Goal: Transaction & Acquisition: Purchase product/service

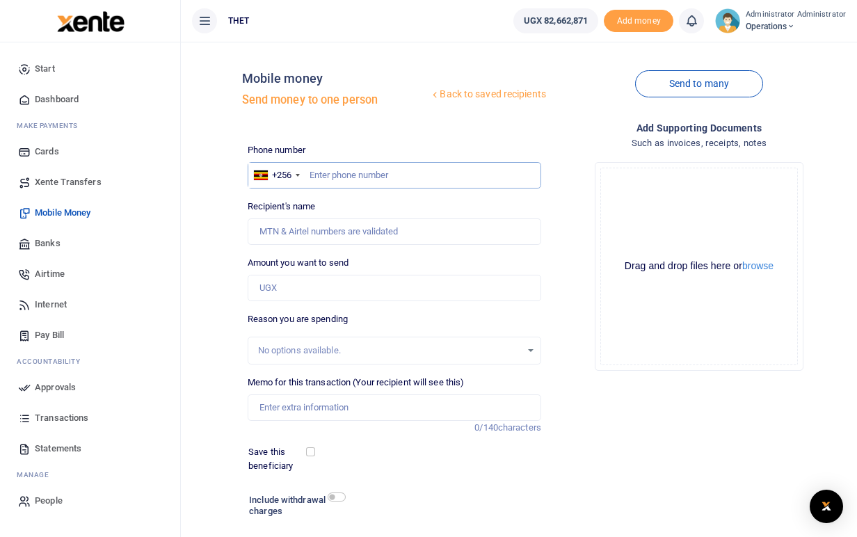
click at [347, 182] on input "text" at bounding box center [395, 175] width 294 height 26
type input "0782452296"
type input "Moderate Tukwasibwe"
click at [662, 422] on div "Add supporting Documents Such as invoices, receipts, notes Drop your files here…" at bounding box center [699, 350] width 305 height 460
drag, startPoint x: 352, startPoint y: 232, endPoint x: 259, endPoint y: 231, distance: 92.5
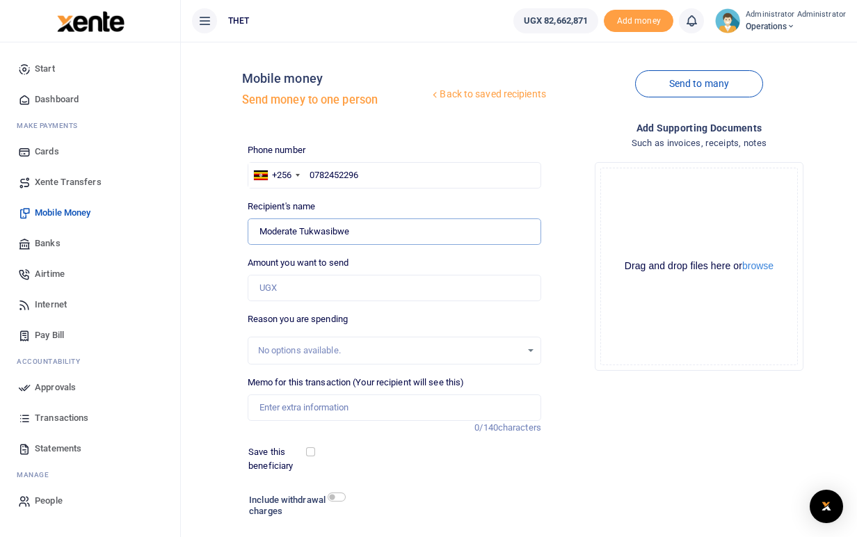
click at [259, 231] on input "Found" at bounding box center [395, 231] width 294 height 26
click at [365, 175] on input "0782452296" at bounding box center [395, 175] width 294 height 26
type input "078245229"
type input "0772511759"
type input "Charles Dickens Mugisha"
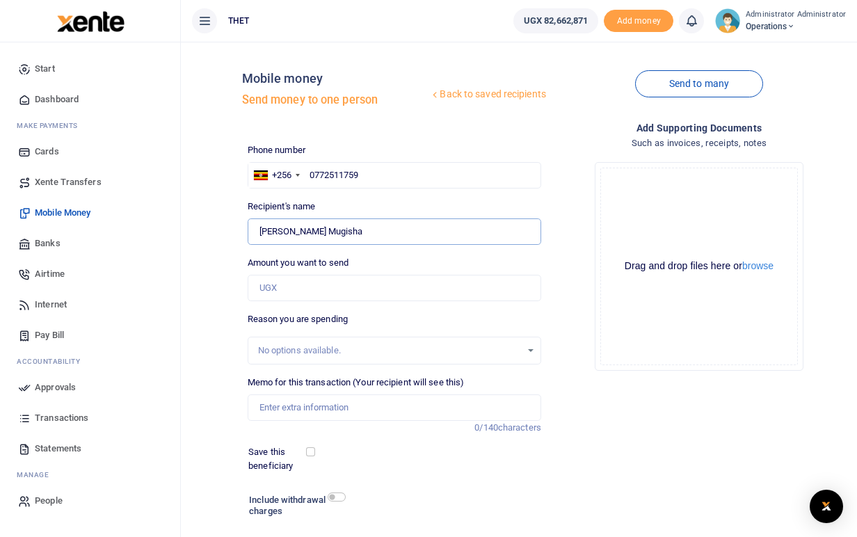
drag, startPoint x: 365, startPoint y: 230, endPoint x: 262, endPoint y: 234, distance: 103.7
click at [262, 234] on input "Found" at bounding box center [395, 231] width 294 height 26
click at [374, 178] on input "0772511759" at bounding box center [395, 175] width 294 height 26
type input "07725117"
type input "0754611110"
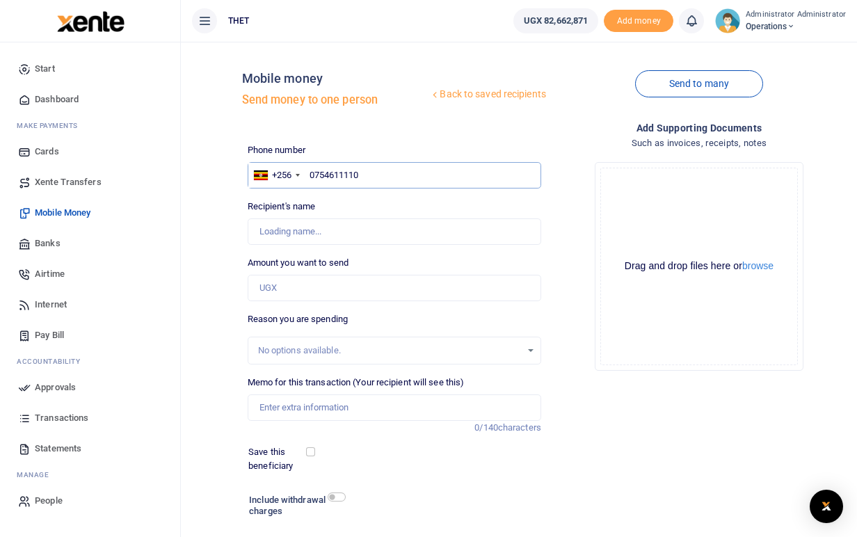
type input "Kimukundire Sarah"
click at [344, 228] on input "Found" at bounding box center [395, 231] width 294 height 26
drag, startPoint x: 337, startPoint y: 227, endPoint x: 259, endPoint y: 230, distance: 78.6
click at [259, 230] on input "Found" at bounding box center [395, 231] width 294 height 26
click at [367, 174] on input "0754611110" at bounding box center [395, 175] width 294 height 26
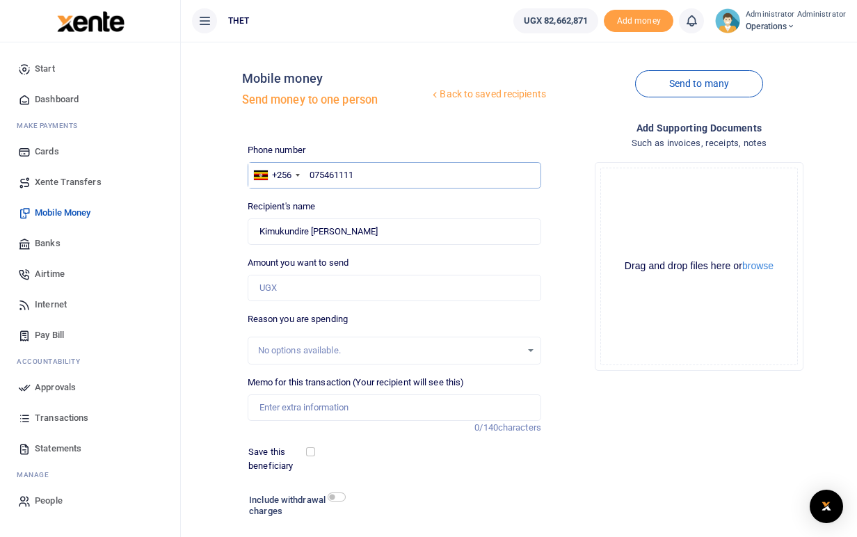
type input "07546111"
type input "0777249733"
type input "Kyoshaba Caroline"
drag, startPoint x: 335, startPoint y: 229, endPoint x: 261, endPoint y: 227, distance: 73.8
click at [261, 227] on input "Found" at bounding box center [395, 231] width 294 height 26
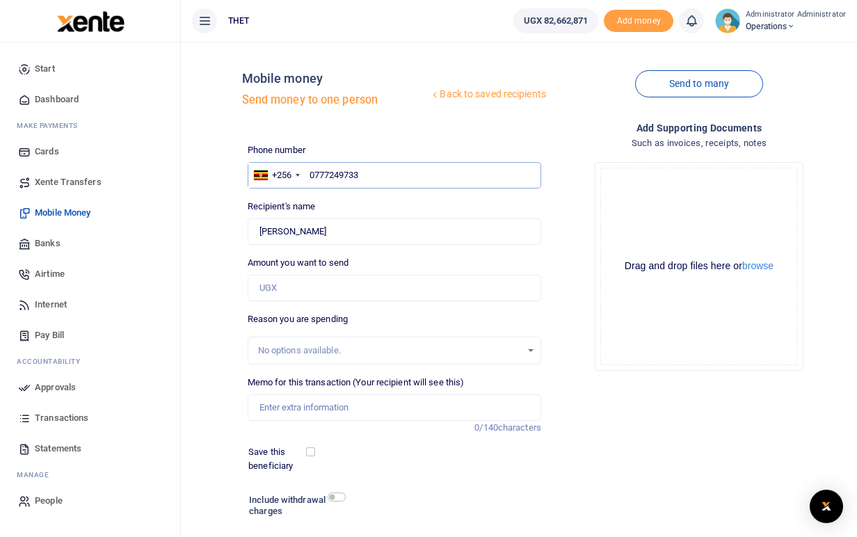
click at [369, 175] on input "0777249733" at bounding box center [395, 175] width 294 height 26
type input "07772497"
type input "0780323590"
type input "Dickson Tuhame"
click at [340, 231] on input "Found" at bounding box center [395, 231] width 294 height 26
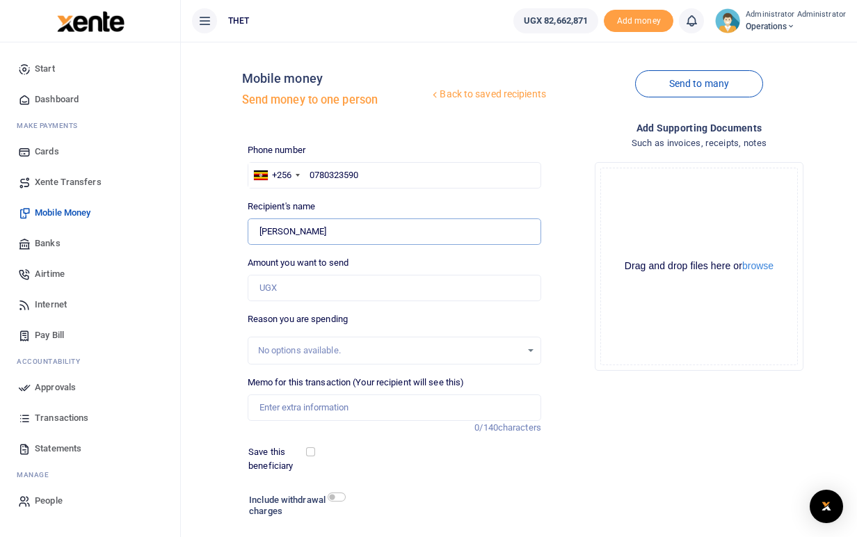
drag, startPoint x: 331, startPoint y: 231, endPoint x: 259, endPoint y: 230, distance: 72.4
click at [259, 230] on input "Found" at bounding box center [395, 231] width 294 height 26
click at [374, 177] on input "0780323590" at bounding box center [395, 175] width 294 height 26
type input "0785618433"
type input "Mackline Atuhaire"
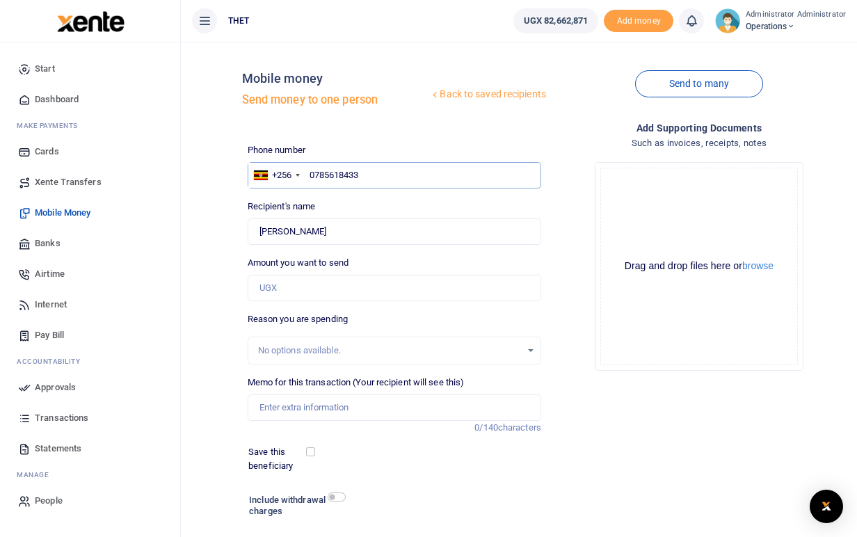
type input "0785618433"
drag, startPoint x: 332, startPoint y: 228, endPoint x: 261, endPoint y: 228, distance: 71.0
click at [261, 228] on input "Found" at bounding box center [395, 231] width 294 height 26
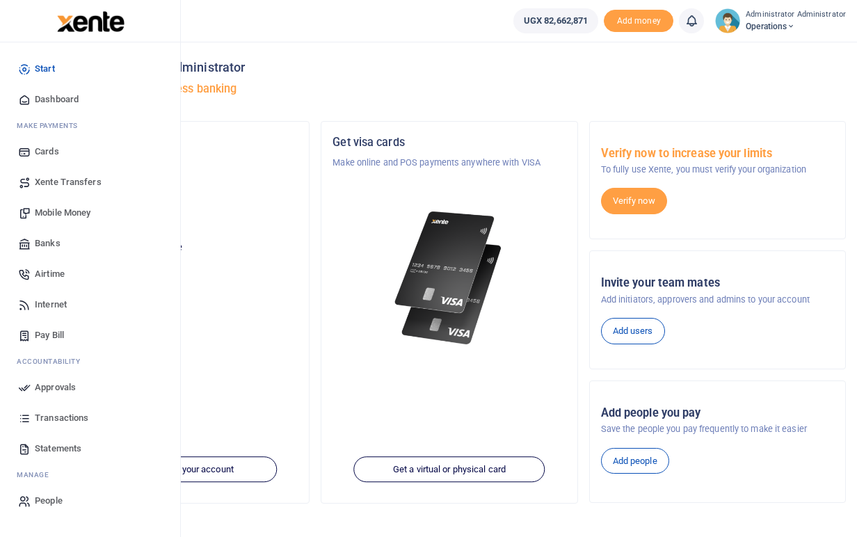
click at [67, 213] on span "Mobile Money" at bounding box center [63, 213] width 56 height 14
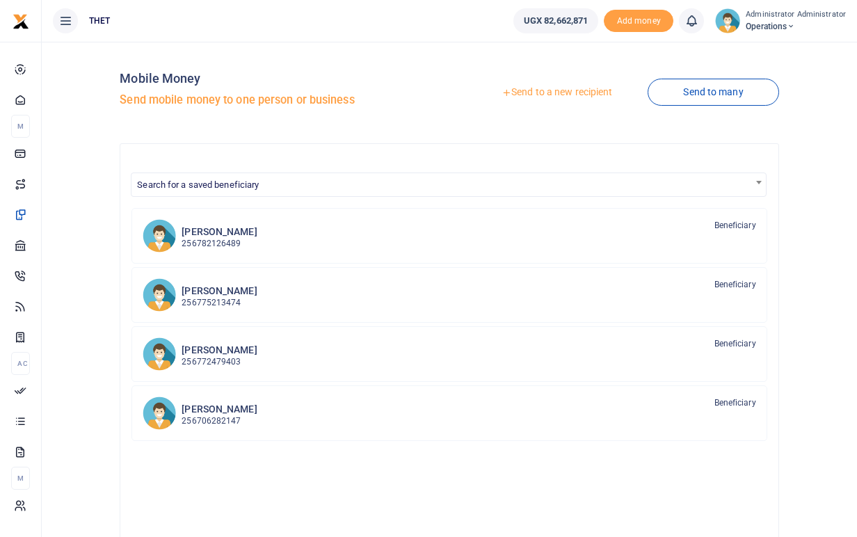
click at [543, 93] on link "Send to a new recipient" at bounding box center [557, 92] width 182 height 25
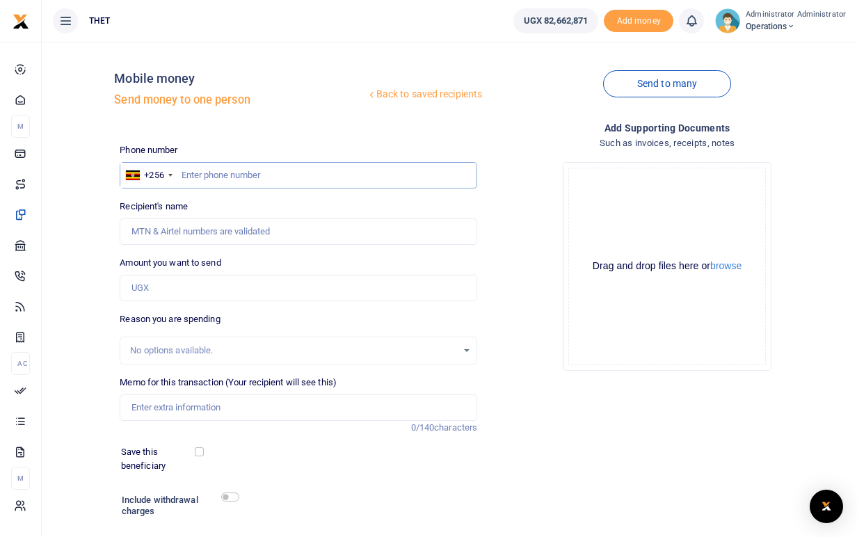
click at [228, 171] on input "text" at bounding box center [299, 175] width 358 height 26
click at [219, 174] on input "text" at bounding box center [299, 175] width 358 height 26
type input "0777399936"
type input "Tusiime Nexon"
drag, startPoint x: 195, startPoint y: 233, endPoint x: 129, endPoint y: 227, distance: 65.6
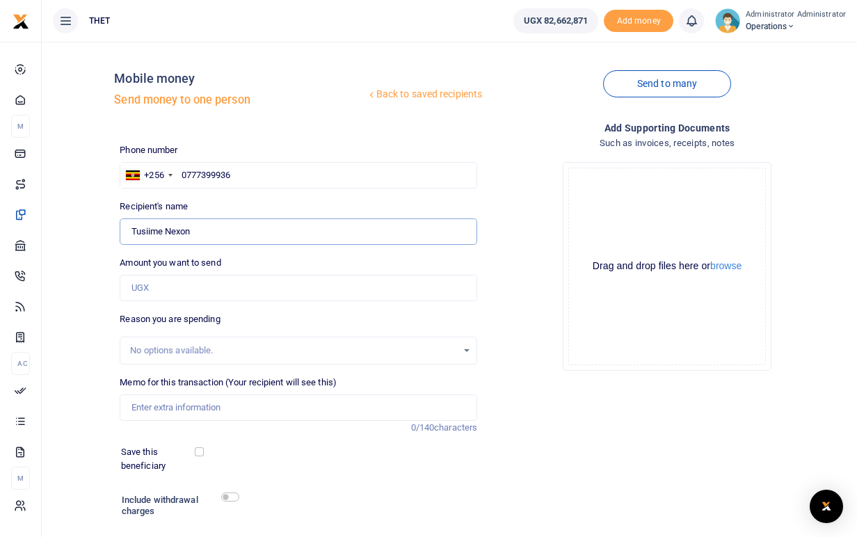
click at [129, 227] on input "Found" at bounding box center [299, 231] width 358 height 26
click at [211, 231] on input "Found" at bounding box center [299, 231] width 358 height 26
drag, startPoint x: 191, startPoint y: 232, endPoint x: 132, endPoint y: 228, distance: 59.3
click at [132, 228] on input "Found" at bounding box center [299, 231] width 358 height 26
click at [243, 175] on input "0777399936" at bounding box center [299, 175] width 358 height 26
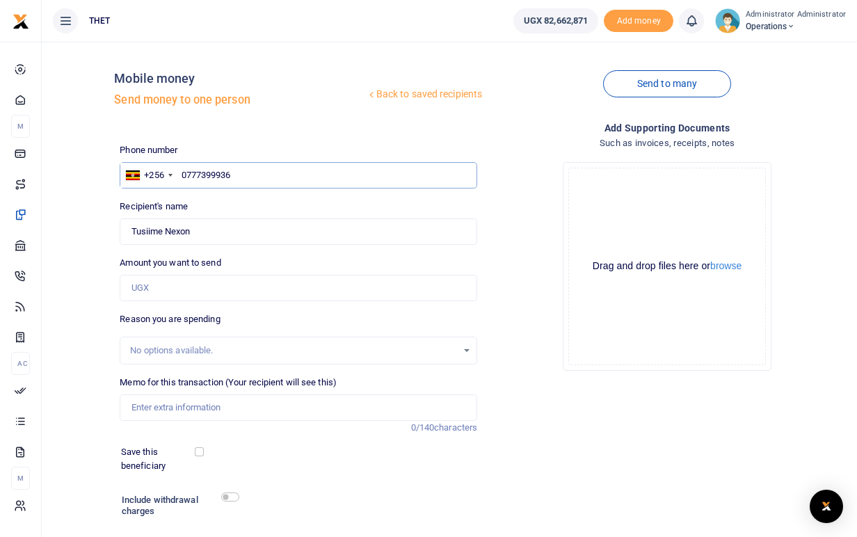
type input "077739993"
type input "0774489477"
type input "Agatha Ampaire"
drag, startPoint x: 198, startPoint y: 233, endPoint x: 132, endPoint y: 232, distance: 66.1
click at [132, 232] on input "Found" at bounding box center [299, 231] width 358 height 26
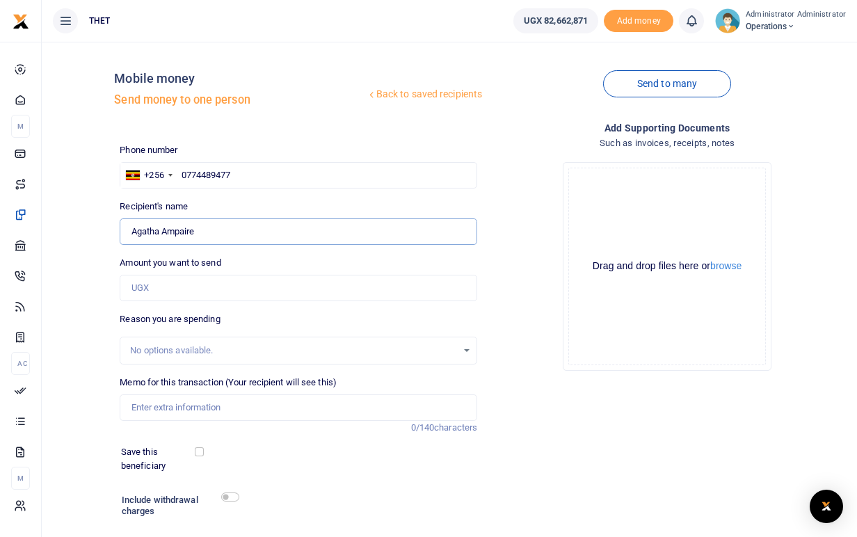
click at [314, 232] on input "Found" at bounding box center [299, 231] width 358 height 26
click at [243, 182] on input "0774489477" at bounding box center [299, 175] width 358 height 26
type input "07744894"
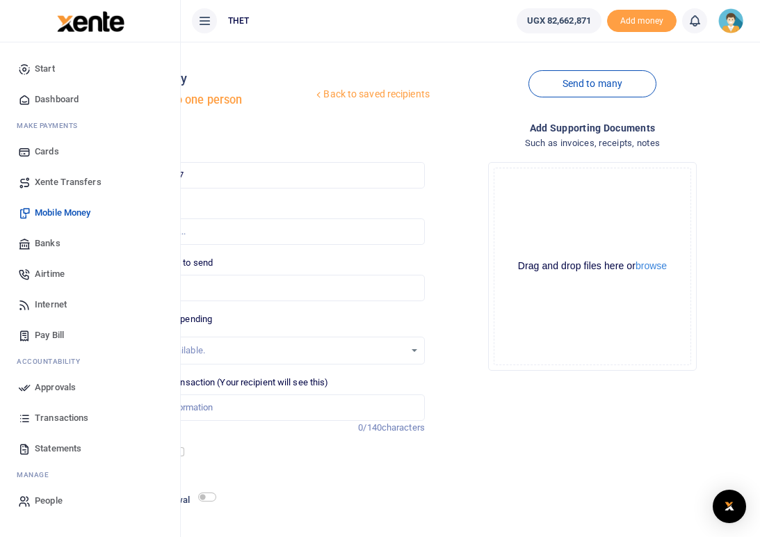
click at [365, 497] on div at bounding box center [310, 506] width 188 height 33
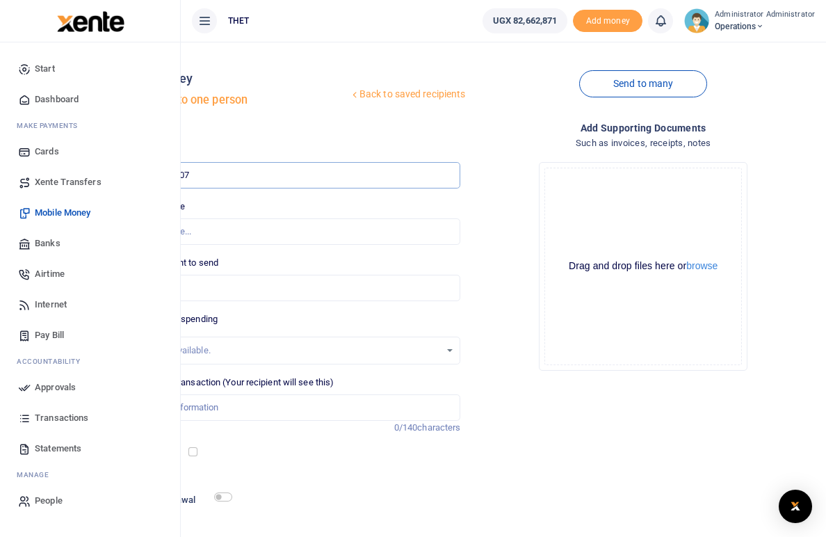
click at [343, 173] on input "07" at bounding box center [290, 175] width 344 height 26
type input "0773645465"
type input "Immaculate Ninsiima"
drag, startPoint x: 347, startPoint y: 233, endPoint x: 254, endPoint y: 226, distance: 93.5
click at [254, 226] on input "Found" at bounding box center [290, 231] width 344 height 26
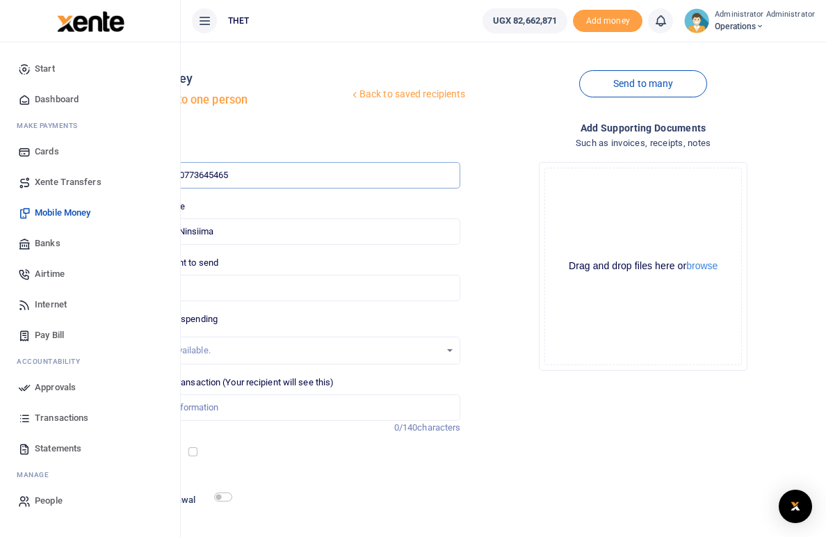
click at [373, 172] on input "0773645465" at bounding box center [290, 175] width 344 height 26
type input "07736454"
type input "0704163459"
type input "Profit Nahabwe"
drag, startPoint x: 323, startPoint y: 232, endPoint x: 260, endPoint y: 227, distance: 62.7
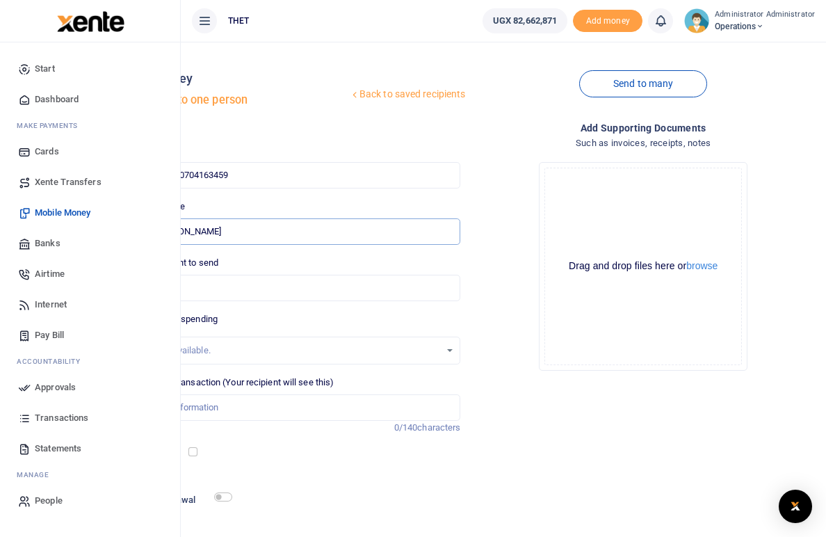
click at [260, 227] on input "Found" at bounding box center [290, 231] width 344 height 26
click at [366, 174] on input "0704163459" at bounding box center [290, 175] width 344 height 26
type input "07041634"
type input "0774226833"
type input "Bridget Taremwa"
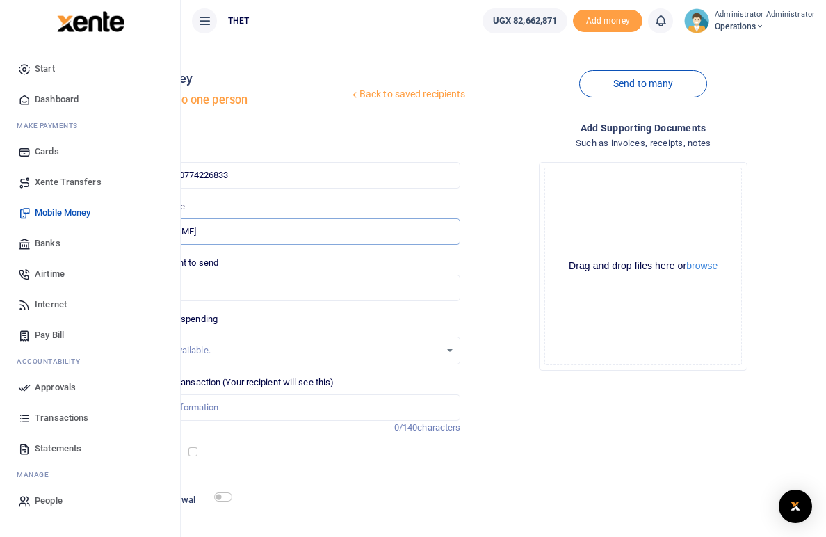
drag, startPoint x: 327, startPoint y: 230, endPoint x: 255, endPoint y: 231, distance: 71.7
click at [255, 231] on input "Found" at bounding box center [290, 231] width 344 height 26
click at [365, 171] on input "0774226833" at bounding box center [290, 175] width 344 height 26
type input "077422683"
type input "0701200335"
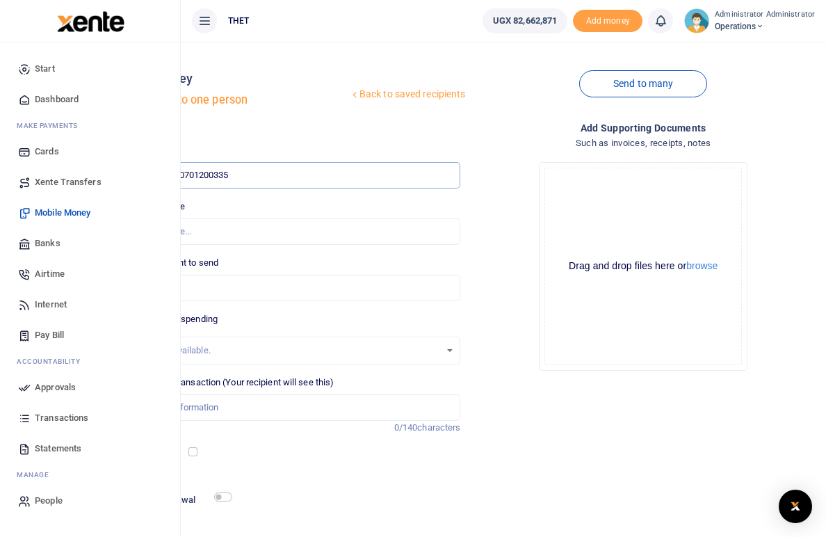
type input "Kubakurungi Patience"
drag, startPoint x: 344, startPoint y: 233, endPoint x: 259, endPoint y: 233, distance: 85.6
click at [259, 233] on input "Found" at bounding box center [290, 231] width 344 height 26
click at [365, 176] on input "0701200335" at bounding box center [290, 175] width 344 height 26
type input "07012003"
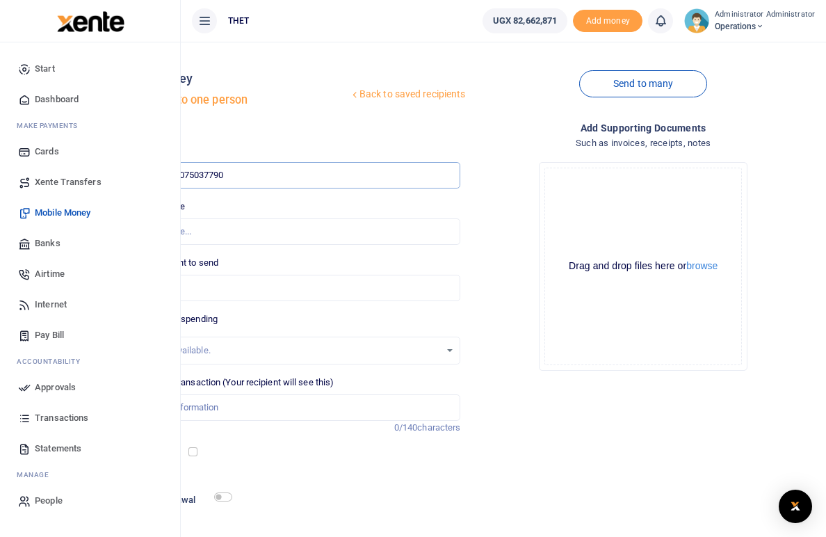
type input "0750377902"
type input "Allen Kirabo"
drag, startPoint x: 307, startPoint y: 230, endPoint x: 258, endPoint y: 230, distance: 48.7
click at [258, 230] on input "Found" at bounding box center [290, 231] width 344 height 26
click at [365, 171] on input "0750377902" at bounding box center [290, 175] width 344 height 26
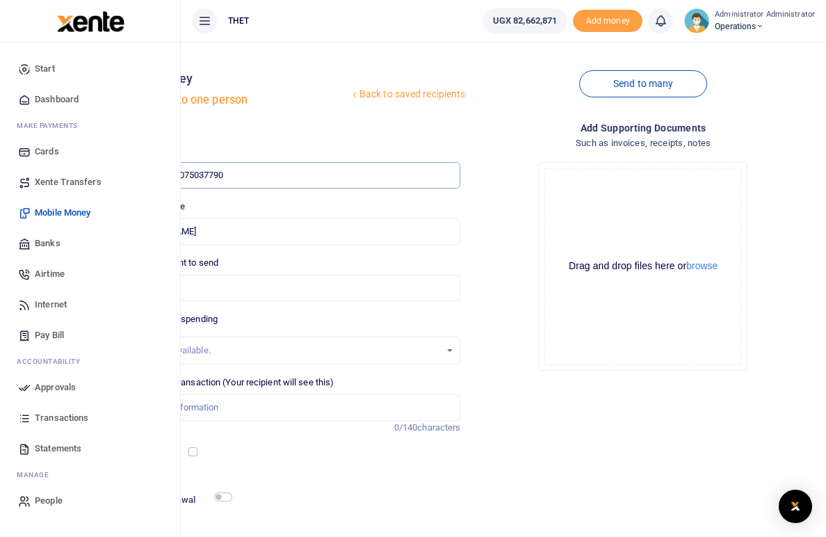
type input "07503779"
type input "0775016742"
type input "Doreen Nayebare"
drag, startPoint x: 331, startPoint y: 233, endPoint x: 257, endPoint y: 231, distance: 73.8
click at [257, 231] on input "Found" at bounding box center [290, 231] width 344 height 26
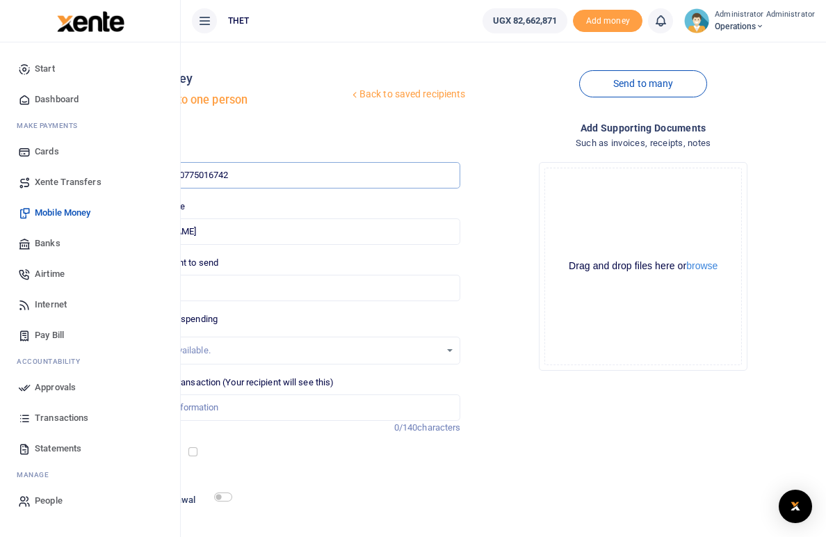
click at [357, 176] on input "0775016742" at bounding box center [290, 175] width 344 height 26
type input "077501674"
type input "0771328526"
type input "Mercy Kiconco"
drag, startPoint x: 319, startPoint y: 233, endPoint x: 258, endPoint y: 232, distance: 61.2
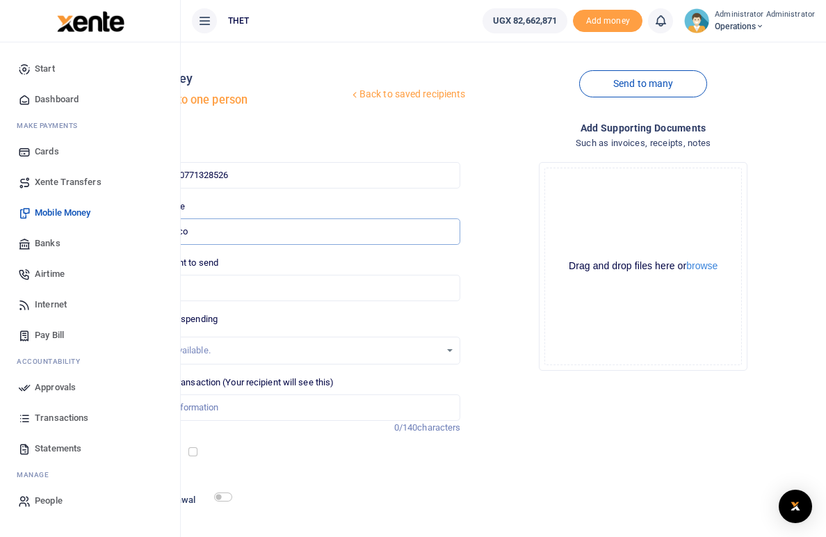
click at [258, 232] on input "Found" at bounding box center [290, 231] width 344 height 26
click at [370, 174] on input "0771328526" at bounding box center [290, 175] width 344 height 26
type input "077132852"
type input "0779169966"
type input "Judith Asiteru"
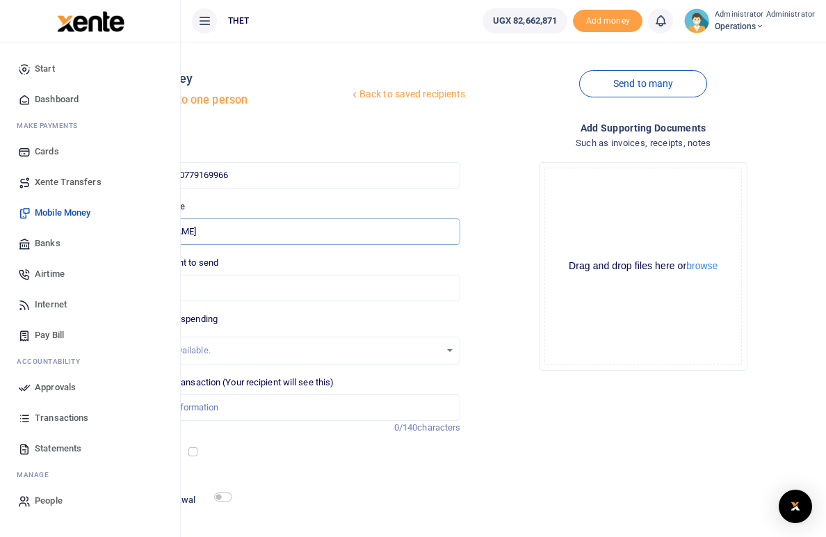
click at [323, 237] on input "Found" at bounding box center [290, 231] width 344 height 26
drag, startPoint x: 319, startPoint y: 232, endPoint x: 257, endPoint y: 230, distance: 62.0
click at [257, 230] on input "Found" at bounding box center [290, 231] width 344 height 26
drag, startPoint x: 358, startPoint y: 173, endPoint x: 313, endPoint y: 172, distance: 44.5
click at [313, 172] on input "0779169966" at bounding box center [290, 175] width 344 height 26
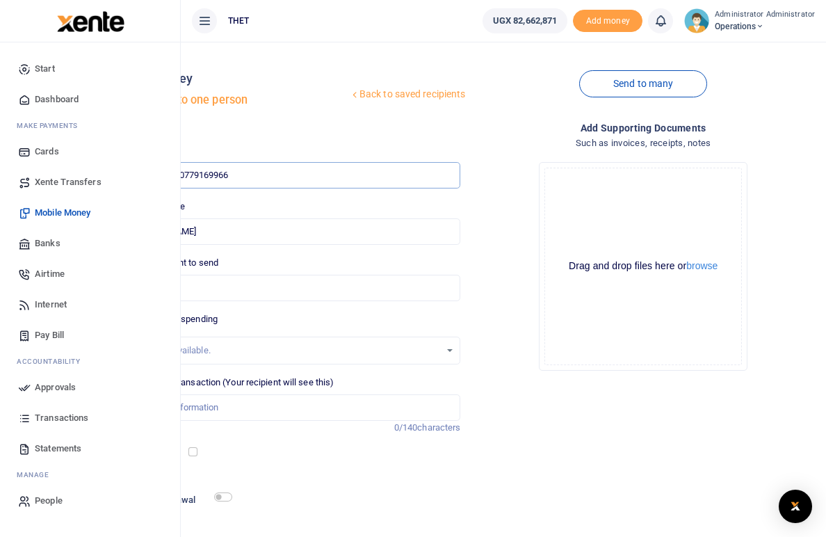
paste input "8517910"
type input "077851791"
type input "Gloria Diria"
type input "077851791"
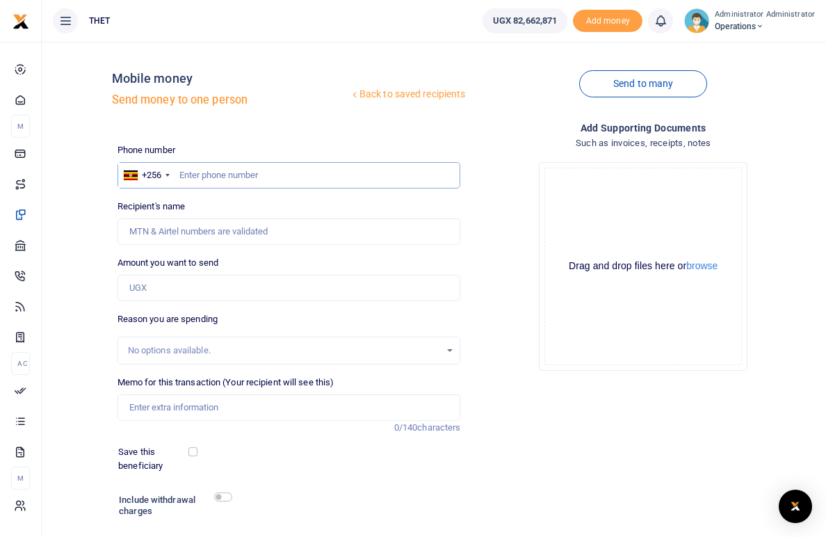
click at [203, 177] on input "text" at bounding box center [290, 175] width 344 height 26
paste input "778517910"
click at [180, 175] on input "778517910" at bounding box center [290, 175] width 344 height 26
type input "0778517910"
type input "Gloria Diria"
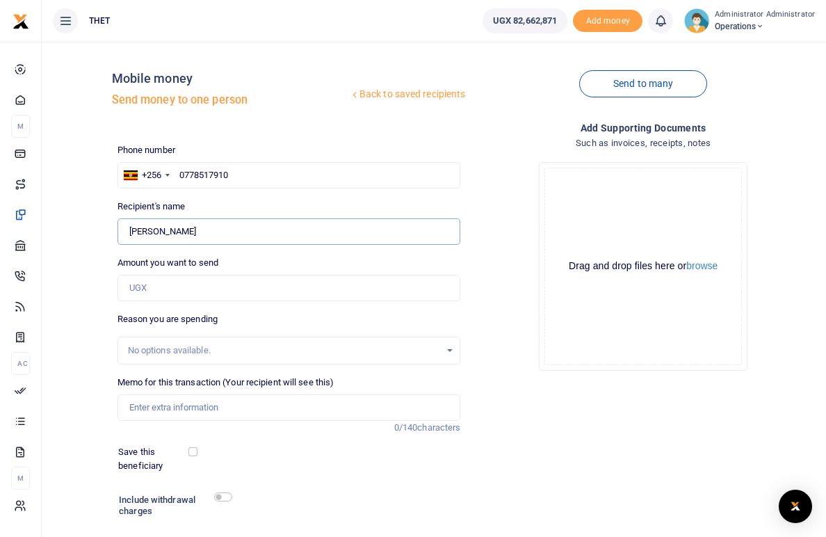
drag, startPoint x: 175, startPoint y: 232, endPoint x: 127, endPoint y: 231, distance: 47.3
click at [127, 231] on input "Found" at bounding box center [290, 231] width 344 height 26
click at [246, 189] on div "Phone number +256 Uganda +256 0778517910 Phone is required. Recipient's name Fo…" at bounding box center [289, 361] width 355 height 437
drag, startPoint x: 234, startPoint y: 174, endPoint x: 184, endPoint y: 172, distance: 50.8
click at [184, 172] on input "0778517910" at bounding box center [290, 175] width 344 height 26
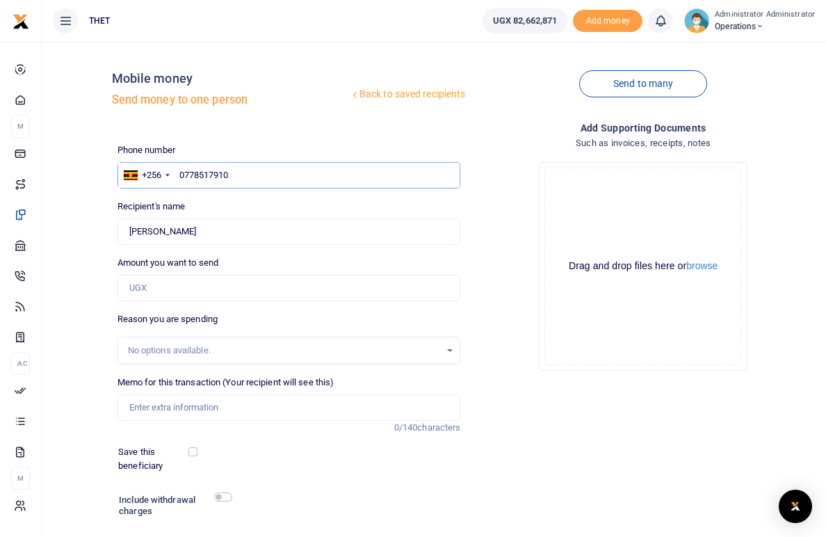
paste input "82063156"
type input "078206315"
type input "0782063156"
type input "David Candiga"
drag, startPoint x: 193, startPoint y: 233, endPoint x: 131, endPoint y: 232, distance: 62.6
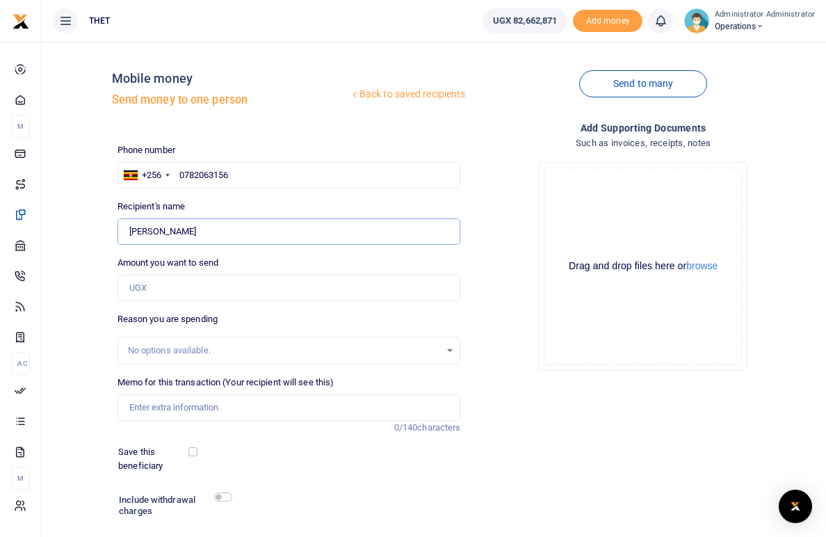
click at [131, 232] on input "Found" at bounding box center [290, 231] width 344 height 26
drag, startPoint x: 239, startPoint y: 175, endPoint x: 184, endPoint y: 173, distance: 54.3
click at [184, 173] on input "0782063156" at bounding box center [290, 175] width 344 height 26
paste input "75590479"
type input "077559047"
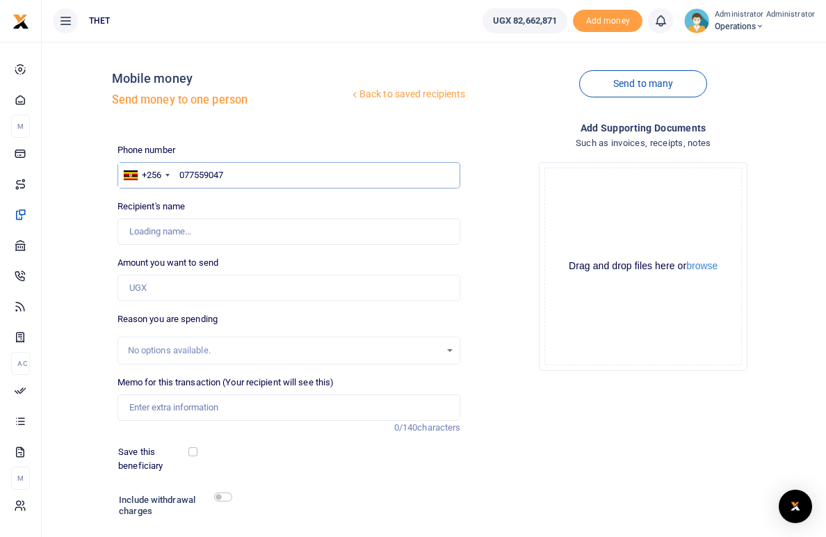
type input "Victor Orionzi"
drag, startPoint x: 191, startPoint y: 230, endPoint x: 129, endPoint y: 234, distance: 62.7
click at [129, 234] on input "Found" at bounding box center [290, 231] width 344 height 26
click at [233, 173] on input "0775590479" at bounding box center [290, 175] width 344 height 26
drag, startPoint x: 233, startPoint y: 173, endPoint x: 185, endPoint y: 170, distance: 48.1
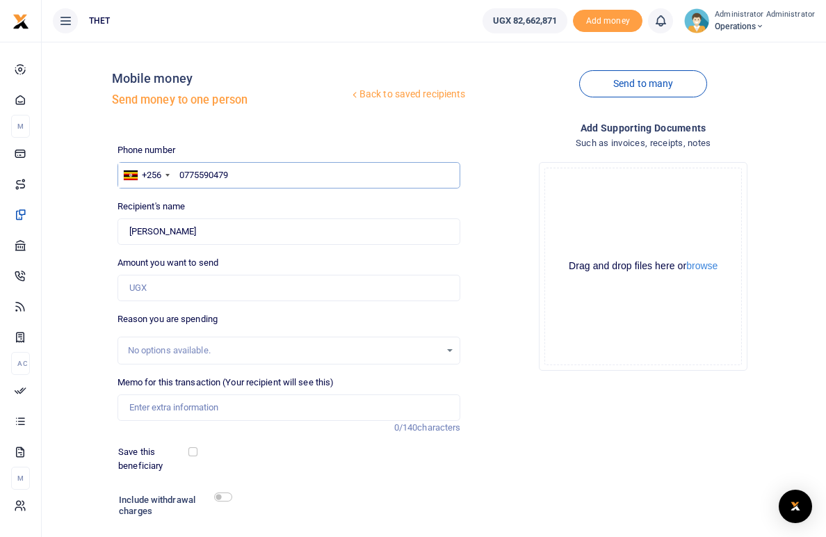
click at [185, 170] on input "0775590479" at bounding box center [290, 175] width 344 height 26
paste input "4304884"
type input "077430488"
type input "Kedres Kenyugunyu"
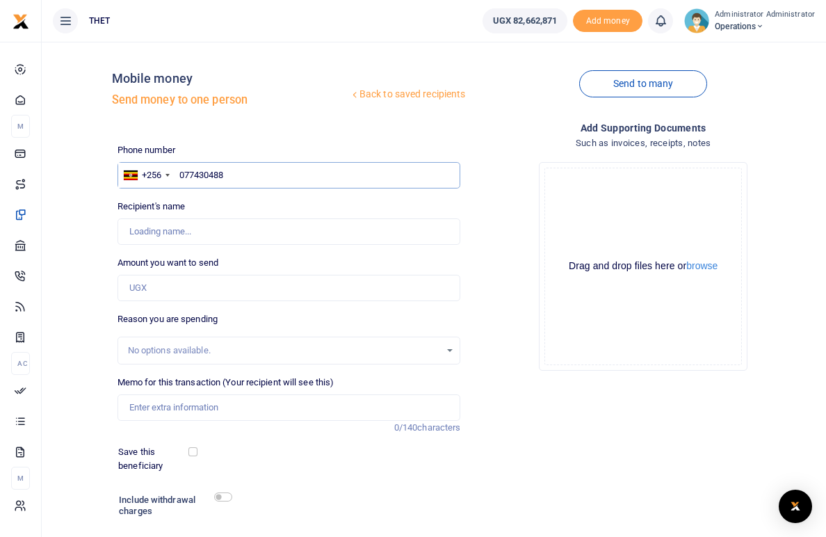
type input "0774304884"
type input "Favour Rebbecca Ariye"
drag, startPoint x: 226, startPoint y: 230, endPoint x: 127, endPoint y: 230, distance: 99.5
click at [127, 230] on input "Found" at bounding box center [290, 231] width 344 height 26
drag, startPoint x: 230, startPoint y: 172, endPoint x: 185, endPoint y: 172, distance: 45.2
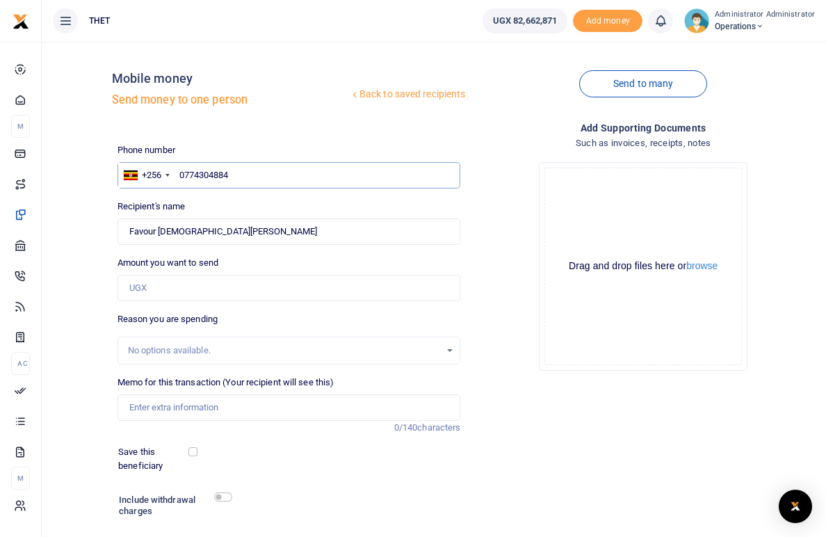
click at [185, 172] on input "0774304884" at bounding box center [290, 175] width 344 height 26
paste input "7514665"
type input "0777514665"
type input "Fiona Akulia"
type input "077751466"
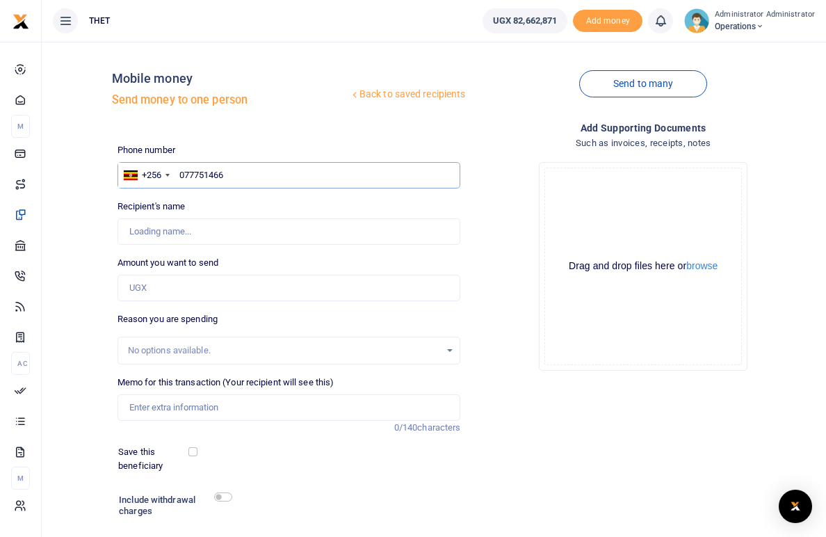
type input "0777514665"
type input "Fiona Akulia"
drag, startPoint x: 182, startPoint y: 230, endPoint x: 129, endPoint y: 230, distance: 53.6
click at [129, 230] on input "Found" at bounding box center [290, 231] width 344 height 26
click at [237, 175] on input "0777514665" at bounding box center [290, 175] width 344 height 26
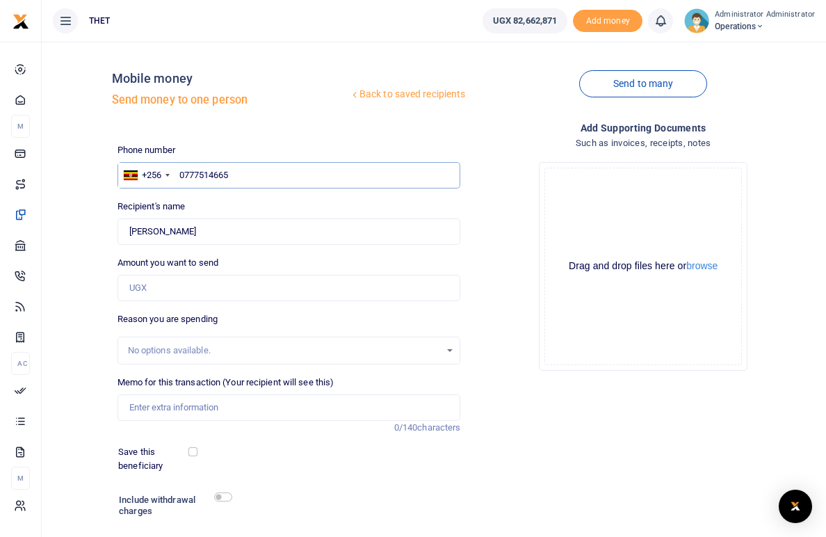
drag, startPoint x: 237, startPoint y: 175, endPoint x: 185, endPoint y: 173, distance: 51.5
click at [185, 173] on input "0777514665" at bounding box center [290, 175] width 344 height 26
paste input "2958447"
click at [186, 230] on input "Found" at bounding box center [290, 231] width 344 height 26
click at [235, 170] on input "0772958447" at bounding box center [290, 175] width 344 height 26
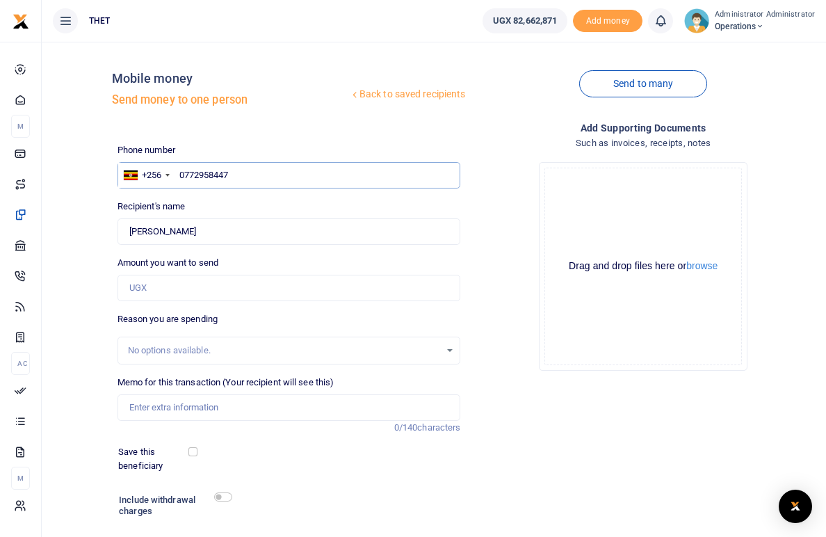
type input "077295844"
type input "0772958447"
type input "Elly Adriko"
drag, startPoint x: 175, startPoint y: 234, endPoint x: 128, endPoint y: 234, distance: 47.3
click at [128, 234] on input "Found" at bounding box center [290, 231] width 344 height 26
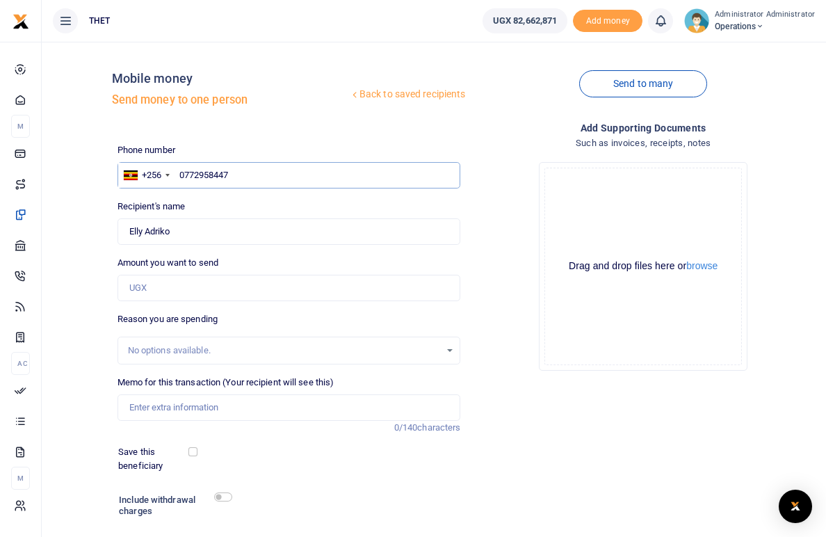
click at [250, 171] on input "0772958447" at bounding box center [290, 175] width 344 height 26
type input "077295844"
click at [217, 173] on input "0" at bounding box center [290, 175] width 344 height 26
paste input "777456829"
type input "0777456829"
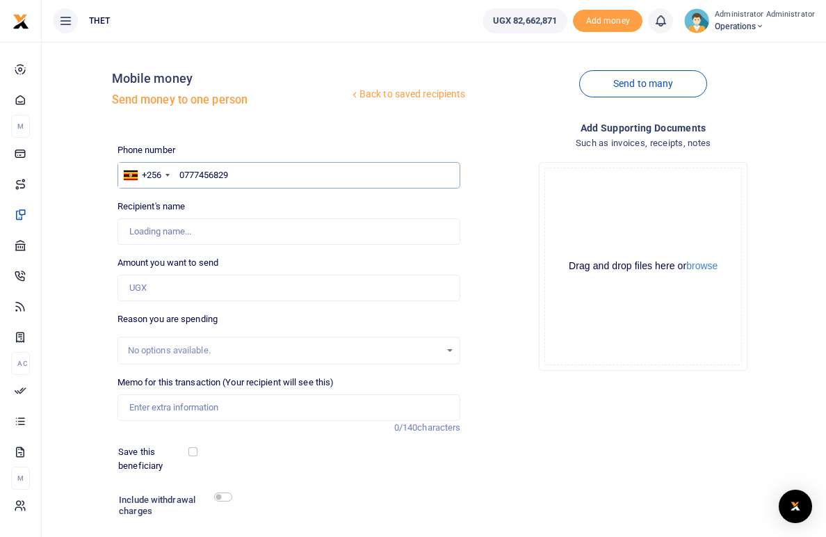
type input "Richard Anguyo"
drag, startPoint x: 194, startPoint y: 228, endPoint x: 131, endPoint y: 231, distance: 63.4
click at [131, 231] on input "Found" at bounding box center [290, 231] width 344 height 26
click at [232, 173] on input "0777456829" at bounding box center [290, 175] width 344 height 26
drag, startPoint x: 232, startPoint y: 173, endPoint x: 184, endPoint y: 173, distance: 47.3
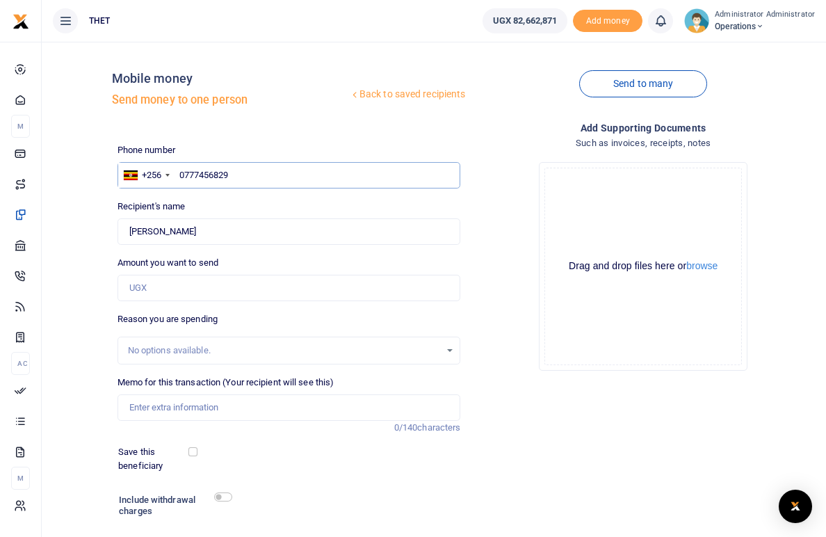
click at [184, 173] on input "0777456829" at bounding box center [290, 175] width 344 height 26
paste input "9569840"
type input "077956984"
type input "0779569840"
type input "Florence Drijaru"
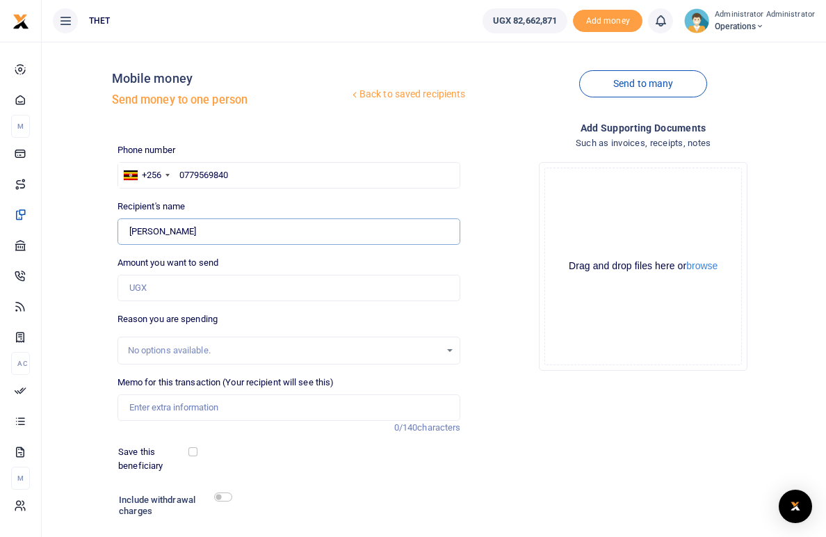
drag, startPoint x: 195, startPoint y: 230, endPoint x: 129, endPoint y: 228, distance: 66.8
click at [129, 228] on input "Found" at bounding box center [290, 231] width 344 height 26
drag, startPoint x: 233, startPoint y: 176, endPoint x: 185, endPoint y: 174, distance: 48.0
click at [185, 174] on input "0779569840" at bounding box center [290, 175] width 344 height 26
paste input "2347236"
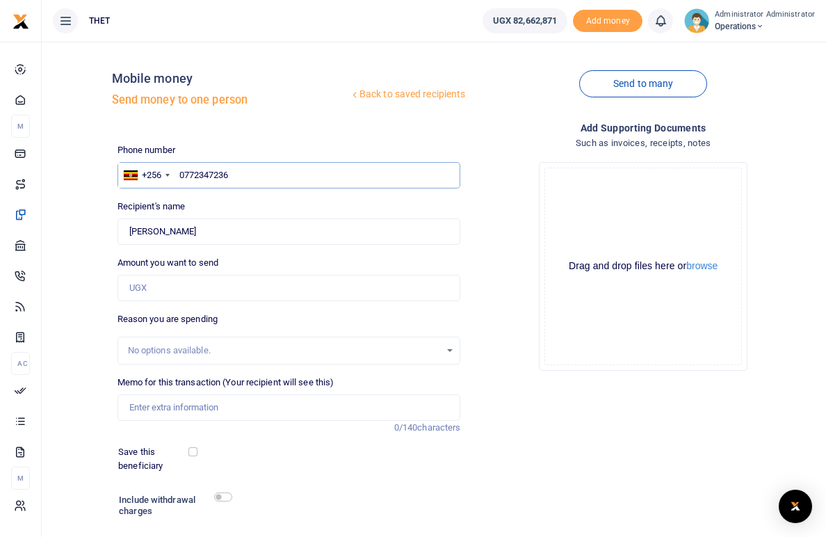
type input "077234723"
type input "0772347236"
type input "Florence Emvibo Adiru"
drag, startPoint x: 221, startPoint y: 228, endPoint x: 128, endPoint y: 227, distance: 93.2
click at [128, 227] on input "Found" at bounding box center [290, 231] width 344 height 26
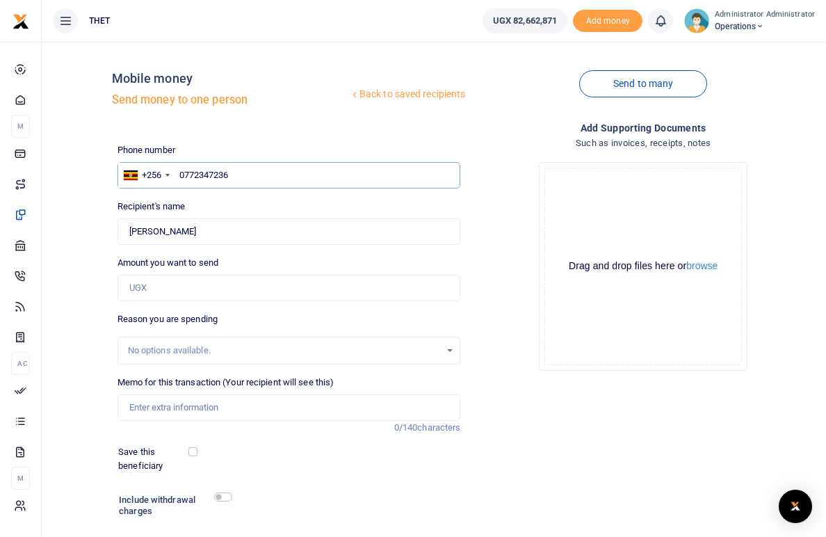
click at [227, 176] on input "0772347236" at bounding box center [290, 175] width 344 height 26
drag, startPoint x: 231, startPoint y: 176, endPoint x: 186, endPoint y: 171, distance: 44.8
click at [186, 171] on input "0772347236" at bounding box center [290, 175] width 344 height 26
paste input "89023732"
type input "078902373"
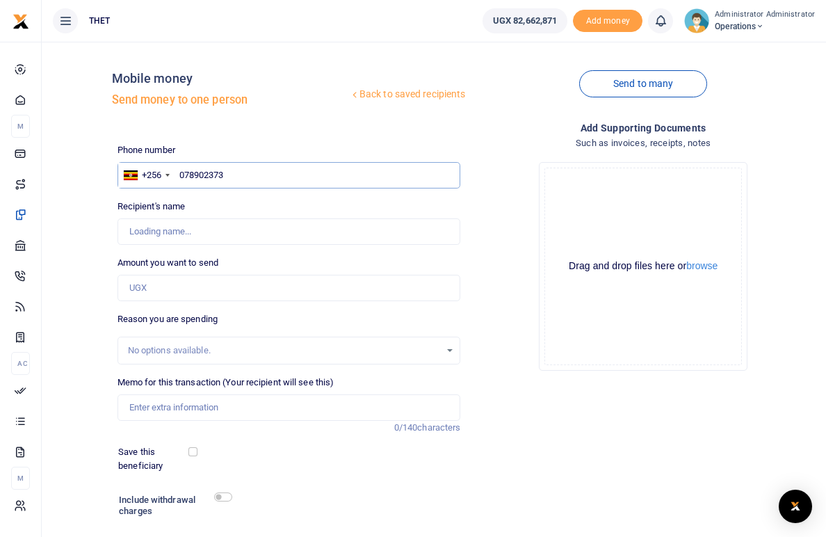
type input "0789023732"
type input "Monica Adiru"
type input "0789023732"
drag, startPoint x: 183, startPoint y: 234, endPoint x: 130, endPoint y: 228, distance: 53.2
click at [130, 228] on input "Found" at bounding box center [290, 231] width 344 height 26
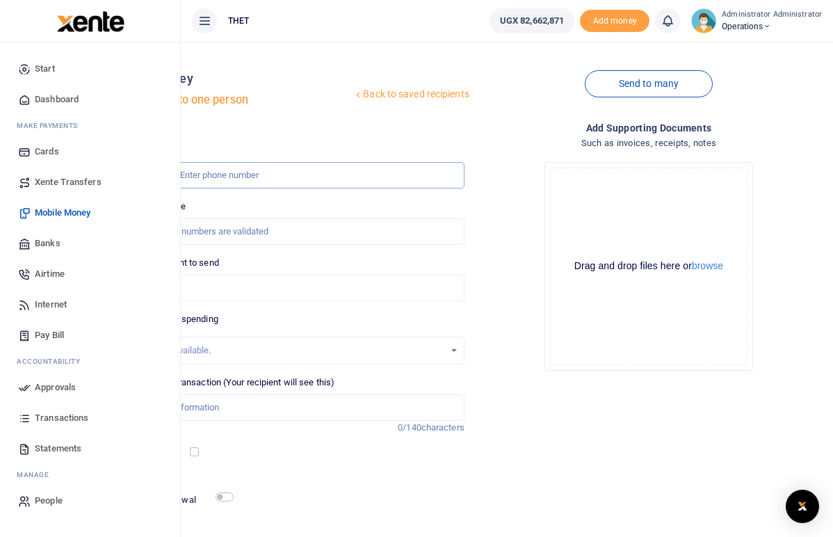
click at [336, 175] on input "text" at bounding box center [291, 175] width 346 height 26
paste input "785573424"
click at [308, 172] on input "785573424" at bounding box center [291, 175] width 346 height 26
type input "0785573424"
type input "Sally Ayikoru"
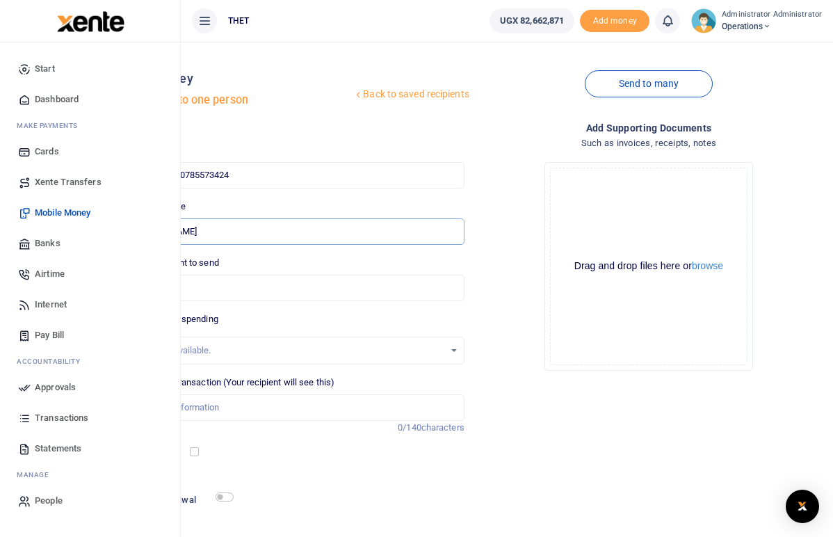
drag, startPoint x: 311, startPoint y: 228, endPoint x: 258, endPoint y: 233, distance: 53.1
click at [258, 233] on input "Found" at bounding box center [291, 231] width 346 height 26
click at [365, 175] on input "0785573424" at bounding box center [291, 175] width 346 height 26
type input "078557342"
type input "0"
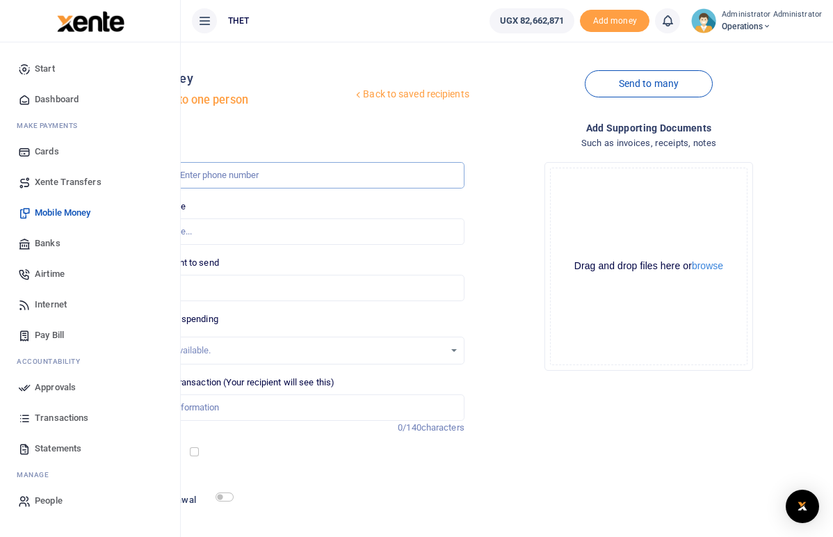
click at [328, 176] on input "text" at bounding box center [291, 175] width 346 height 26
paste input "781952160"
click at [307, 175] on input "781952160" at bounding box center [291, 175] width 346 height 26
type input "0781952160"
type input "Janet Driciru"
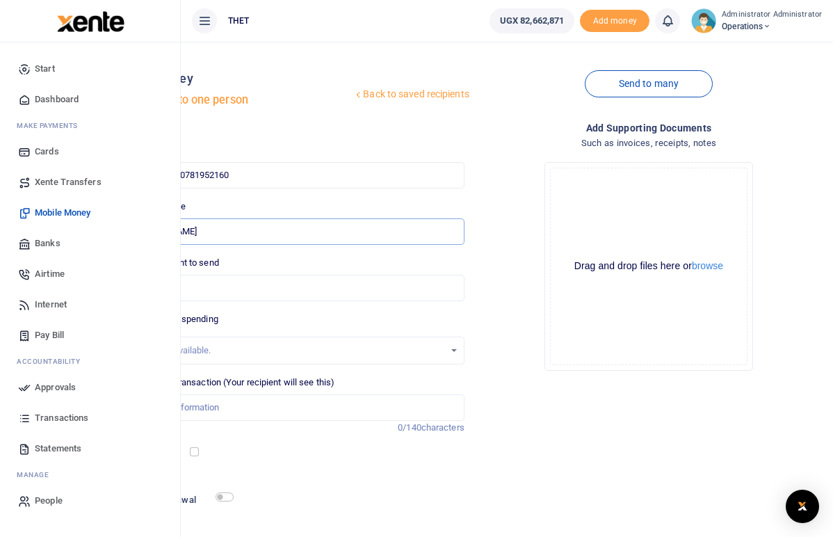
drag, startPoint x: 310, startPoint y: 230, endPoint x: 259, endPoint y: 228, distance: 50.1
click at [259, 228] on input "Found" at bounding box center [291, 231] width 346 height 26
click at [363, 175] on input "0781952160" at bounding box center [291, 175] width 346 height 26
drag, startPoint x: 361, startPoint y: 175, endPoint x: 308, endPoint y: 171, distance: 53.0
click at [308, 171] on input "0781952160" at bounding box center [291, 175] width 346 height 26
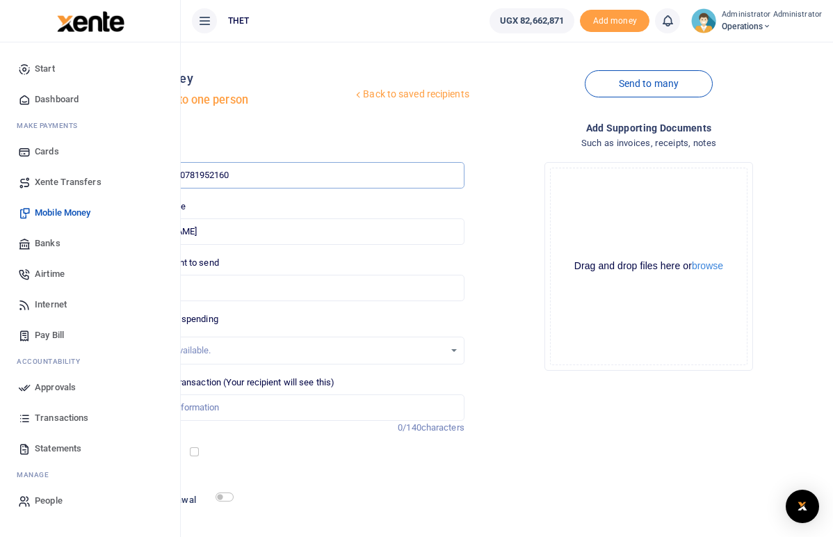
paste input "773148331"
click at [308, 172] on input "773148331" at bounding box center [291, 175] width 346 height 26
type input "0773148331"
type input "Joel Jurua"
drag, startPoint x: 299, startPoint y: 234, endPoint x: 258, endPoint y: 233, distance: 41.0
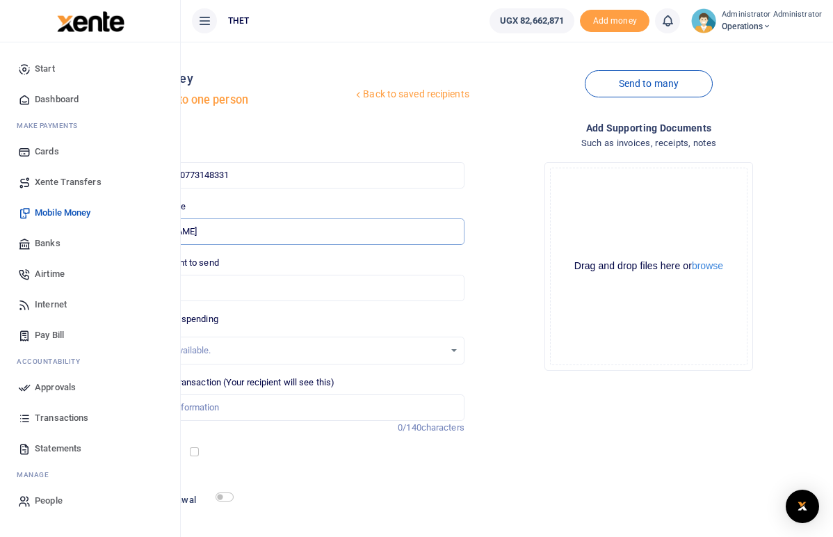
click at [258, 233] on input "Found" at bounding box center [291, 231] width 346 height 26
click at [363, 175] on input "0773148331" at bounding box center [291, 175] width 346 height 26
drag, startPoint x: 358, startPoint y: 174, endPoint x: 307, endPoint y: 173, distance: 51.5
click at [307, 173] on input "0773148331" at bounding box center [291, 175] width 346 height 26
paste input "0521845"
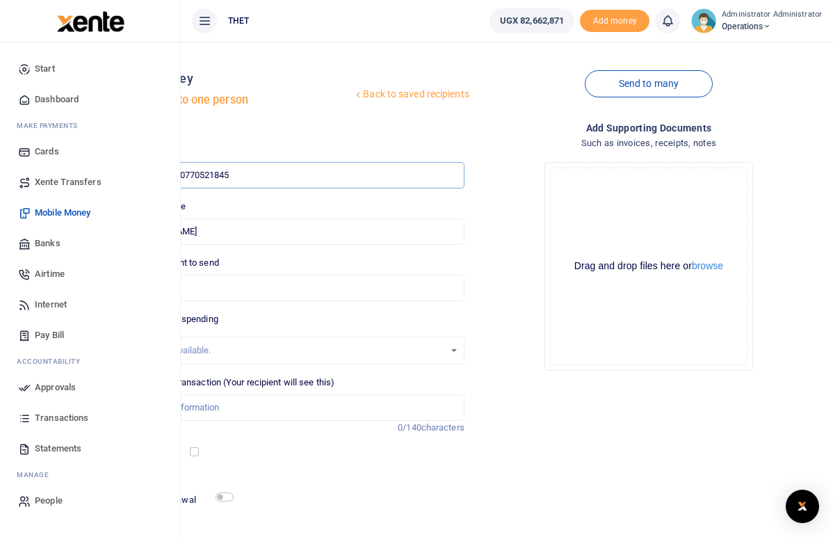
type input "0770521845"
click at [312, 228] on input "Found" at bounding box center [291, 231] width 346 height 26
type input "Joel Juru"
click at [370, 175] on input "0770521845" at bounding box center [291, 175] width 346 height 26
type input "077052184"
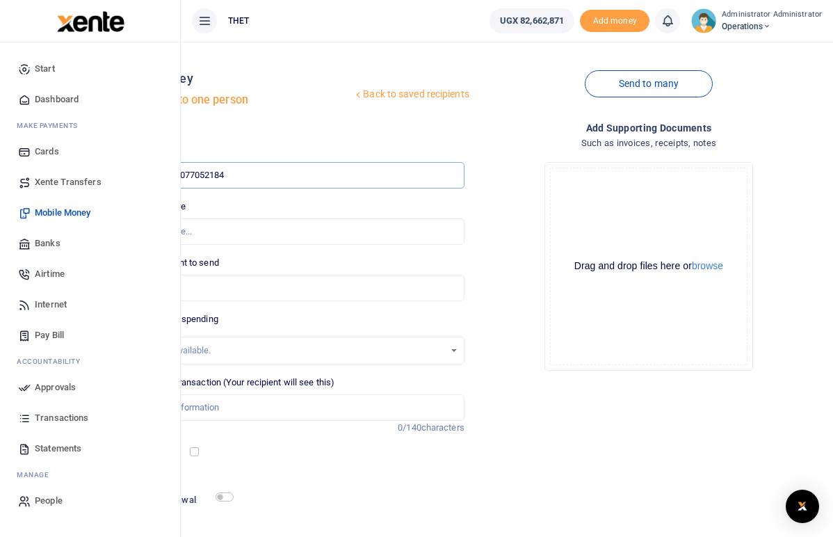
type input "0770521845"
type input "Florence Bako"
drag, startPoint x: 316, startPoint y: 232, endPoint x: 259, endPoint y: 230, distance: 56.4
click at [259, 230] on input "Found" at bounding box center [291, 231] width 346 height 26
click at [355, 182] on input "0770521845" at bounding box center [291, 175] width 346 height 26
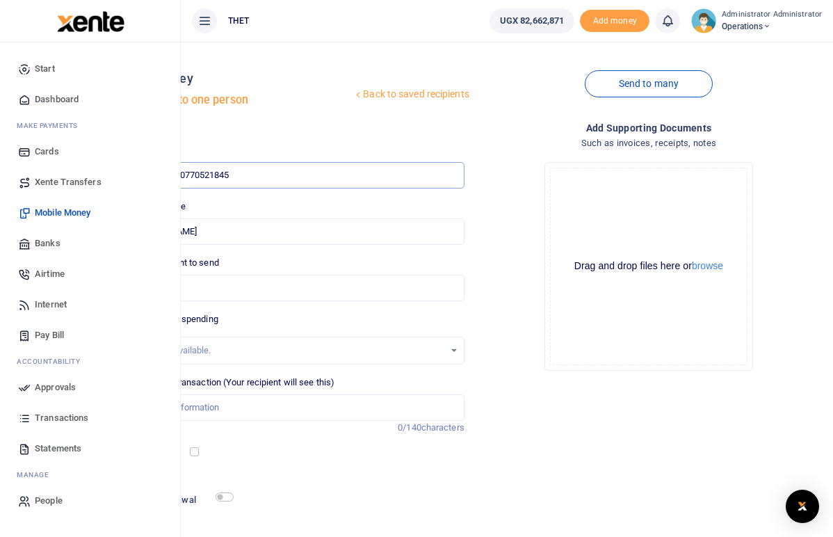
drag, startPoint x: 361, startPoint y: 177, endPoint x: 310, endPoint y: 175, distance: 51.5
click at [310, 175] on input "0770521845" at bounding box center [291, 175] width 346 height 26
paste input "773944064"
click at [307, 173] on input "773944064" at bounding box center [291, 175] width 346 height 26
type input "0773944064"
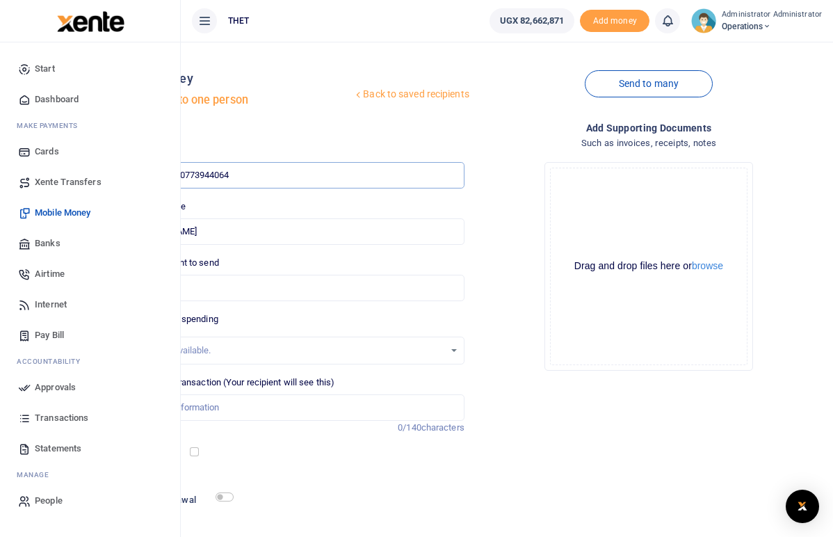
type input "Moris Matata"
click at [365, 174] on input "0773944064" at bounding box center [291, 175] width 346 height 26
click at [307, 174] on input "0773944064" at bounding box center [291, 175] width 346 height 26
click at [367, 204] on div "Recipient's name Found Name is required." at bounding box center [291, 222] width 346 height 45
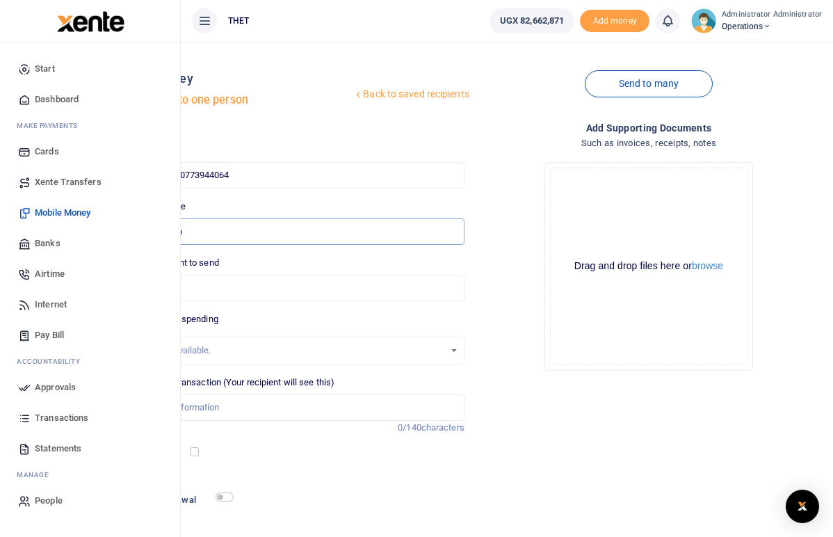
drag, startPoint x: 310, startPoint y: 231, endPoint x: 258, endPoint y: 225, distance: 52.5
click at [258, 225] on input "Found" at bounding box center [291, 231] width 346 height 26
drag, startPoint x: 362, startPoint y: 174, endPoint x: 309, endPoint y: 172, distance: 52.9
click at [309, 172] on input "0773944064" at bounding box center [291, 175] width 346 height 26
paste input "775178196"
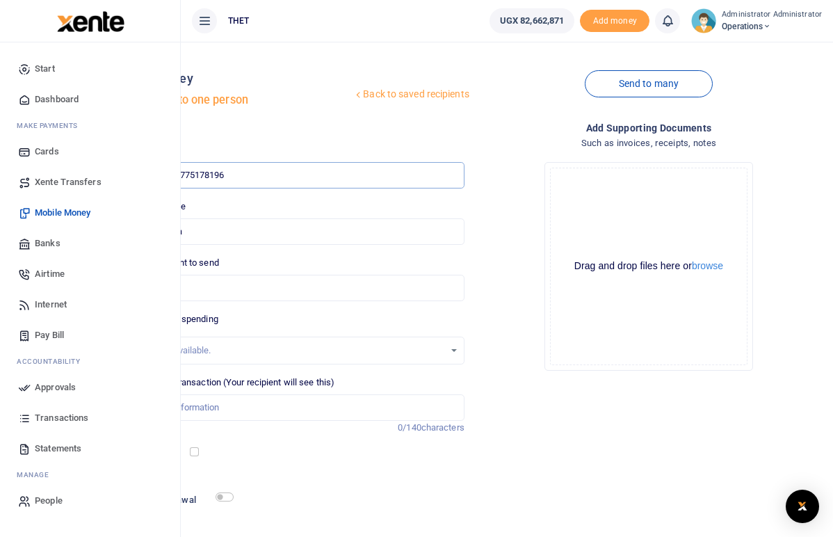
click at [308, 175] on input "775178196" at bounding box center [291, 175] width 346 height 26
type input "0775178196"
type input "Rehema Kanya"
drag, startPoint x: 320, startPoint y: 231, endPoint x: 257, endPoint y: 230, distance: 62.6
click at [257, 230] on input "Found" at bounding box center [291, 231] width 346 height 26
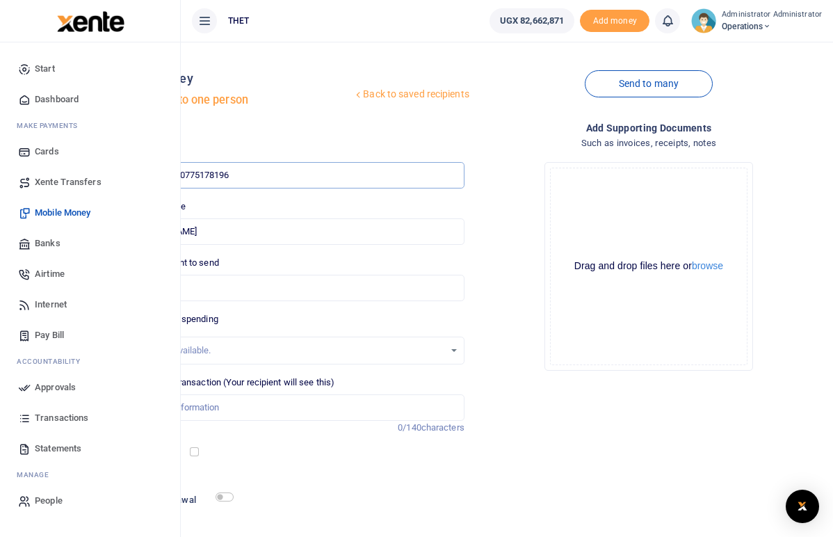
drag, startPoint x: 361, startPoint y: 171, endPoint x: 307, endPoint y: 174, distance: 53.6
click at [307, 174] on input "0775178196" at bounding box center [291, 175] width 346 height 26
paste input "782850372"
click at [309, 175] on input "782850372" at bounding box center [291, 175] width 346 height 26
type input "0782850372"
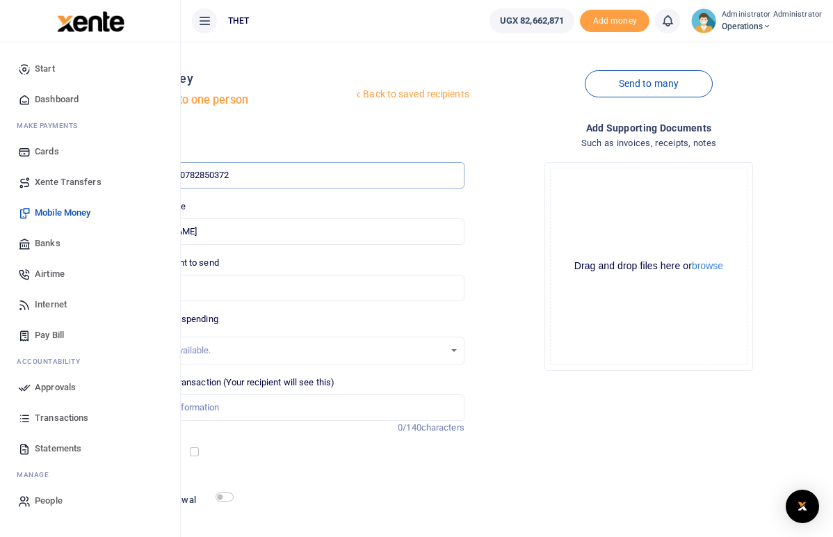
type input "Beatrice Musiko"
drag, startPoint x: 365, startPoint y: 175, endPoint x: 355, endPoint y: 173, distance: 9.8
click at [355, 173] on input "0782850372" at bounding box center [291, 175] width 346 height 26
click at [327, 232] on input "Found" at bounding box center [291, 231] width 346 height 26
drag, startPoint x: 327, startPoint y: 232, endPoint x: 259, endPoint y: 231, distance: 68.2
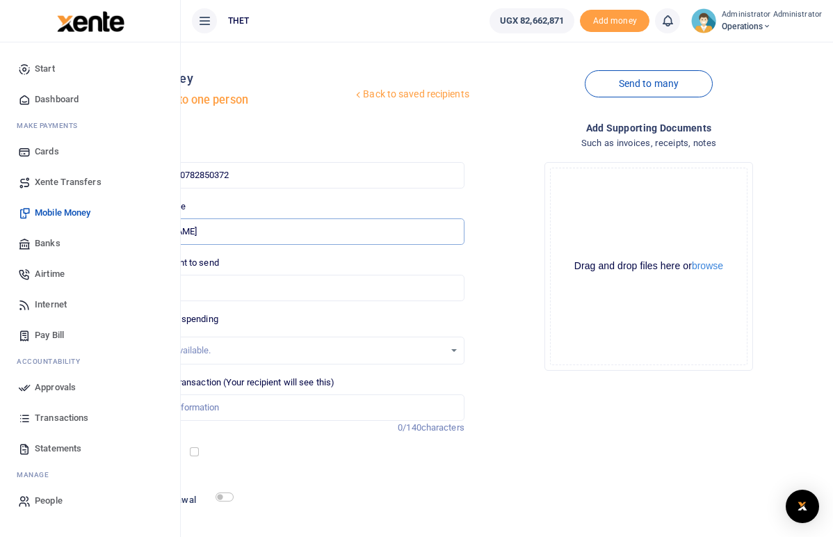
click at [259, 231] on input "Found" at bounding box center [291, 231] width 346 height 26
click at [364, 177] on input "0782850372" at bounding box center [291, 175] width 346 height 26
drag, startPoint x: 358, startPoint y: 175, endPoint x: 314, endPoint y: 175, distance: 44.5
click at [314, 175] on input "0782850372" at bounding box center [291, 175] width 346 height 26
paste input "77227101"
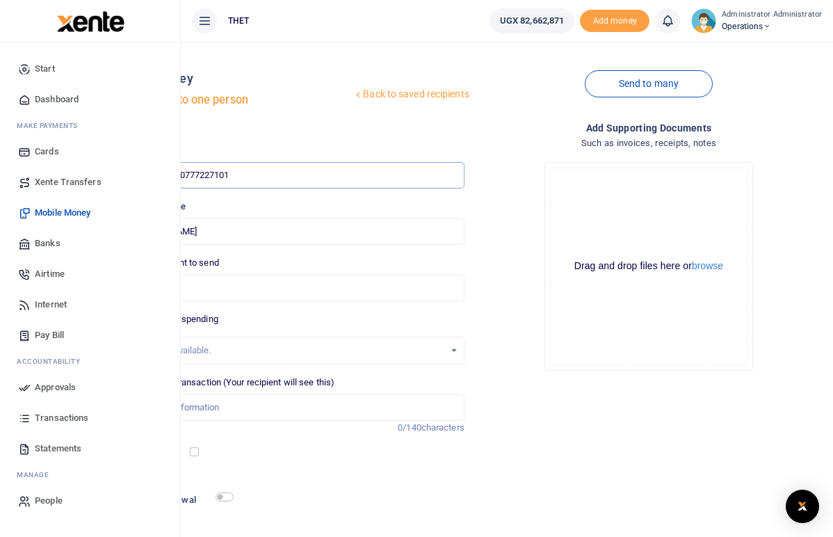
type input "077722710"
type input "0777227101"
type input "Rukiya Amina"
drag, startPoint x: 313, startPoint y: 230, endPoint x: 258, endPoint y: 229, distance: 55.0
click at [258, 229] on input "Found" at bounding box center [291, 231] width 346 height 26
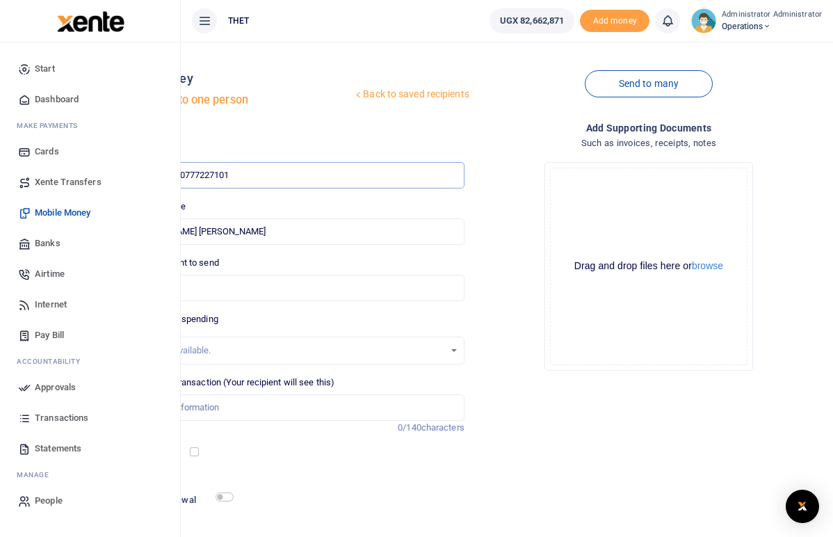
click at [354, 175] on input "0777227101" at bounding box center [291, 175] width 346 height 26
drag, startPoint x: 360, startPoint y: 175, endPoint x: 308, endPoint y: 171, distance: 51.6
click at [308, 171] on input "0777227101" at bounding box center [291, 175] width 346 height 26
paste input "772964437"
click at [308, 174] on input "772964437" at bounding box center [291, 175] width 346 height 26
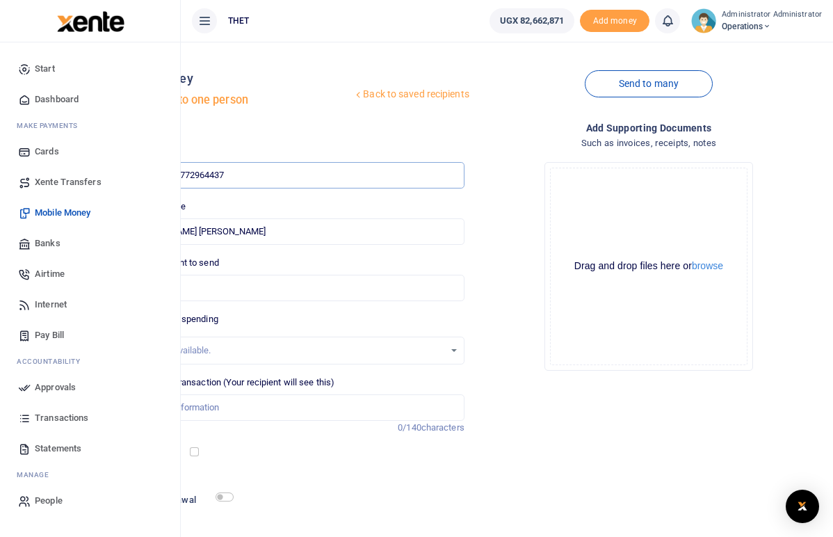
type input "0772964437"
type input "Dieudonne Idringi"
type input "0772964437"
drag, startPoint x: 330, startPoint y: 234, endPoint x: 258, endPoint y: 231, distance: 71.7
click at [258, 231] on input "Found" at bounding box center [291, 231] width 346 height 26
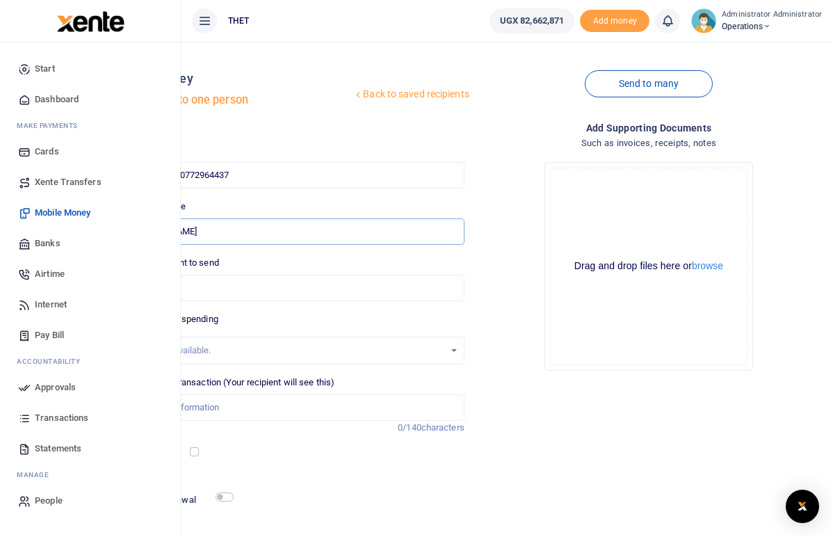
click at [273, 230] on input "Found" at bounding box center [291, 231] width 346 height 26
drag, startPoint x: 332, startPoint y: 232, endPoint x: 259, endPoint y: 232, distance: 72.3
click at [259, 232] on input "Found" at bounding box center [291, 231] width 346 height 26
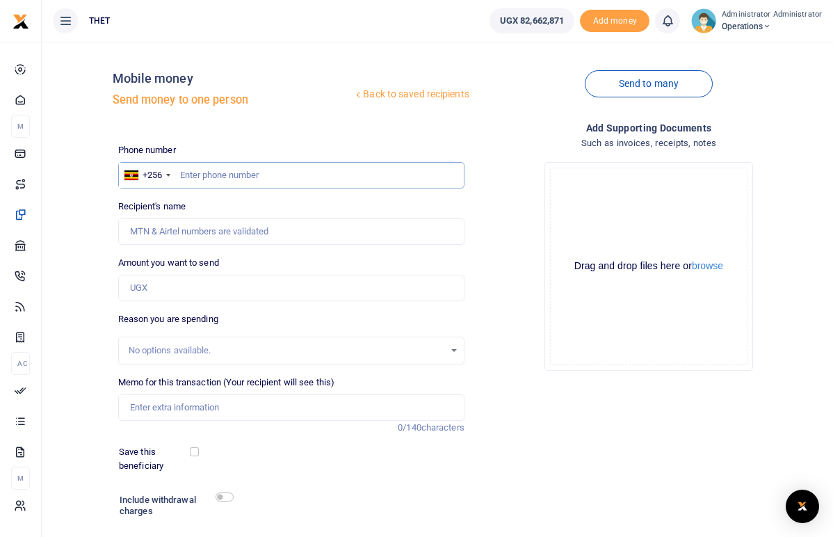
click at [205, 172] on input "text" at bounding box center [291, 175] width 346 height 26
click at [205, 171] on input "text" at bounding box center [291, 175] width 346 height 26
type input "0"
click at [219, 173] on input "text" at bounding box center [291, 175] width 346 height 26
paste input "779805161"
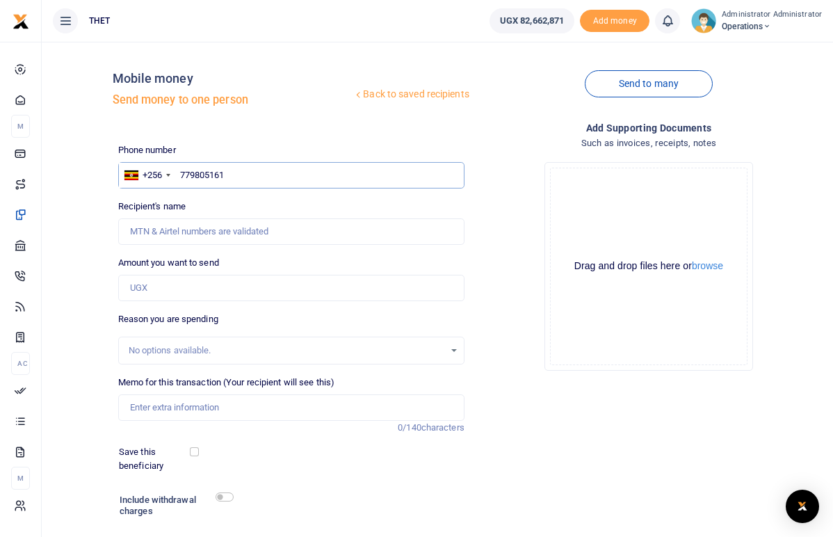
click at [181, 175] on input "779805161" at bounding box center [291, 175] width 346 height 26
type input "0779805161"
type input "[PERSON_NAME] Kyomuhendo"
drag, startPoint x: 221, startPoint y: 233, endPoint x: 130, endPoint y: 233, distance: 90.4
click at [130, 233] on input "Found" at bounding box center [291, 231] width 346 height 26
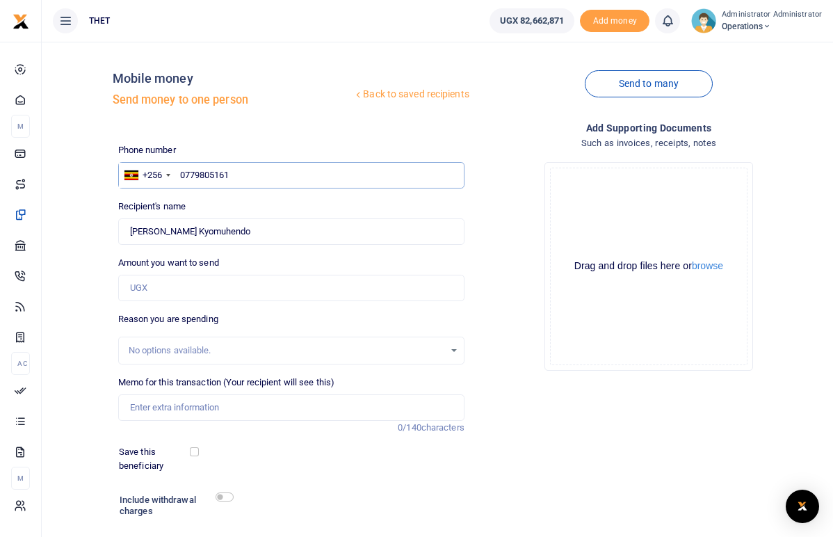
click at [234, 171] on input "0779805161" at bounding box center [291, 175] width 346 height 26
drag, startPoint x: 232, startPoint y: 172, endPoint x: 181, endPoint y: 172, distance: 50.8
click at [181, 172] on input "0779805161" at bounding box center [291, 175] width 346 height 26
paste input "782342279"
click at [182, 173] on input "782342279" at bounding box center [291, 175] width 346 height 26
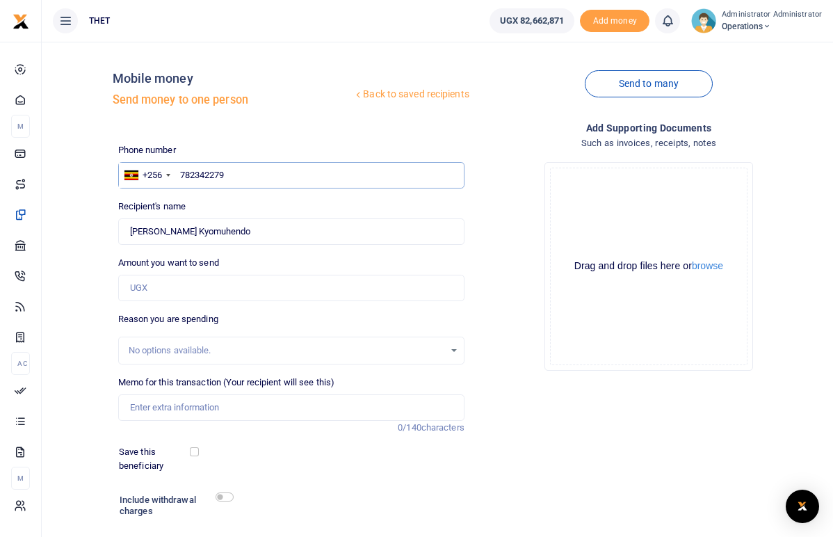
type input "0782342279"
type input "Prisca Mataze Natukunda"
click at [235, 170] on input "0782342279" at bounding box center [291, 175] width 346 height 26
click at [237, 210] on div "Recipient's name Found Name is required." at bounding box center [291, 222] width 346 height 45
click at [237, 173] on input "0782342279" at bounding box center [291, 175] width 346 height 26
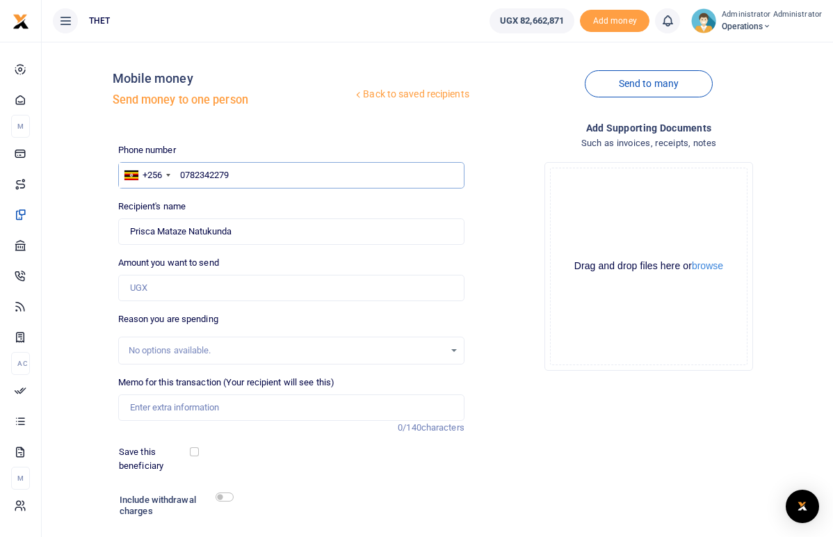
type input "078234227"
type input "0782342279"
type input "Prisca Mataze Natukunda"
click at [227, 200] on div "Recipient's name Found Name is required." at bounding box center [291, 222] width 346 height 45
drag, startPoint x: 238, startPoint y: 232, endPoint x: 129, endPoint y: 228, distance: 108.6
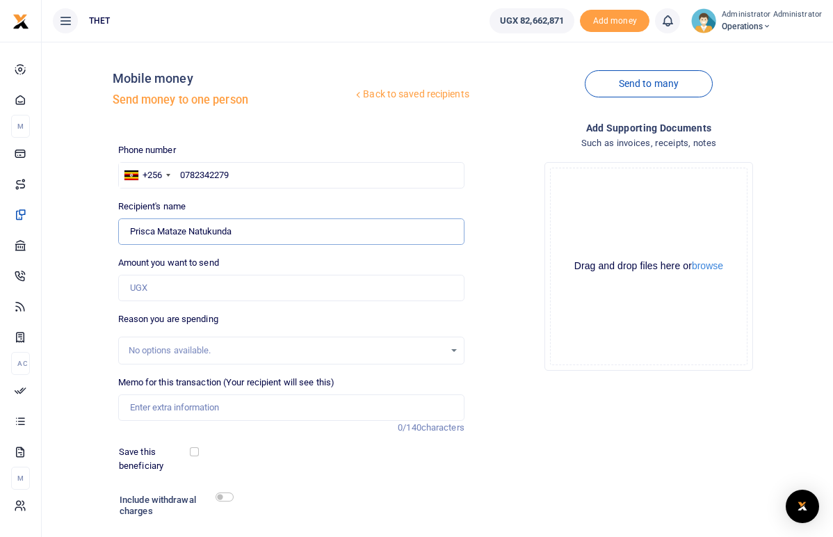
click at [129, 228] on input "Found" at bounding box center [291, 231] width 346 height 26
click at [234, 168] on input "0782342279" at bounding box center [291, 175] width 346 height 26
drag, startPoint x: 234, startPoint y: 173, endPoint x: 177, endPoint y: 172, distance: 57.1
click at [177, 172] on input "0782342279" at bounding box center [291, 175] width 346 height 26
paste input "772316290"
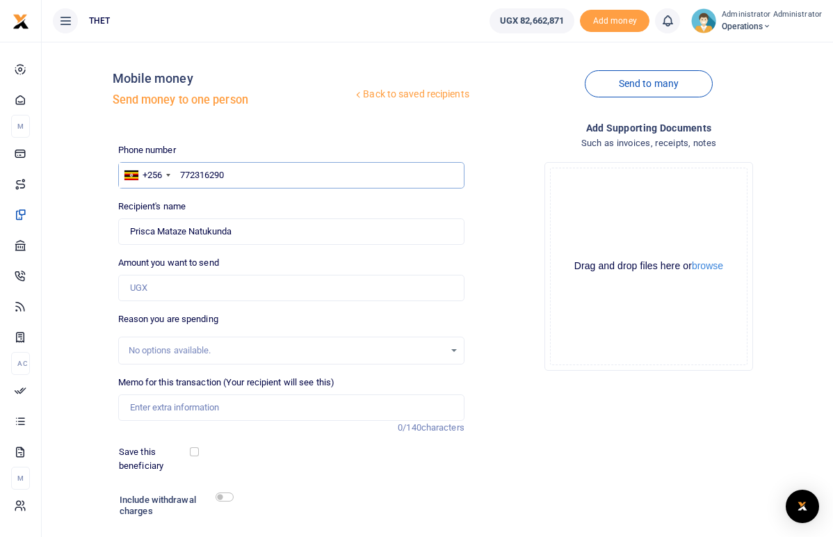
click at [178, 177] on input "772316290" at bounding box center [291, 175] width 346 height 26
type input "0772316290"
type input "Jacqueline Kashana Amwesiga"
click at [240, 207] on div "Recipient's name Found Name is required." at bounding box center [291, 222] width 346 height 45
click at [234, 177] on input "0772316290" at bounding box center [291, 175] width 346 height 26
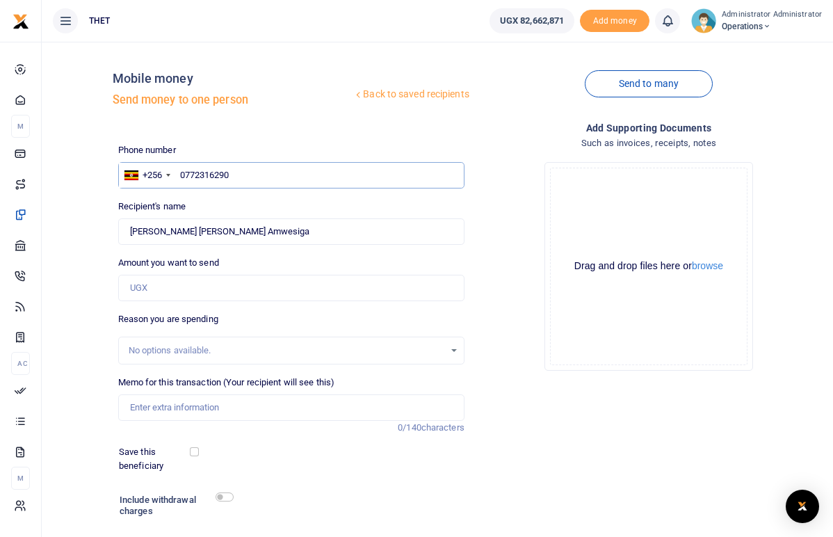
type input "077231629"
type input "0772316290"
type input "Jacqueline Kashana Amwesiga"
drag, startPoint x: 254, startPoint y: 233, endPoint x: 133, endPoint y: 234, distance: 121.0
click at [133, 234] on input "Found" at bounding box center [291, 231] width 346 height 26
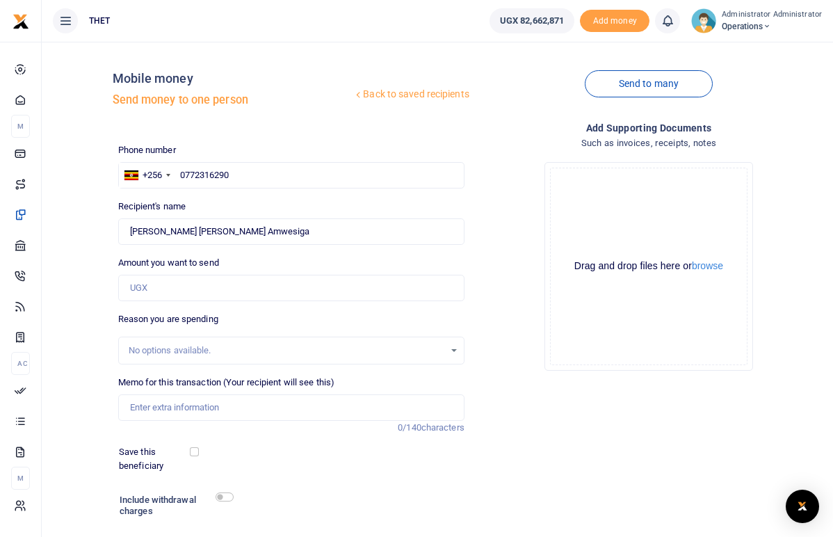
drag, startPoint x: 157, startPoint y: 230, endPoint x: 494, endPoint y: 260, distance: 338.1
click at [494, 260] on div "Drop your files here Drag and drop files here or browse Powered by Uppy" at bounding box center [649, 266] width 346 height 231
drag, startPoint x: 256, startPoint y: 230, endPoint x: 132, endPoint y: 230, distance: 123.8
click at [132, 230] on input "Found" at bounding box center [291, 231] width 346 height 26
click at [234, 176] on input "0772316290" at bounding box center [291, 175] width 346 height 26
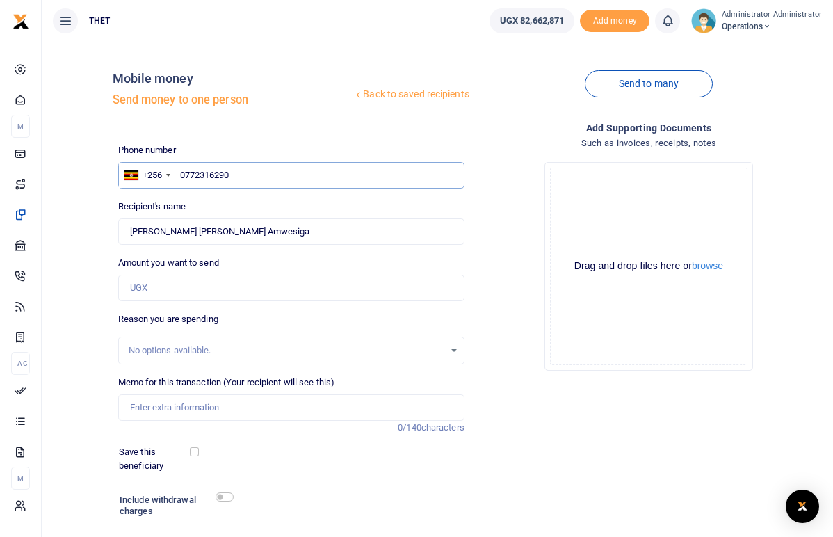
drag, startPoint x: 234, startPoint y: 175, endPoint x: 180, endPoint y: 173, distance: 53.6
click at [180, 173] on input "0772316290" at bounding box center [291, 175] width 346 height 26
paste input "783426813"
type input "783426813"
type input "Apophia Orishaba"
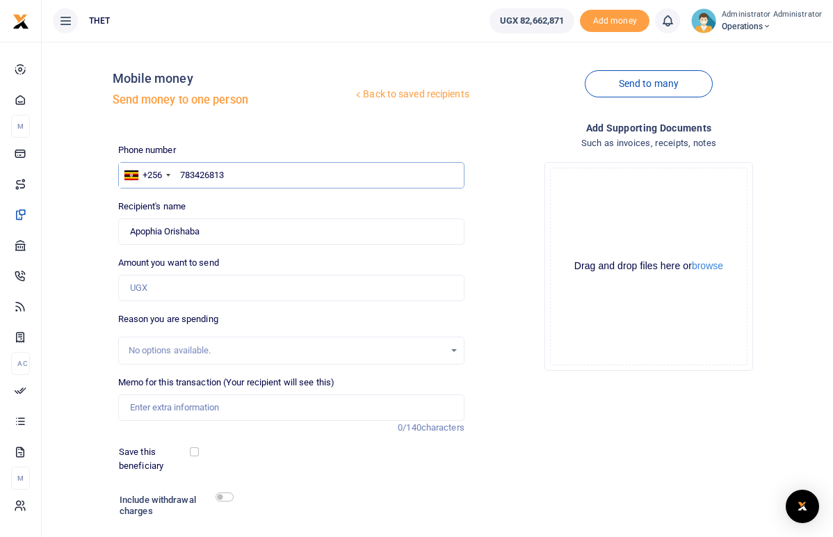
click at [179, 175] on input "783426813" at bounding box center [291, 175] width 346 height 26
drag, startPoint x: 204, startPoint y: 227, endPoint x: 131, endPoint y: 227, distance: 73.0
click at [131, 227] on input "Found" at bounding box center [291, 231] width 346 height 26
click at [237, 175] on input "0783426813" at bounding box center [291, 175] width 346 height 26
type input "07834268"
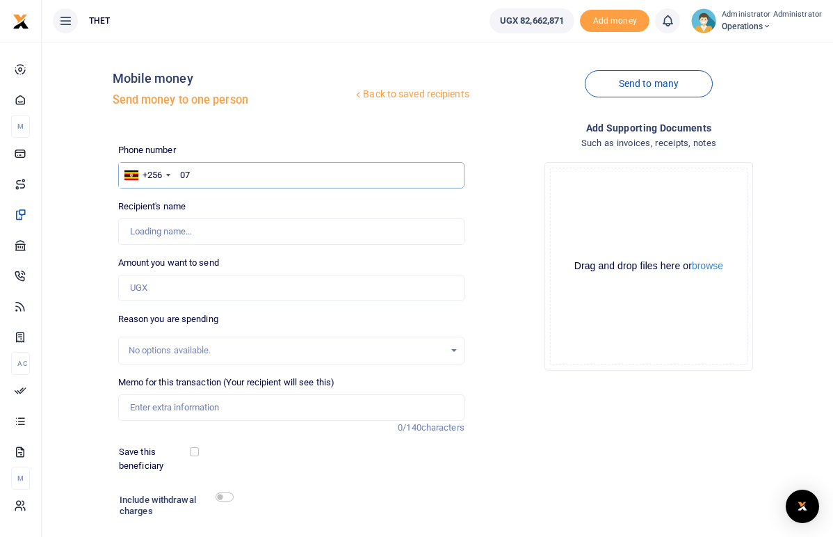
type input "0"
click at [225, 172] on input "text" at bounding box center [291, 175] width 346 height 26
click at [203, 175] on input "text" at bounding box center [291, 175] width 346 height 26
paste input "779545399"
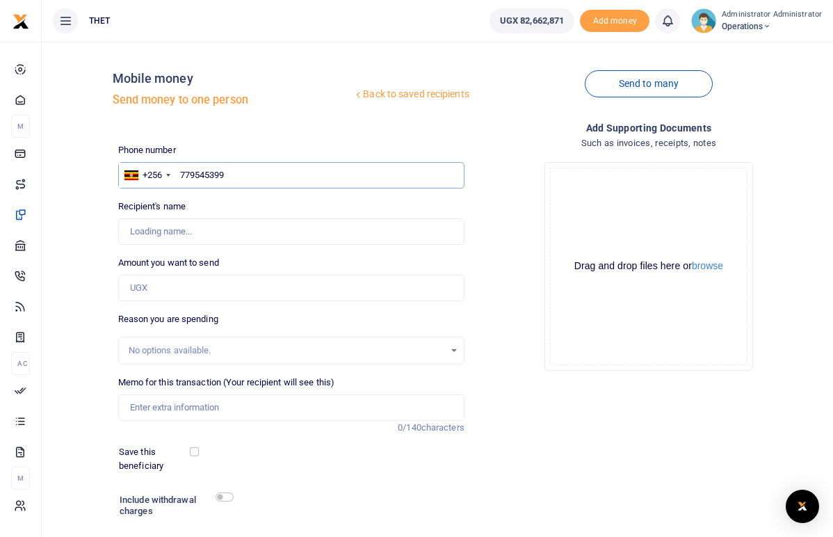
click at [181, 173] on input "779545399" at bounding box center [291, 175] width 346 height 26
type input "0779545399"
type input "Olive Ayebazibwe"
click at [259, 196] on div "Phone number +256 Uganda +256 0779545399 Phone is required. Recipient's name Fo…" at bounding box center [292, 361] width 358 height 437
click at [202, 237] on input "Found" at bounding box center [291, 231] width 346 height 26
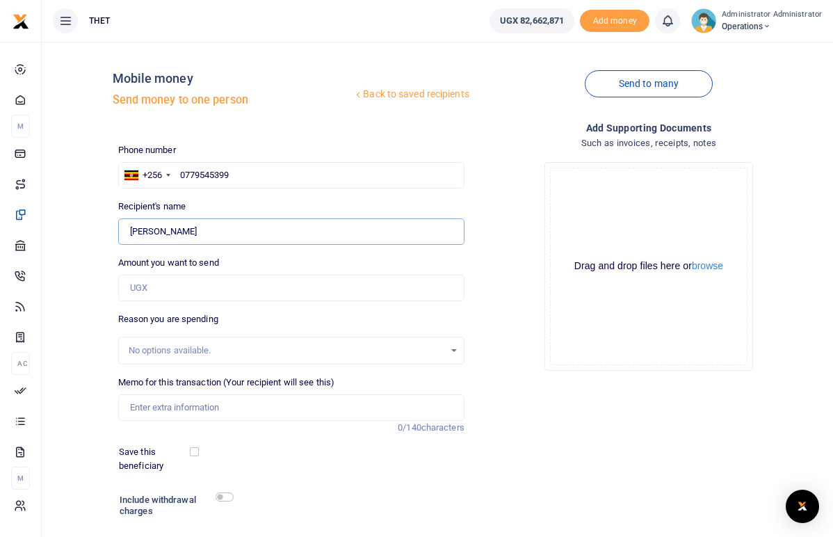
drag, startPoint x: 202, startPoint y: 232, endPoint x: 129, endPoint y: 231, distance: 73.7
click at [129, 231] on input "Found" at bounding box center [291, 231] width 346 height 26
click at [232, 178] on input "0779545399" at bounding box center [291, 175] width 346 height 26
drag, startPoint x: 231, startPoint y: 173, endPoint x: 181, endPoint y: 170, distance: 50.1
click at [181, 170] on input "0779545399" at bounding box center [291, 175] width 346 height 26
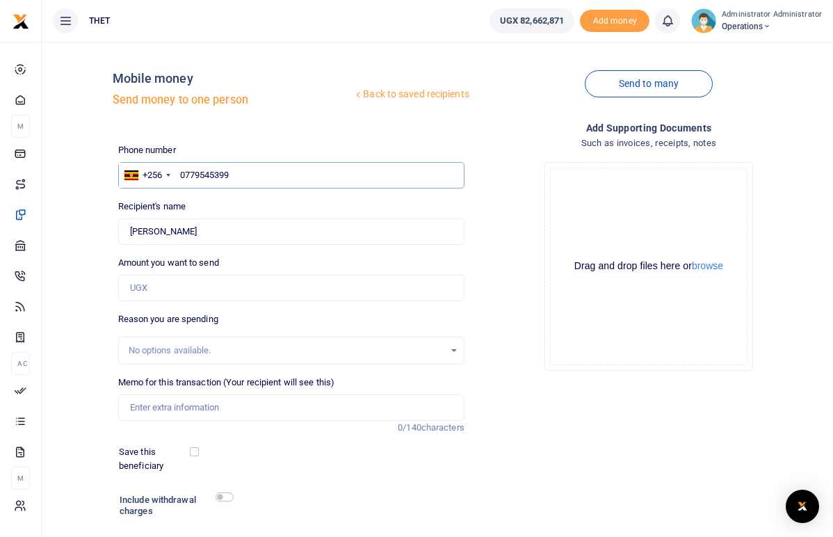
paste input "782955800"
click at [181, 170] on input "782955800" at bounding box center [291, 175] width 346 height 26
type input "0782955800"
type input "Annah Atwiine"
click at [243, 170] on input "0782955800" at bounding box center [291, 175] width 346 height 26
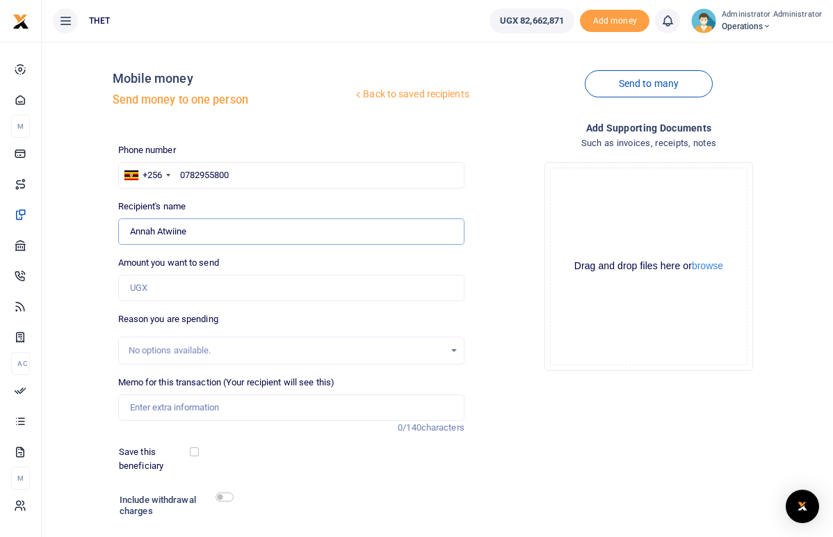
click at [187, 230] on input "Found" at bounding box center [291, 231] width 346 height 26
drag, startPoint x: 190, startPoint y: 232, endPoint x: 128, endPoint y: 231, distance: 61.9
click at [128, 231] on input "Found" at bounding box center [291, 231] width 346 height 26
drag, startPoint x: 235, startPoint y: 175, endPoint x: 181, endPoint y: 172, distance: 54.4
click at [181, 172] on input "0782955800" at bounding box center [291, 175] width 346 height 26
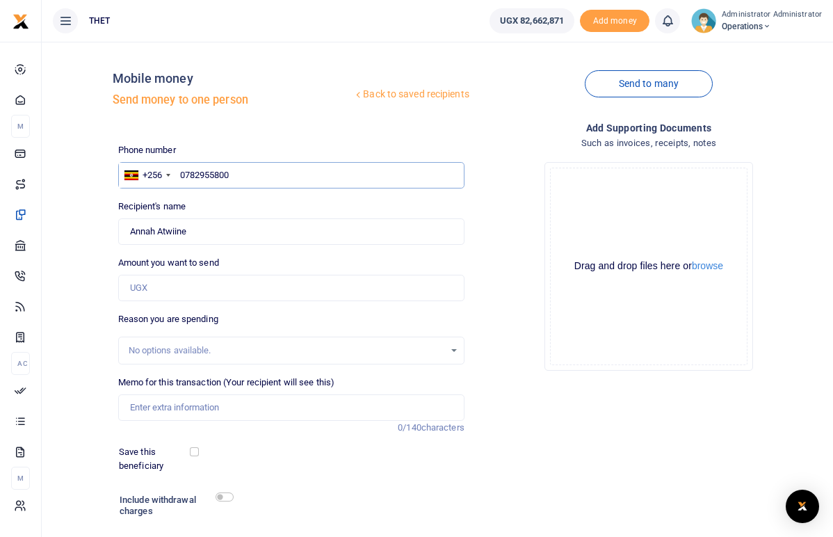
paste input "701626828"
click at [182, 174] on input "701626828" at bounding box center [291, 175] width 346 height 26
click at [239, 177] on input "0701626828" at bounding box center [291, 175] width 346 height 26
type input "0701626828"
type input "Dorcus Twinabaitu"
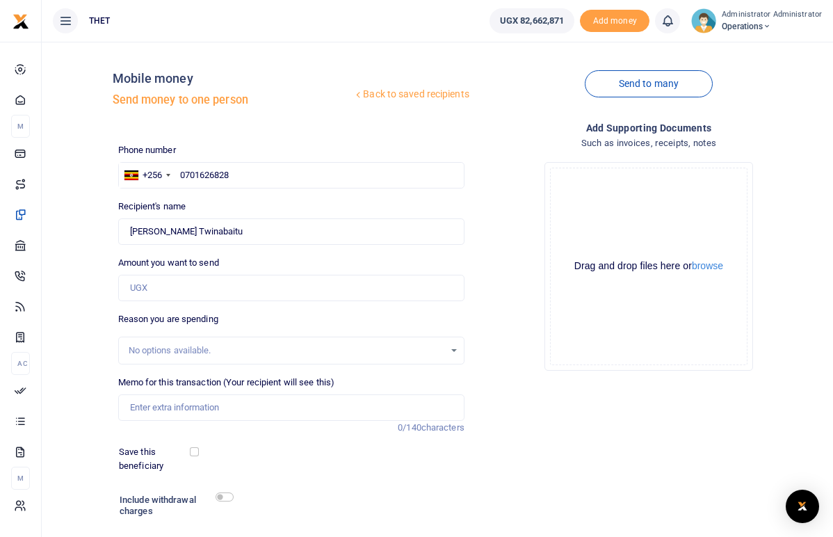
click at [210, 206] on div "Recipient's name Found Name is required." at bounding box center [291, 222] width 346 height 45
drag, startPoint x: 206, startPoint y: 232, endPoint x: 131, endPoint y: 232, distance: 74.4
click at [131, 232] on input "Found" at bounding box center [291, 231] width 346 height 26
click at [232, 173] on input "0701626828" at bounding box center [291, 175] width 346 height 26
drag, startPoint x: 232, startPoint y: 173, endPoint x: 179, endPoint y: 172, distance: 52.9
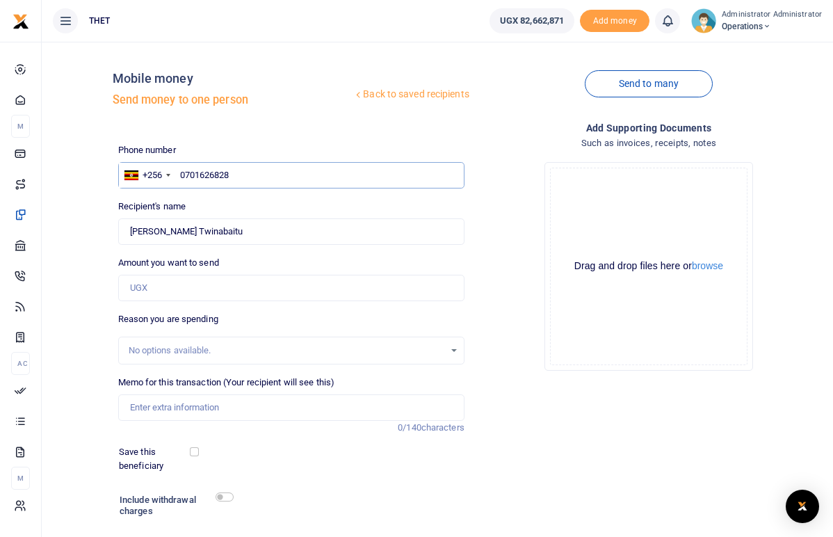
click at [179, 172] on input "0701626828" at bounding box center [291, 175] width 346 height 26
paste input "70049368"
click at [180, 175] on input "700493688" at bounding box center [291, 175] width 346 height 26
click at [235, 175] on input "0700493688" at bounding box center [291, 175] width 346 height 26
type input "0700493688"
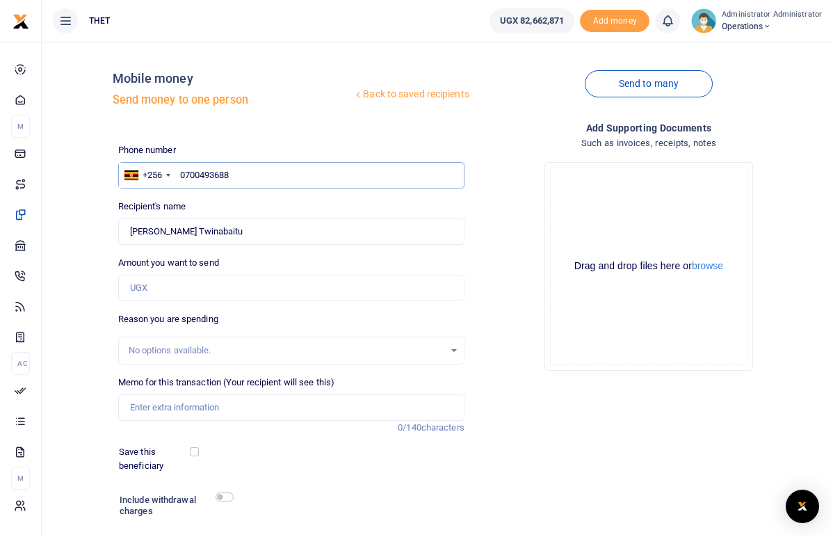
type input "Edidah Kyasiimire"
drag, startPoint x: 202, startPoint y: 230, endPoint x: 132, endPoint y: 228, distance: 70.3
click at [132, 228] on input "Found" at bounding box center [291, 231] width 346 height 26
click at [244, 175] on input "0700493688" at bounding box center [291, 175] width 346 height 26
drag, startPoint x: 233, startPoint y: 174, endPoint x: 178, endPoint y: 171, distance: 55.0
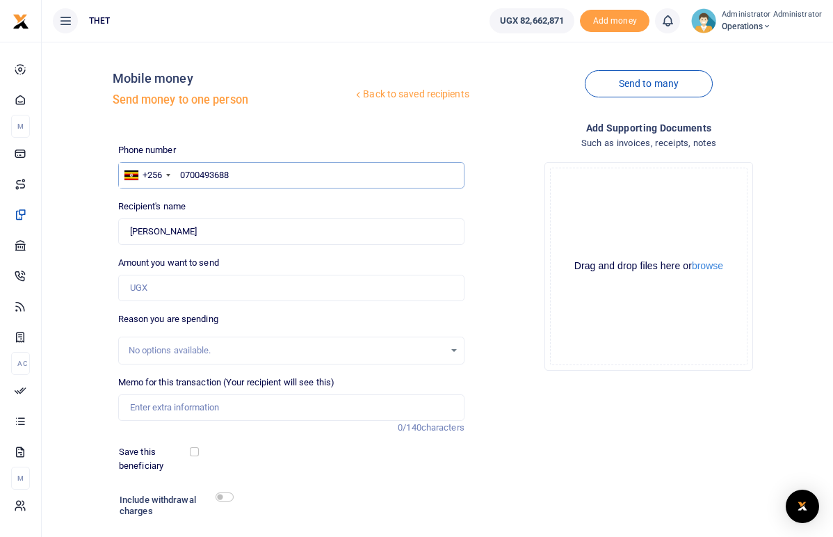
click at [178, 171] on input "0700493688" at bounding box center [291, 175] width 346 height 26
paste input "778419724"
click at [177, 174] on input "778419724" at bounding box center [291, 175] width 346 height 26
type input "0778419724"
type input "Mapenzi Ordete"
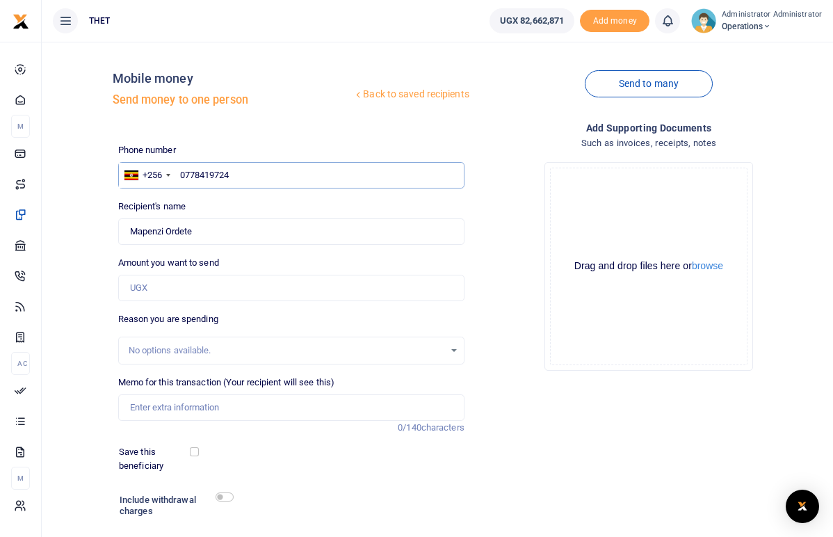
click at [242, 176] on input "0778419724" at bounding box center [291, 175] width 346 height 26
drag, startPoint x: 195, startPoint y: 227, endPoint x: 131, endPoint y: 231, distance: 64.8
click at [131, 231] on input "Found" at bounding box center [291, 231] width 346 height 26
click at [237, 180] on input "0778419724" at bounding box center [291, 175] width 346 height 26
drag, startPoint x: 237, startPoint y: 175, endPoint x: 180, endPoint y: 170, distance: 57.2
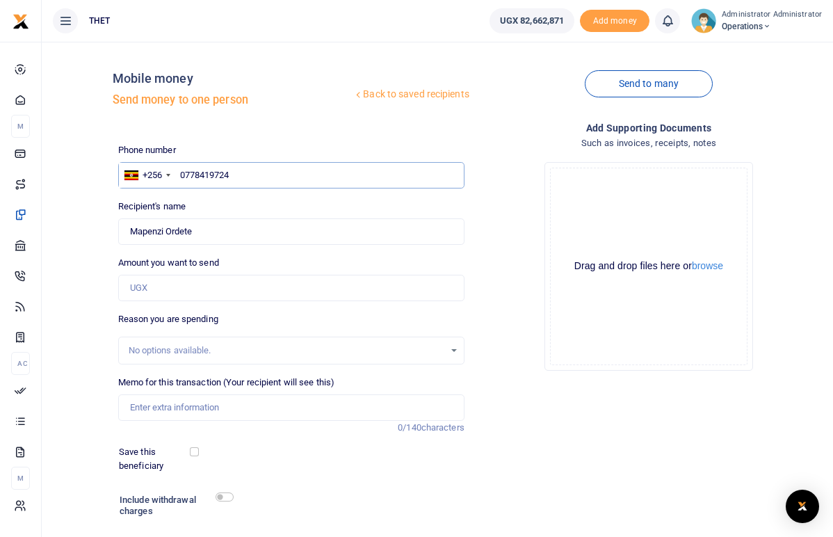
click at [180, 170] on input "0778419724" at bounding box center [291, 175] width 346 height 26
click at [232, 177] on input "0778419724" at bounding box center [291, 175] width 346 height 26
click at [186, 175] on input "0778419724" at bounding box center [291, 175] width 346 height 26
click at [239, 175] on input "0778419724" at bounding box center [291, 175] width 346 height 26
type input "077841972"
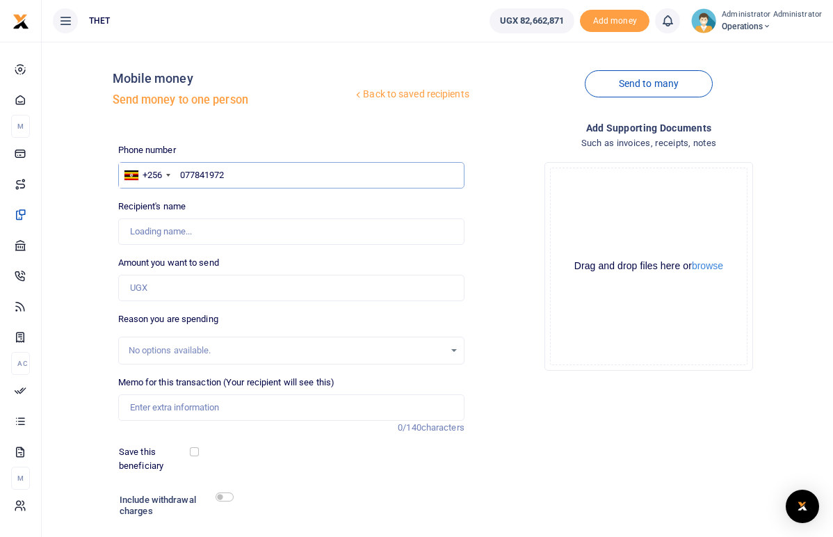
click at [232, 173] on input "077841972" at bounding box center [291, 175] width 346 height 26
drag, startPoint x: 223, startPoint y: 173, endPoint x: 179, endPoint y: 166, distance: 44.4
click at [179, 166] on input "077841972" at bounding box center [291, 175] width 346 height 26
drag, startPoint x: 229, startPoint y: 175, endPoint x: 181, endPoint y: 173, distance: 48.0
click at [181, 173] on input "077841972" at bounding box center [291, 175] width 346 height 26
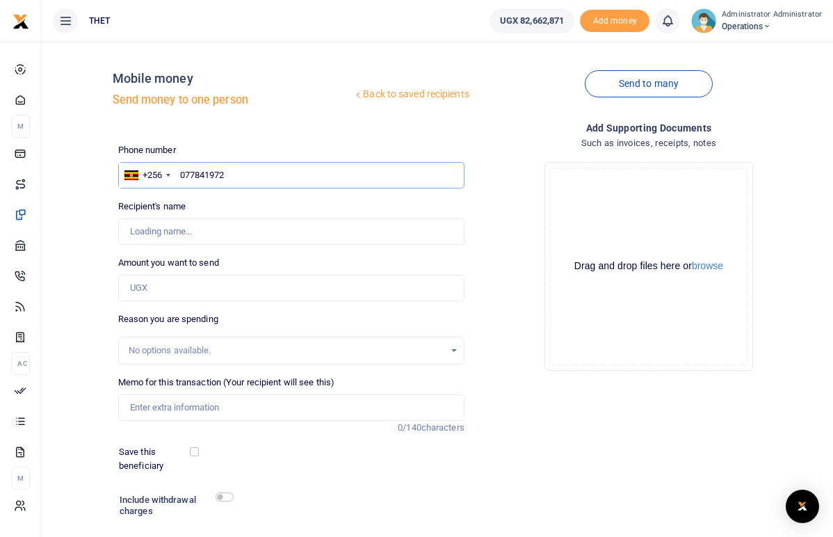
paste input "772367114"
click at [182, 176] on input "772367114" at bounding box center [291, 175] width 346 height 26
type input "0772367114"
type input "Angella Ninyikiriza"
drag, startPoint x: 204, startPoint y: 232, endPoint x: 130, endPoint y: 225, distance: 74.1
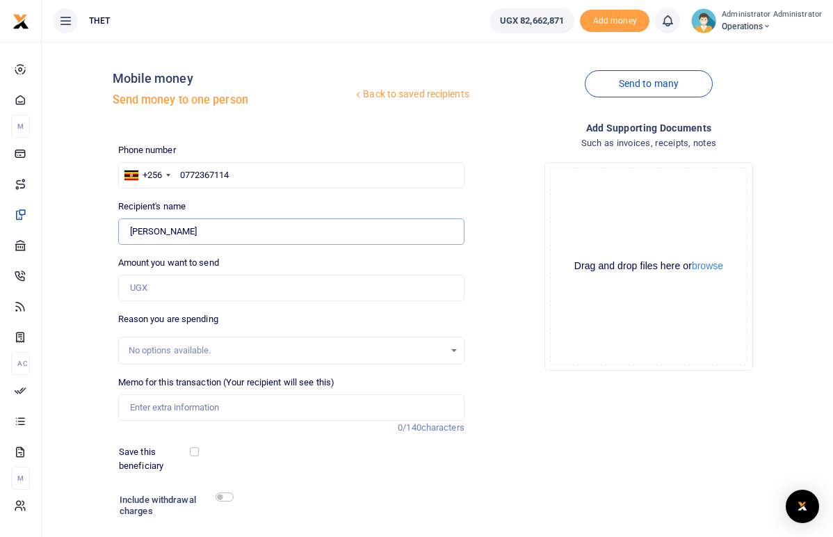
click at [130, 225] on input "Found" at bounding box center [291, 231] width 346 height 26
click at [230, 173] on input "0772367114" at bounding box center [291, 175] width 346 height 26
drag, startPoint x: 230, startPoint y: 173, endPoint x: 179, endPoint y: 171, distance: 50.8
click at [179, 171] on input "0772367114" at bounding box center [291, 175] width 346 height 26
paste input "772645412"
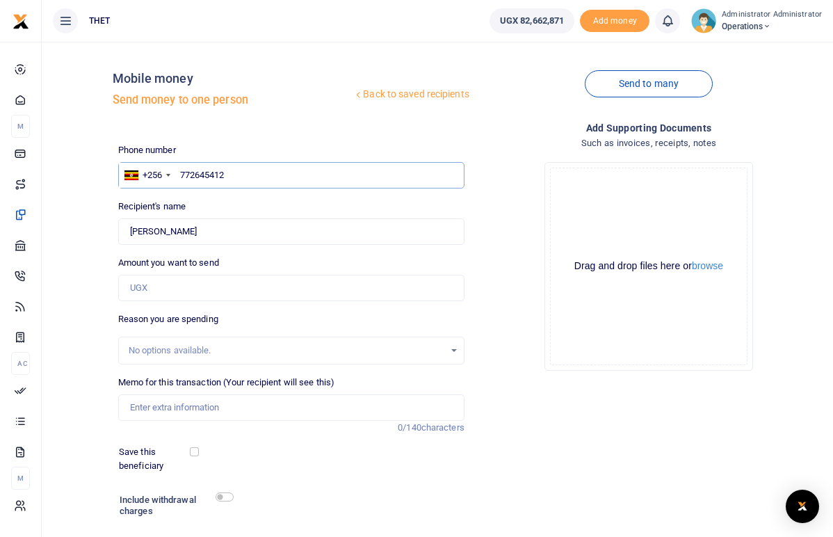
click at [180, 173] on input "772645412" at bounding box center [291, 175] width 346 height 26
type input "0772645412"
click at [238, 176] on input "0772645412" at bounding box center [291, 175] width 346 height 26
type input "Happy Harriet"
drag, startPoint x: 191, startPoint y: 230, endPoint x: 131, endPoint y: 230, distance: 59.1
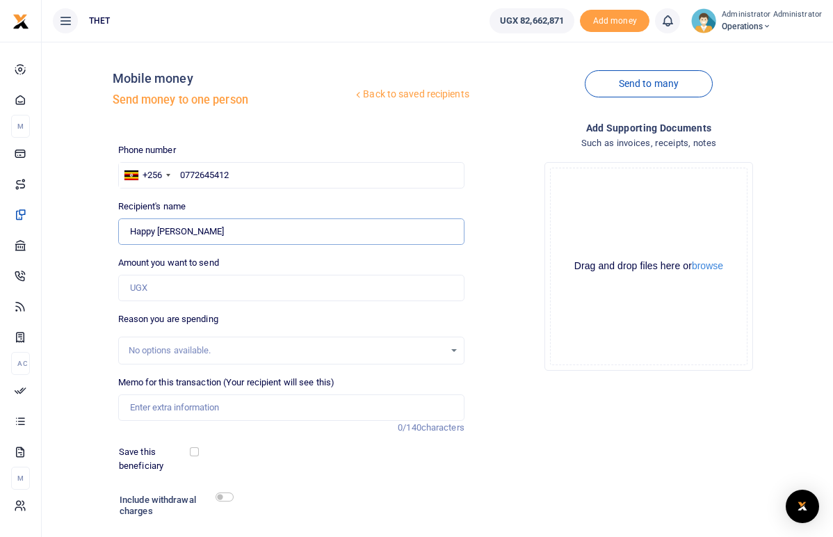
click at [131, 230] on input "Found" at bounding box center [291, 231] width 346 height 26
click at [233, 175] on input "0772645412" at bounding box center [291, 175] width 346 height 26
drag, startPoint x: 233, startPoint y: 175, endPoint x: 179, endPoint y: 171, distance: 54.4
click at [179, 171] on input "0772645412" at bounding box center [291, 175] width 346 height 26
paste input "782859524"
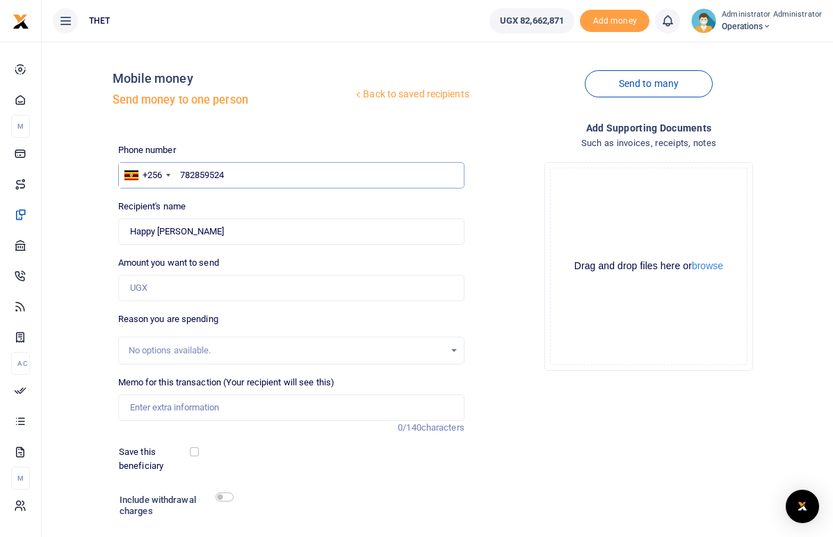
click at [180, 175] on input "782859524" at bounding box center [291, 175] width 346 height 26
type input "0782859524"
type input "Sarah Atuhairwe"
click at [241, 178] on input "0782859524" at bounding box center [291, 175] width 346 height 26
drag, startPoint x: 197, startPoint y: 232, endPoint x: 131, endPoint y: 227, distance: 66.3
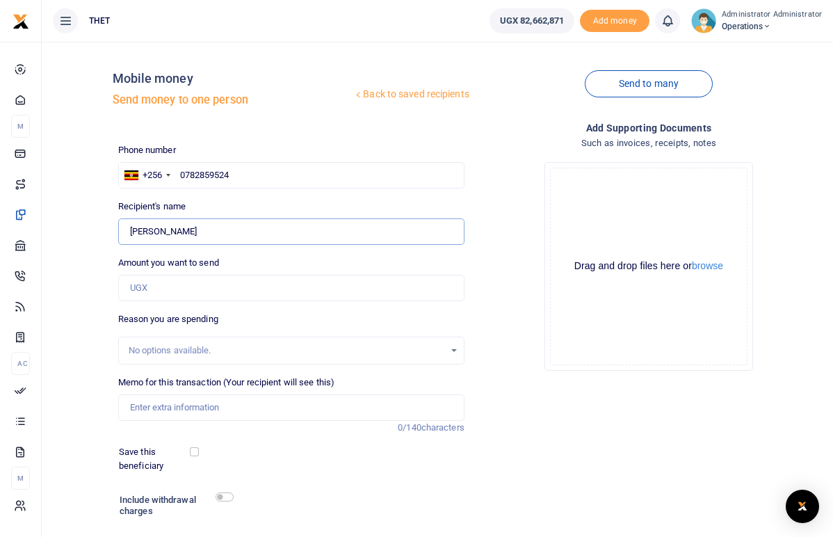
click at [131, 227] on input "Found" at bounding box center [291, 231] width 346 height 26
click at [225, 191] on div "Phone number +256 Uganda +256 0782859524 Phone is required. Recipient's name Fo…" at bounding box center [292, 361] width 358 height 437
drag, startPoint x: 232, startPoint y: 177, endPoint x: 181, endPoint y: 170, distance: 51.2
click at [181, 170] on input "0782859524" at bounding box center [291, 175] width 346 height 26
paste input "784119350"
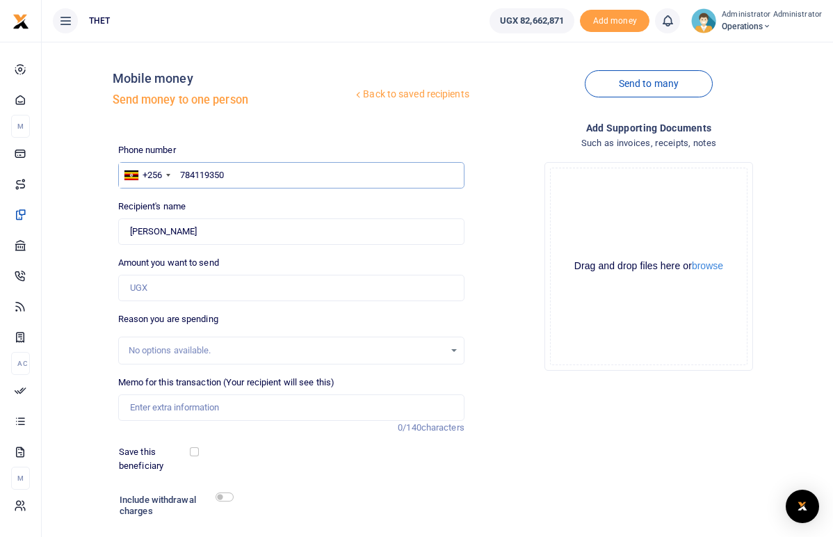
click at [179, 176] on input "784119350" at bounding box center [291, 175] width 346 height 26
type input "0784119350"
type input "Rhonah Natukunda"
click at [223, 200] on div "Recipient's name Found Name is required." at bounding box center [291, 222] width 346 height 45
drag, startPoint x: 208, startPoint y: 234, endPoint x: 131, endPoint y: 227, distance: 76.8
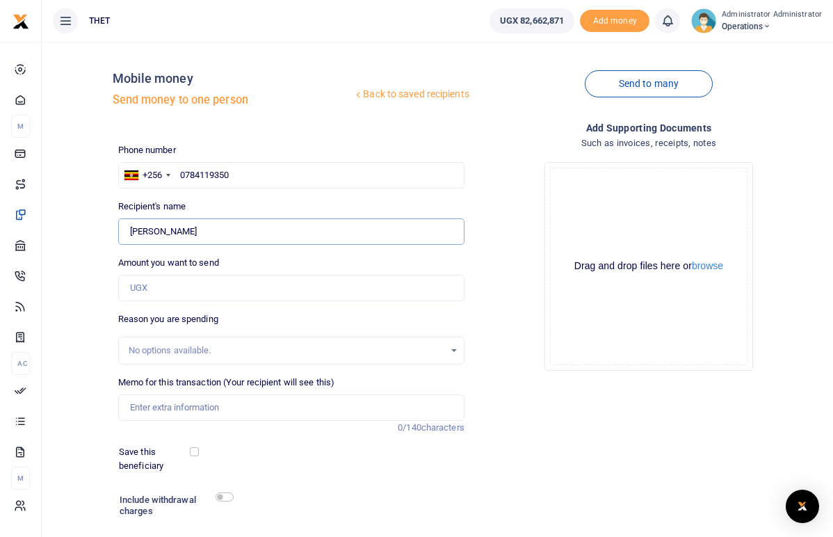
click at [131, 227] on input "Found" at bounding box center [291, 231] width 346 height 26
click at [243, 180] on input "0784119350" at bounding box center [291, 175] width 346 height 26
drag, startPoint x: 232, startPoint y: 176, endPoint x: 179, endPoint y: 175, distance: 52.2
click at [179, 175] on input "0784119350" at bounding box center [291, 175] width 346 height 26
paste input "776647424"
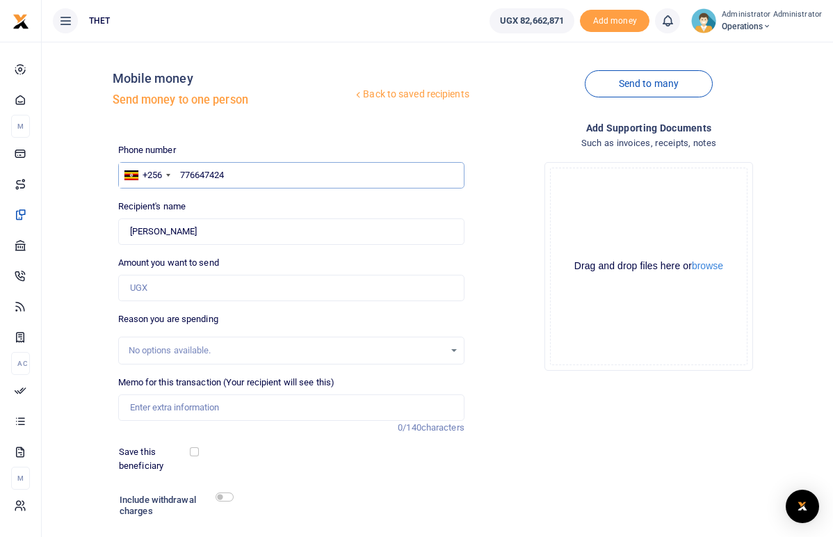
type input "776647424"
click at [205, 175] on input "text" at bounding box center [291, 175] width 346 height 26
paste input "776647424"
click at [182, 175] on input "776647424" at bounding box center [291, 175] width 346 height 26
type input "0776647424"
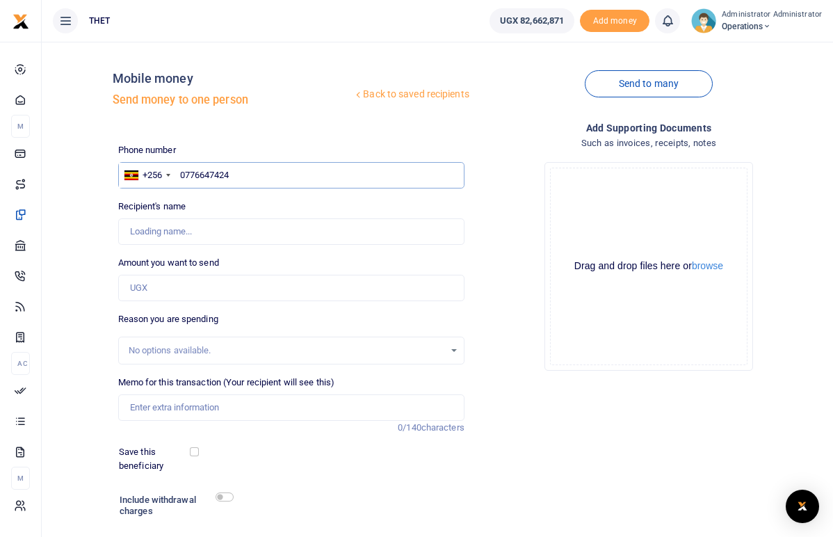
type input "[PERSON_NAME]"
drag, startPoint x: 195, startPoint y: 232, endPoint x: 130, endPoint y: 222, distance: 66.2
click at [130, 222] on input "Found" at bounding box center [291, 231] width 346 height 26
click at [246, 184] on input "0776647424" at bounding box center [291, 175] width 346 height 26
drag, startPoint x: 232, startPoint y: 175, endPoint x: 182, endPoint y: 174, distance: 50.1
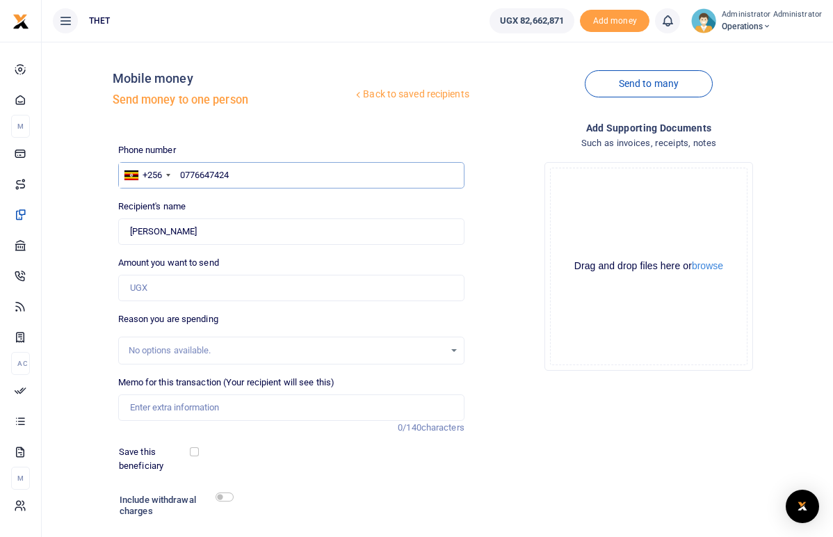
click at [182, 174] on input "0776647424" at bounding box center [291, 175] width 346 height 26
paste input "702089966"
click at [180, 175] on input "702089966" at bounding box center [291, 175] width 346 height 26
type input "0702089966"
type input "Nakasule [PERSON_NAME]"
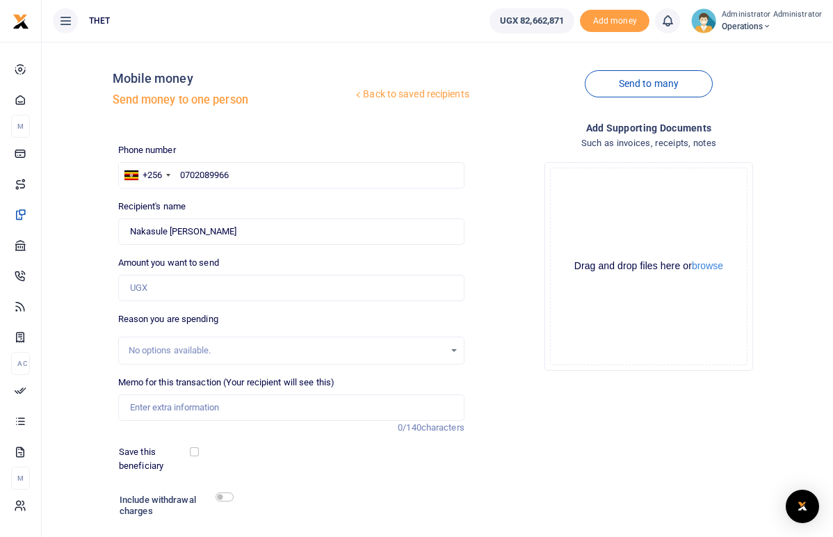
click at [225, 206] on div "Recipient's name Found Name is required." at bounding box center [291, 222] width 346 height 45
drag, startPoint x: 202, startPoint y: 232, endPoint x: 131, endPoint y: 226, distance: 71.9
click at [131, 226] on input "Found" at bounding box center [291, 231] width 346 height 26
click at [239, 176] on input "0702089966" at bounding box center [291, 175] width 346 height 26
drag, startPoint x: 239, startPoint y: 176, endPoint x: 179, endPoint y: 174, distance: 59.9
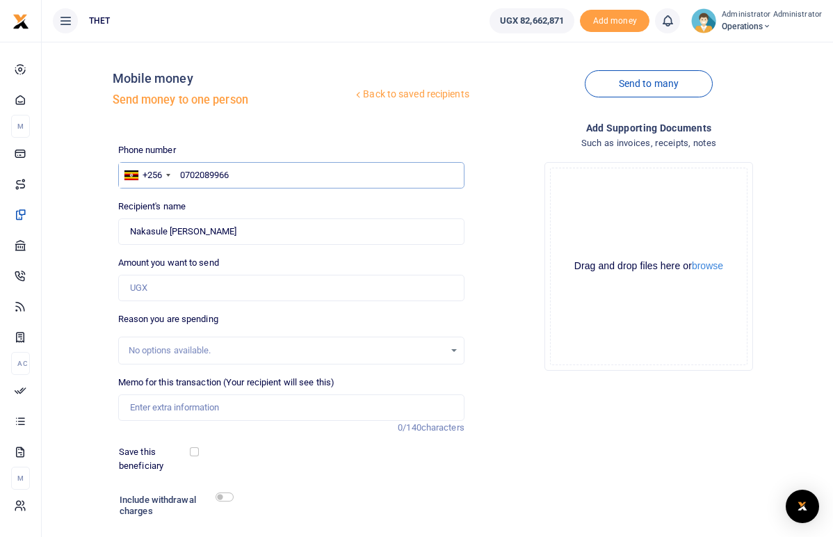
click at [179, 174] on input "0702089966" at bounding box center [291, 175] width 346 height 26
paste input "782730714"
click at [182, 175] on input "782730714" at bounding box center [291, 175] width 346 height 26
type input "0782730714"
type input "Mugume Bakashaba"
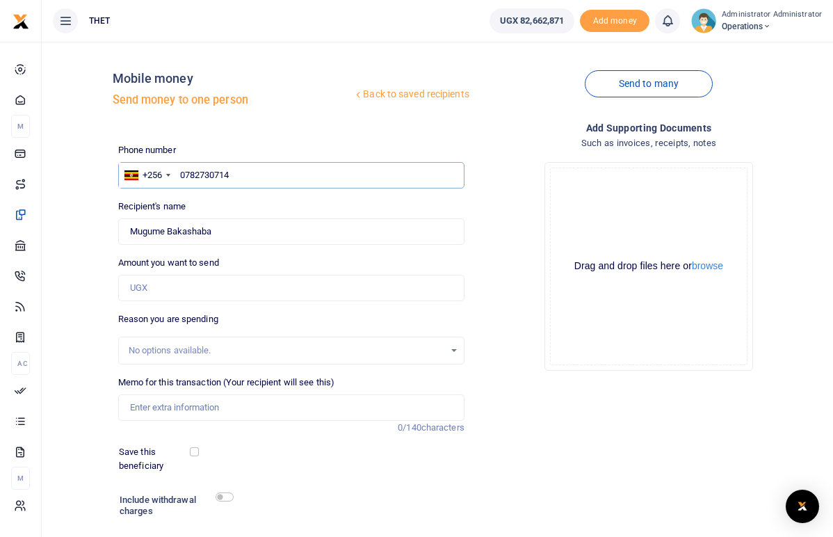
type input "0782730714"
drag, startPoint x: 216, startPoint y: 232, endPoint x: 131, endPoint y: 228, distance: 84.3
click at [131, 228] on input "Found" at bounding box center [291, 231] width 346 height 26
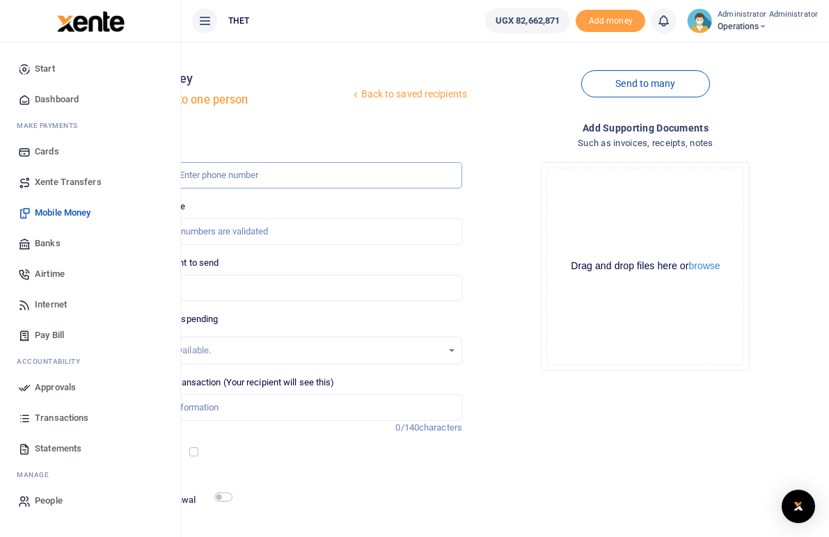
click at [333, 172] on input "text" at bounding box center [290, 175] width 344 height 26
click at [620, 431] on div "Add supporting Documents Such as invoices, receipts, notes Drop your files here…" at bounding box center [644, 350] width 355 height 460
click at [407, 179] on input "text" at bounding box center [290, 175] width 344 height 26
type input "0778117555"
type input "[PERSON_NAME]"
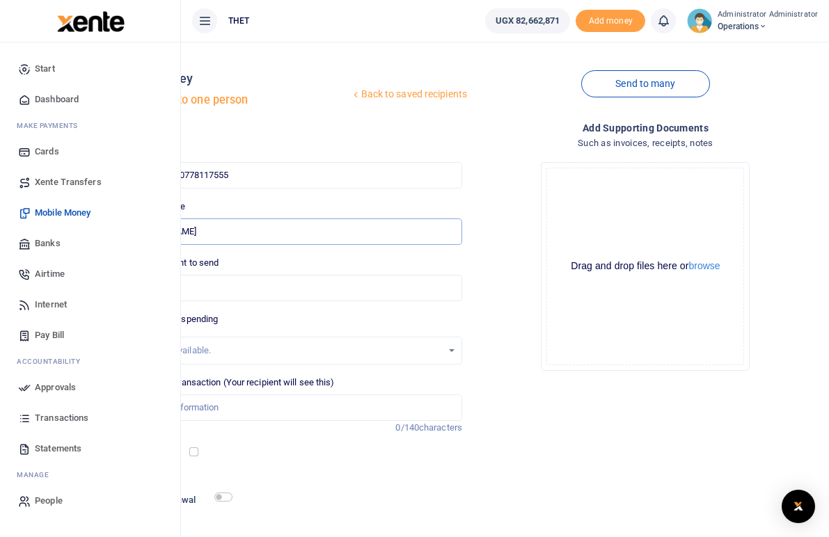
drag, startPoint x: 346, startPoint y: 230, endPoint x: 256, endPoint y: 226, distance: 89.8
click at [256, 226] on input "Found" at bounding box center [290, 231] width 344 height 26
click at [364, 177] on input "0778117555" at bounding box center [290, 175] width 344 height 26
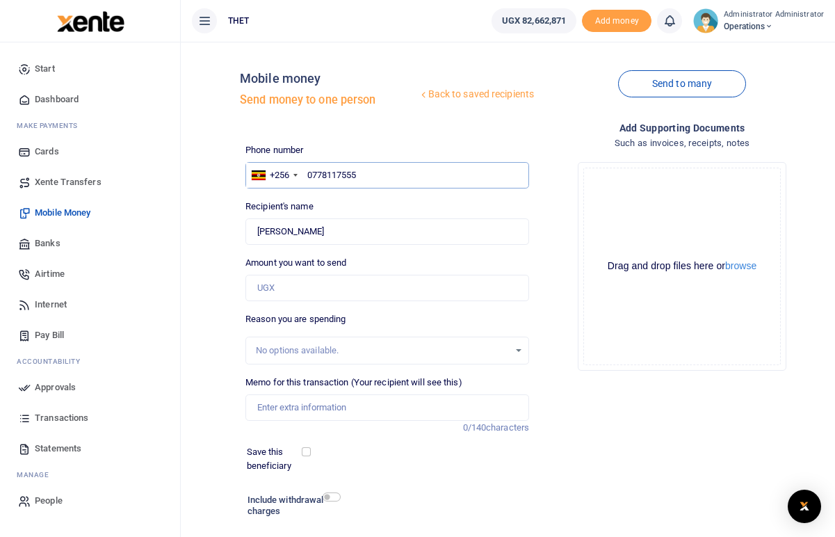
type input "077811755"
type input "0774472943"
type input "[PERSON_NAME] Cengmoko"
drag, startPoint x: 362, startPoint y: 232, endPoint x: 261, endPoint y: 225, distance: 101.8
click at [261, 225] on input "Found" at bounding box center [388, 231] width 284 height 26
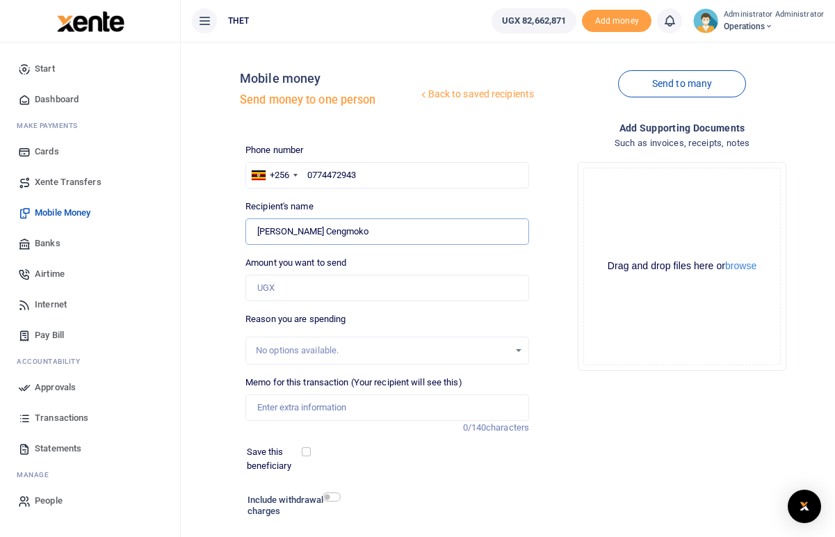
click at [366, 227] on input "Found" at bounding box center [388, 231] width 284 height 26
drag, startPoint x: 358, startPoint y: 231, endPoint x: 259, endPoint y: 229, distance: 98.8
click at [259, 229] on input "Found" at bounding box center [388, 231] width 284 height 26
click at [371, 178] on input "0774472943" at bounding box center [388, 175] width 284 height 26
type input "077447294"
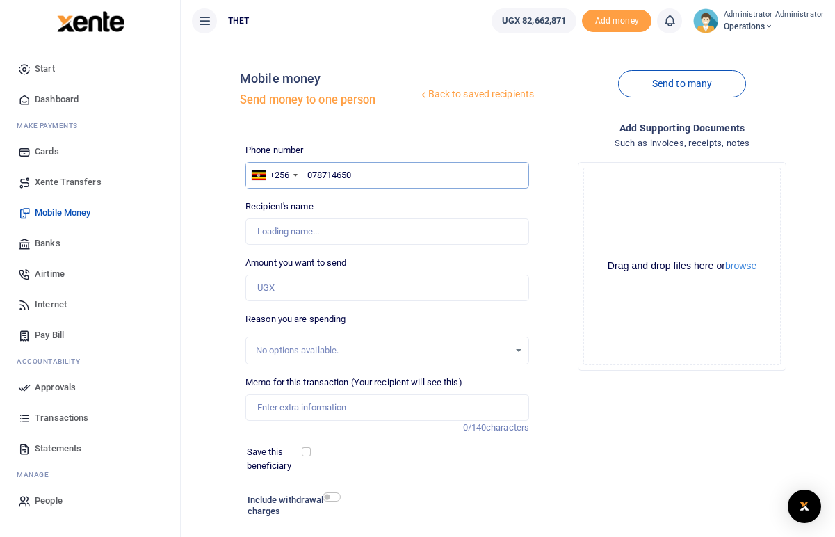
type input "0787146501"
type input "[PERSON_NAME]"
drag, startPoint x: 326, startPoint y: 234, endPoint x: 260, endPoint y: 230, distance: 66.3
click at [260, 230] on input "Found" at bounding box center [388, 231] width 284 height 26
click at [368, 175] on input "0787146501" at bounding box center [388, 175] width 284 height 26
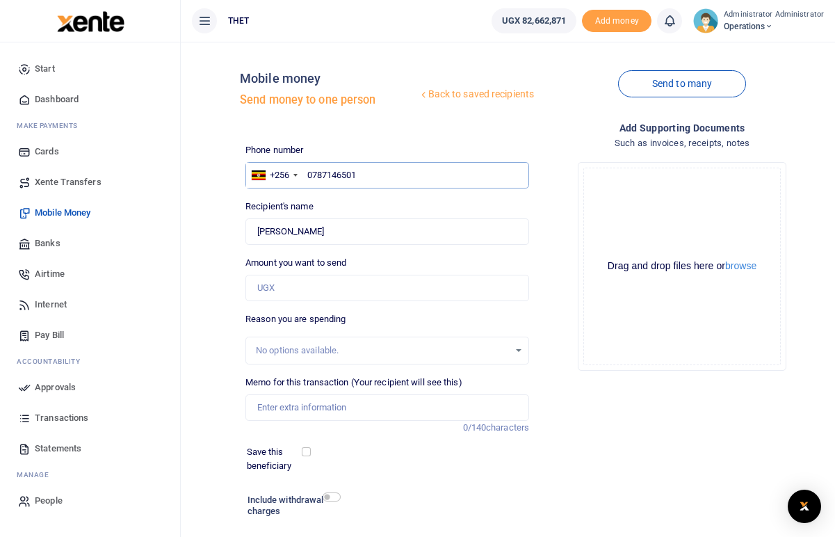
type input "078714650"
type input "0761925846"
type input "[PERSON_NAME]"
drag, startPoint x: 317, startPoint y: 230, endPoint x: 256, endPoint y: 231, distance: 60.5
click at [256, 231] on input "Found" at bounding box center [388, 231] width 284 height 26
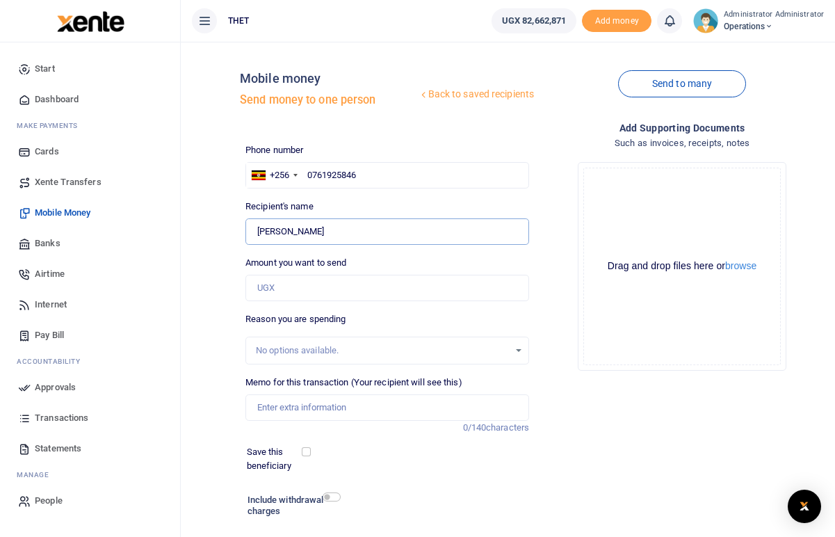
click at [269, 231] on input "Found" at bounding box center [388, 231] width 284 height 26
drag, startPoint x: 319, startPoint y: 229, endPoint x: 259, endPoint y: 230, distance: 59.1
click at [259, 230] on input "Found" at bounding box center [388, 231] width 284 height 26
click at [363, 170] on input "0761925846" at bounding box center [388, 175] width 284 height 26
type input "076192584"
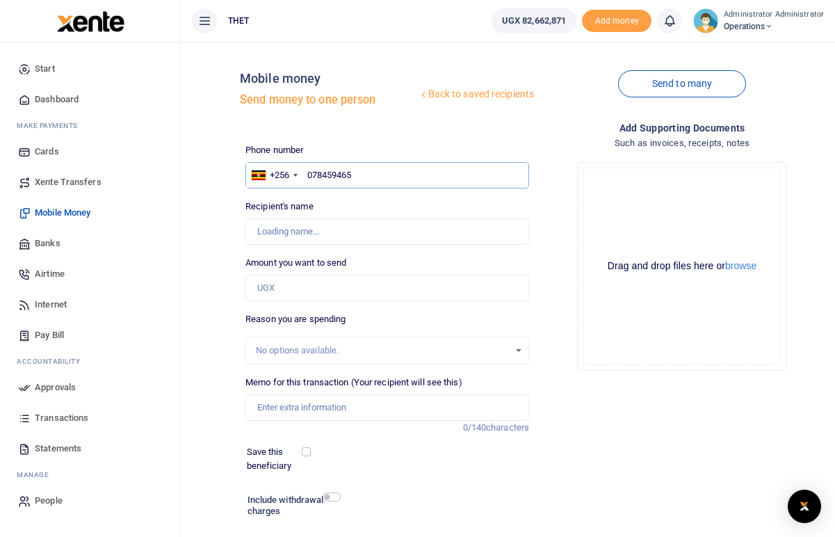
type input "0784594657"
type input "[PERSON_NAME]"
drag, startPoint x: 326, startPoint y: 230, endPoint x: 256, endPoint y: 230, distance: 69.6
click at [256, 230] on input "Found" at bounding box center [388, 231] width 284 height 26
click at [365, 181] on input "0784594657" at bounding box center [388, 175] width 284 height 26
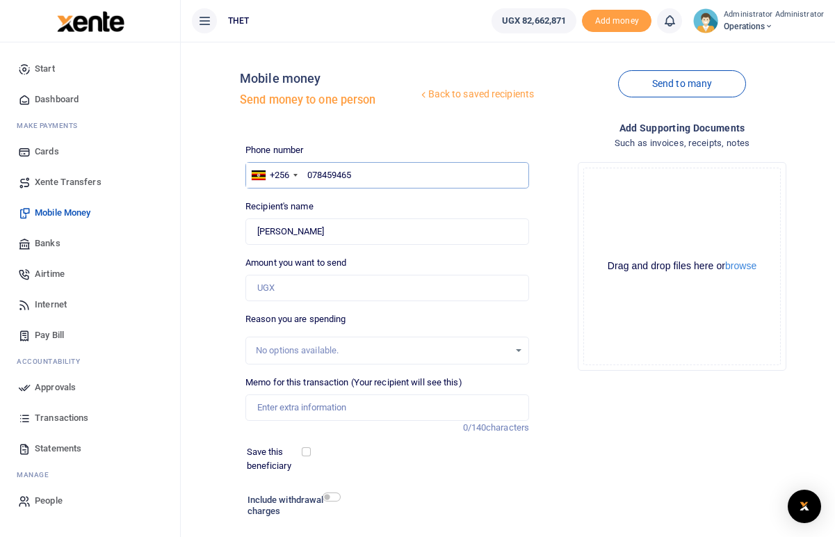
type input "07845946"
type input "0788152419"
type input "[PERSON_NAME]"
drag, startPoint x: 342, startPoint y: 232, endPoint x: 258, endPoint y: 232, distance: 83.5
click at [258, 232] on input "Found" at bounding box center [388, 231] width 284 height 26
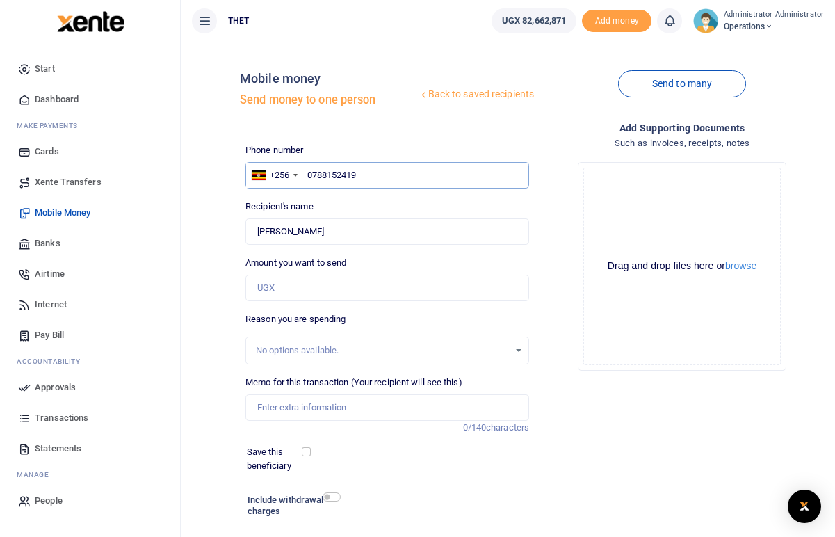
click at [362, 177] on input "0788152419" at bounding box center [388, 175] width 284 height 26
type input "078815241"
click at [581, 404] on div "Add supporting Documents Such as invoices, receipts, notes Drop your files here…" at bounding box center [682, 350] width 295 height 460
click at [319, 175] on input "077449067" at bounding box center [388, 175] width 284 height 26
type input "0777449067"
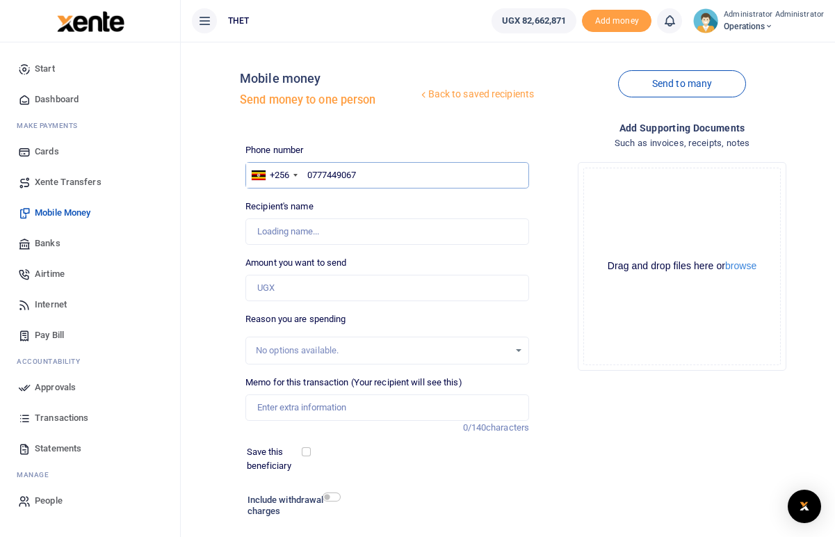
type input "[PERSON_NAME]"
drag, startPoint x: 343, startPoint y: 230, endPoint x: 257, endPoint y: 230, distance: 85.6
click at [257, 230] on input "Found" at bounding box center [388, 231] width 284 height 26
click at [362, 171] on input "0777449067" at bounding box center [388, 175] width 284 height 26
type input "07774490"
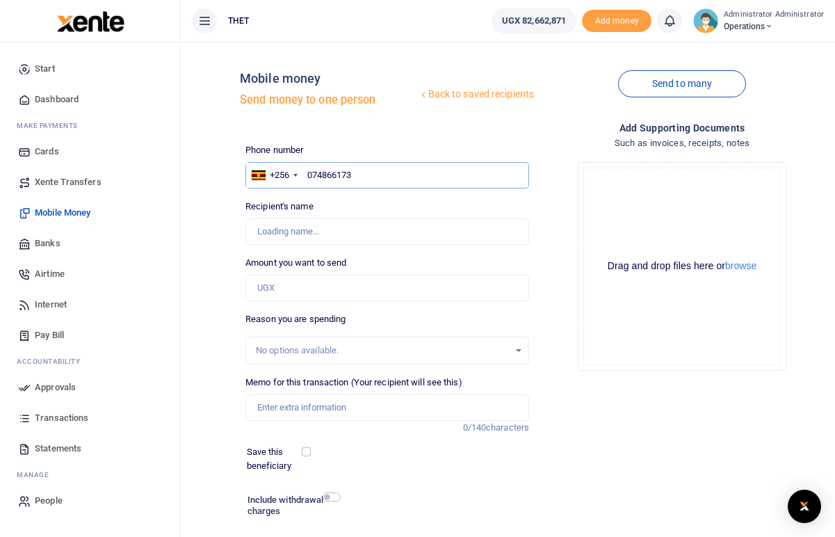
type input "0748661731"
type input "Patrick Onegiu"
drag, startPoint x: 321, startPoint y: 232, endPoint x: 257, endPoint y: 232, distance: 63.3
click at [257, 232] on input "Found" at bounding box center [388, 231] width 284 height 26
click at [387, 177] on input "0748661731" at bounding box center [388, 175] width 284 height 26
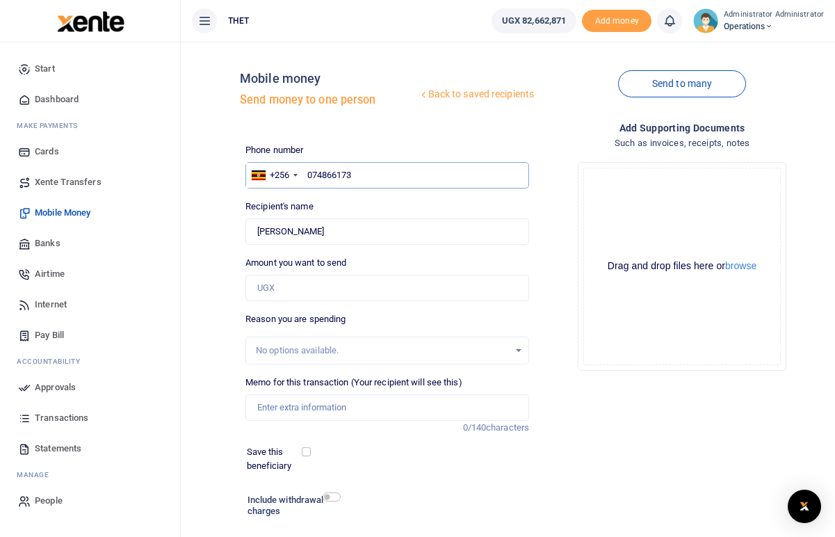
type input "07486617"
type input "0783652572"
type input "Atuamve Butele Vincent"
drag, startPoint x: 359, startPoint y: 231, endPoint x: 255, endPoint y: 233, distance: 103.7
click at [255, 233] on input "Found" at bounding box center [388, 231] width 284 height 26
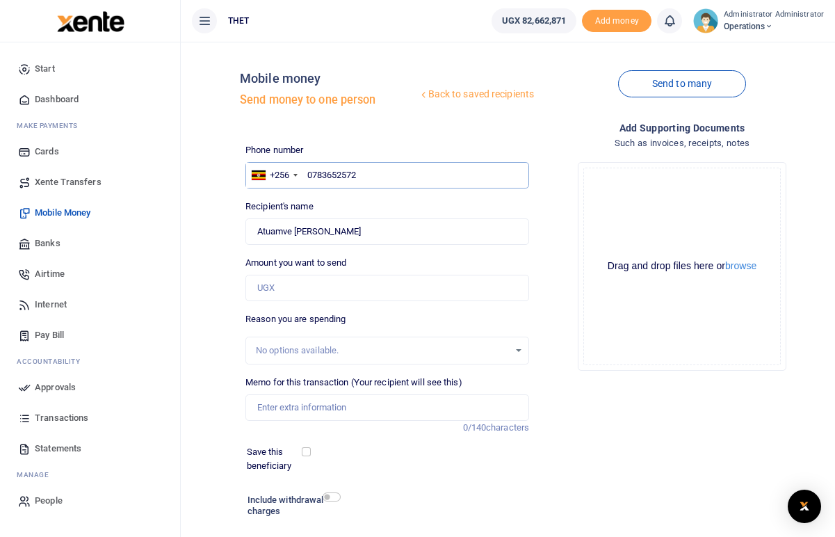
click at [363, 172] on input "0783652572" at bounding box center [388, 175] width 284 height 26
type input "078365257"
type input "0783786385"
type input "Richard Openy Mungu"
drag, startPoint x: 354, startPoint y: 230, endPoint x: 257, endPoint y: 230, distance: 96.7
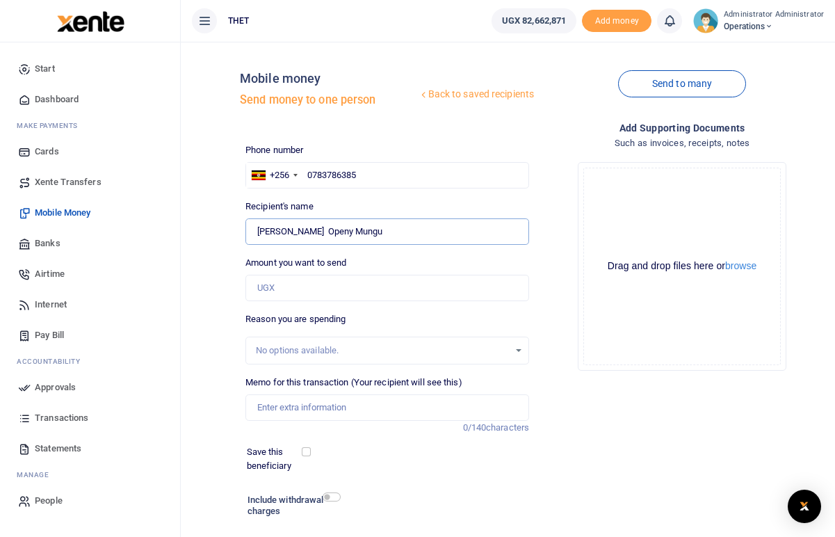
click at [257, 230] on input "Found" at bounding box center [388, 231] width 284 height 26
click at [365, 200] on div "Recipient's name Found Name is required." at bounding box center [388, 222] width 284 height 45
click at [363, 173] on input "0783786385" at bounding box center [388, 175] width 284 height 26
type input "078378638"
type input "0785272626"
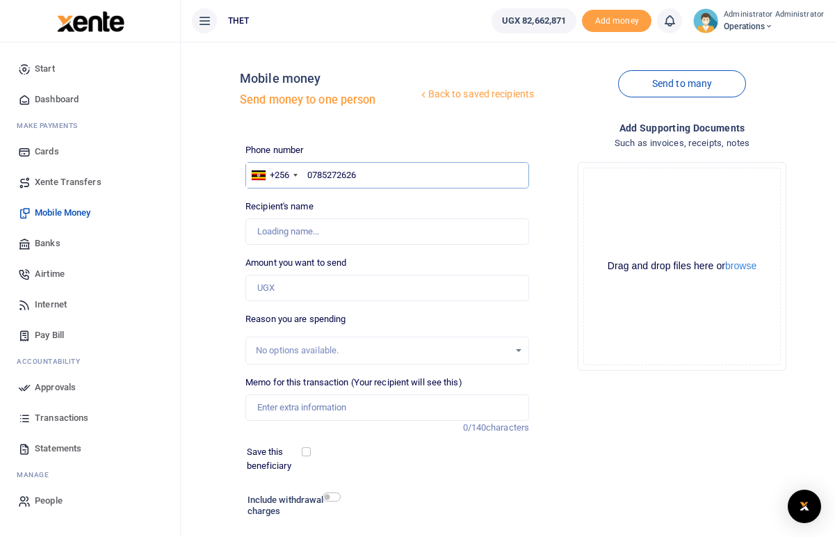
type input "Demasco Obedgiu"
drag, startPoint x: 333, startPoint y: 232, endPoint x: 259, endPoint y: 228, distance: 73.2
click at [259, 228] on input "Found" at bounding box center [388, 231] width 284 height 26
click at [362, 172] on input "0785272626" at bounding box center [388, 175] width 284 height 26
type input "078527262"
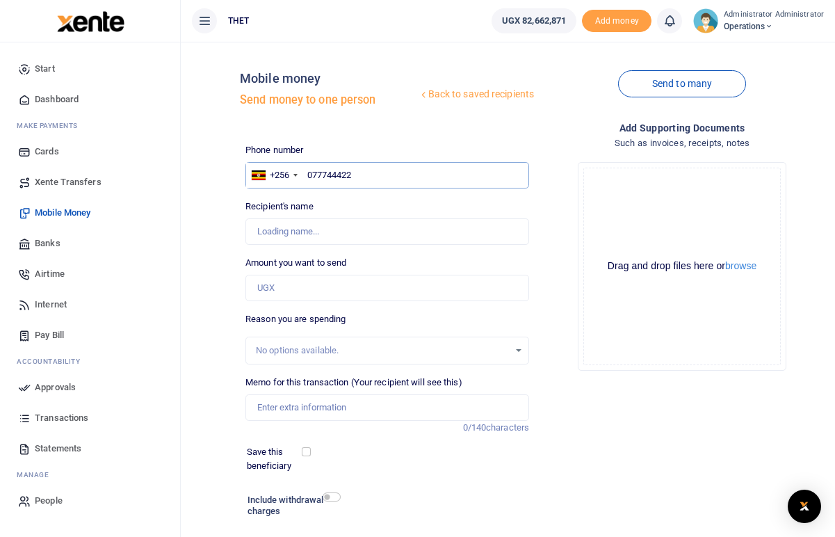
type input "0777444228"
type input "[PERSON_NAME]"
drag, startPoint x: 339, startPoint y: 234, endPoint x: 259, endPoint y: 227, distance: 79.6
click at [259, 227] on input "Found" at bounding box center [388, 231] width 284 height 26
click at [364, 169] on input "0777444228" at bounding box center [388, 175] width 284 height 26
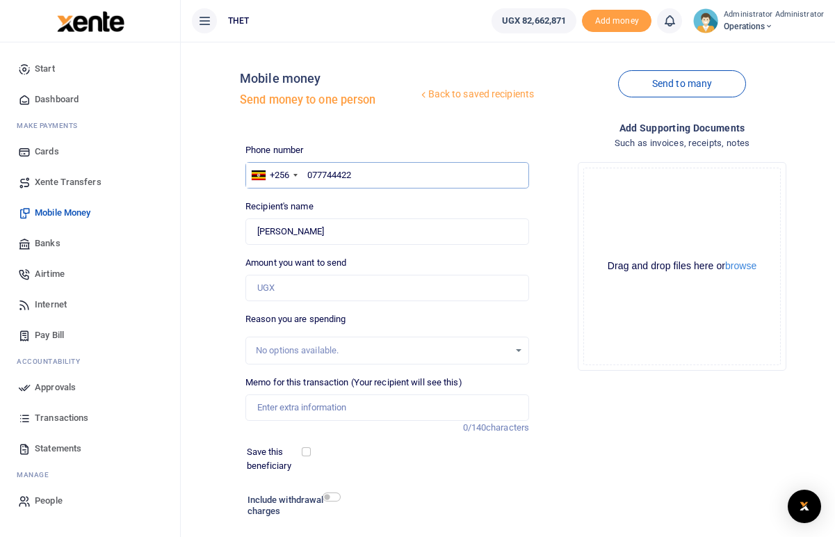
type input "07774442"
type input "0773615923"
type input "Trinity Iwutung"
type input "0773615923"
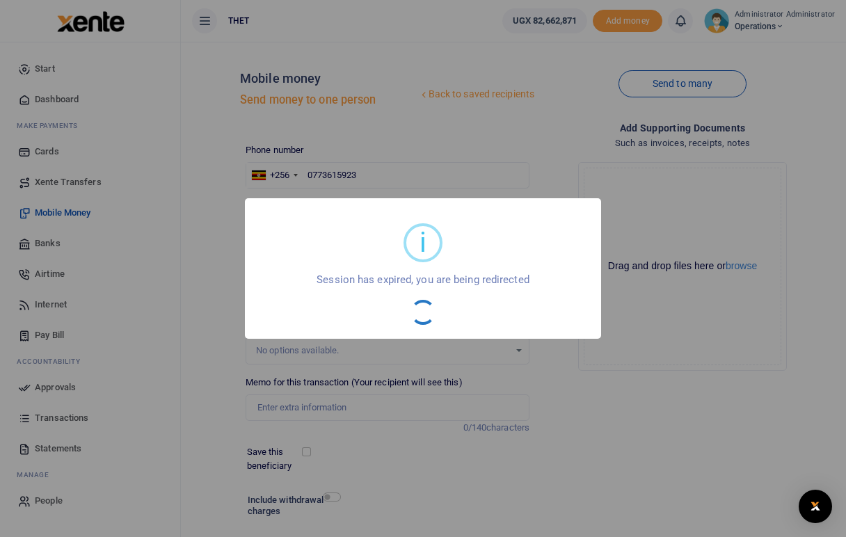
drag, startPoint x: 316, startPoint y: 234, endPoint x: 266, endPoint y: 227, distance: 50.5
click at [266, 227] on body "Start Dashboard M ake Payments Cards Xente Transfers Mobile Money Banks Airtime…" at bounding box center [423, 313] width 846 height 627
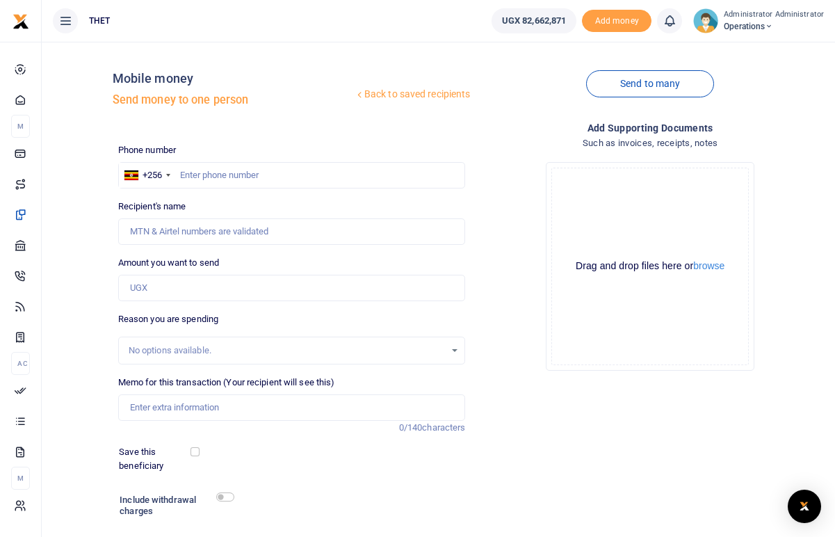
click at [409, 95] on link "Back to saved recipients" at bounding box center [413, 94] width 118 height 25
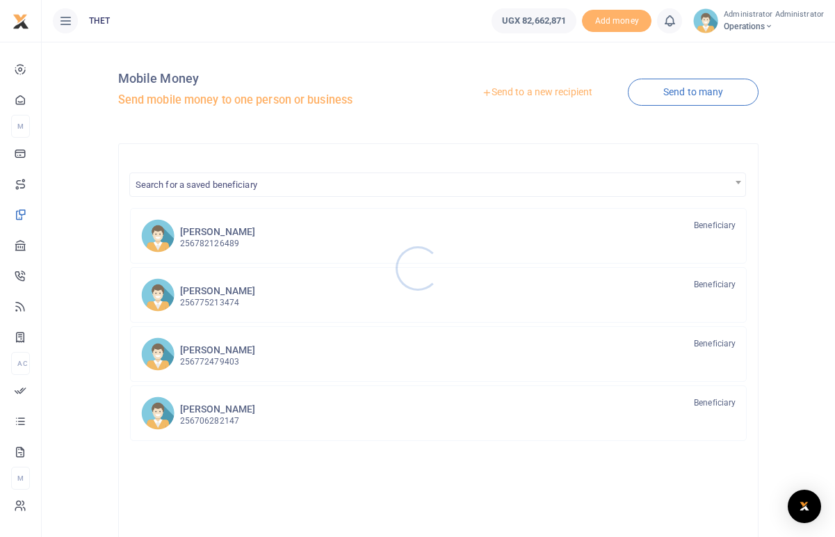
click at [545, 84] on div at bounding box center [417, 268] width 835 height 537
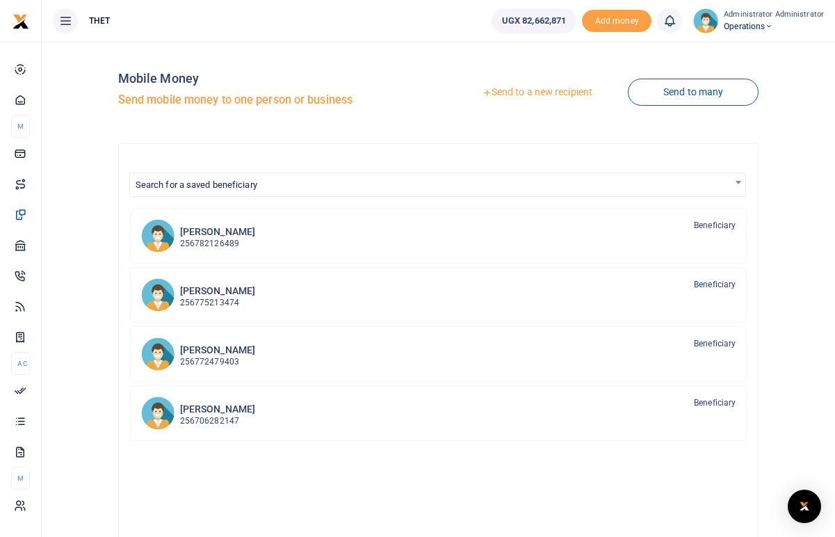
click at [540, 97] on link "Send to a new recipient" at bounding box center [538, 92] width 182 height 25
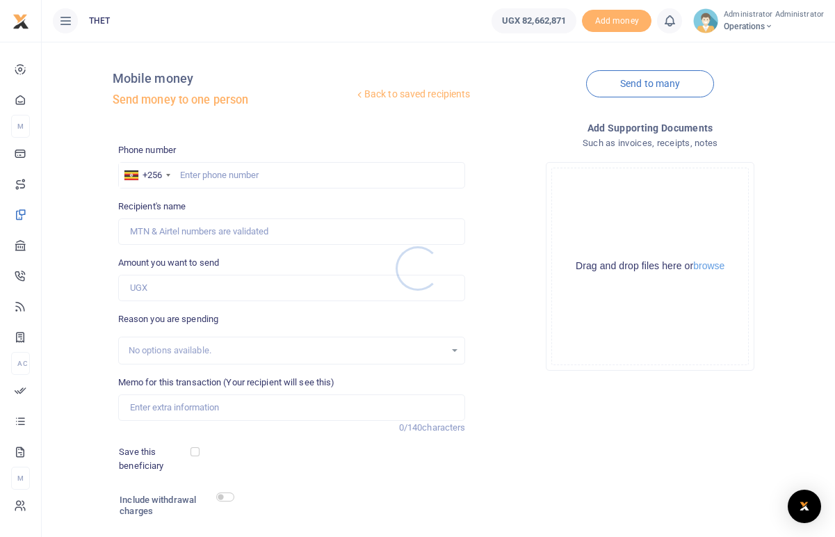
click at [189, 171] on div at bounding box center [417, 268] width 835 height 537
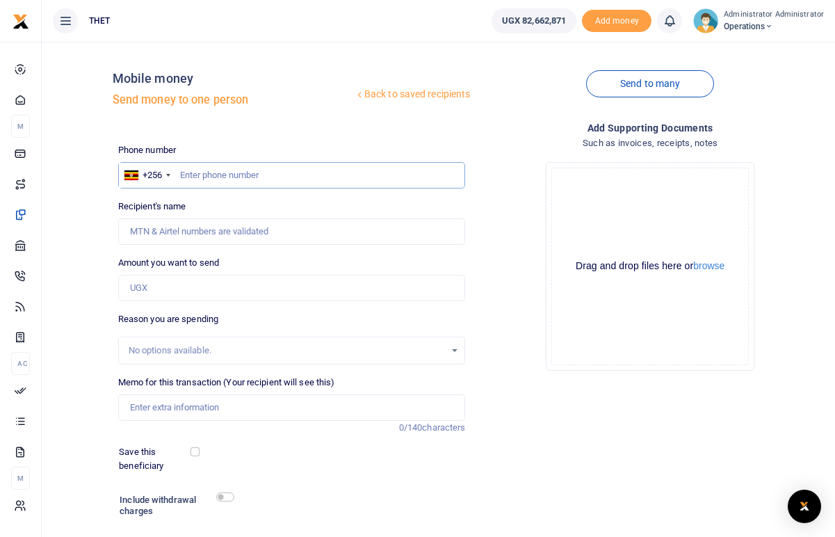
click at [188, 175] on input "text" at bounding box center [292, 175] width 348 height 26
paste input "[PERSON_NAME]"
type input "T"
type input "0773615923"
type input "Trinity Iwutung"
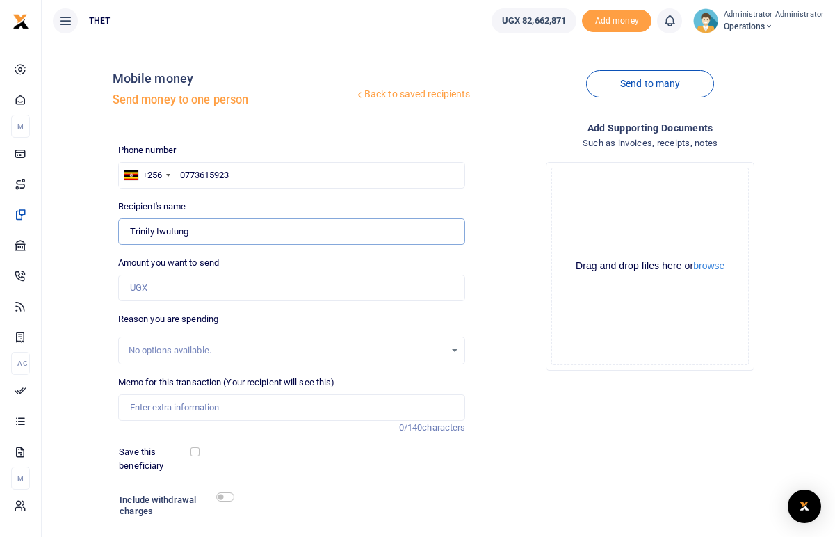
drag, startPoint x: 193, startPoint y: 227, endPoint x: 129, endPoint y: 231, distance: 63.4
click at [129, 231] on input "Found" at bounding box center [292, 231] width 348 height 26
click at [253, 174] on input "0773615923" at bounding box center [292, 175] width 348 height 26
type input "077361592"
type input "0771654656"
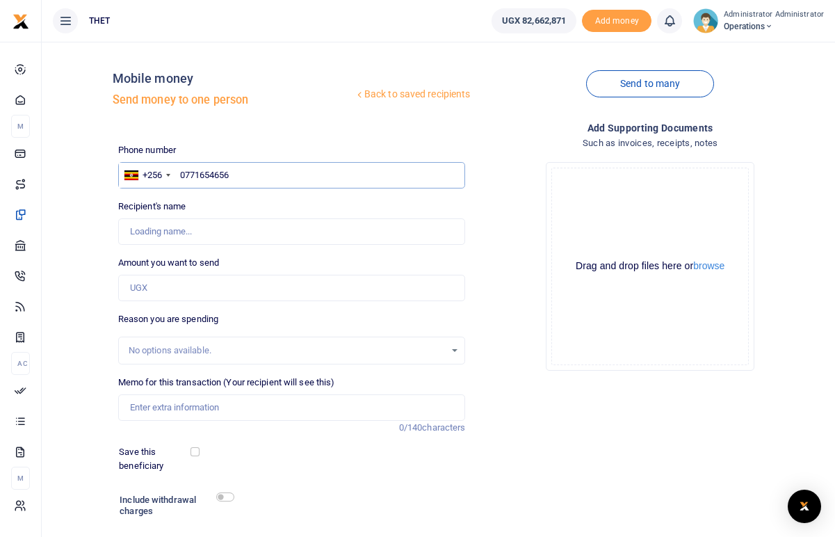
type input "[PERSON_NAME]"
drag, startPoint x: 209, startPoint y: 233, endPoint x: 128, endPoint y: 234, distance: 81.4
click at [128, 234] on input "Found" at bounding box center [292, 231] width 348 height 26
click at [242, 172] on input "0771654656" at bounding box center [292, 175] width 348 height 26
type input "07716546"
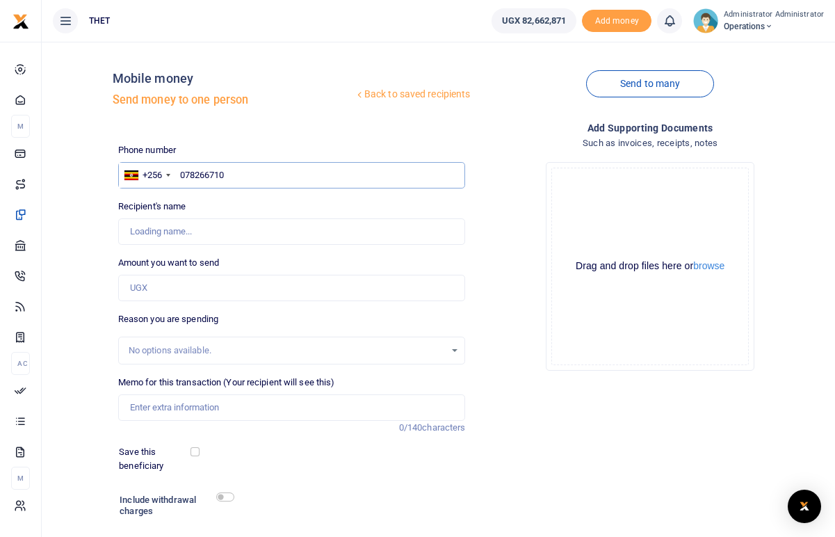
type input "0782667107"
type input "[PERSON_NAME]"
type input "0782667107"
drag, startPoint x: 210, startPoint y: 231, endPoint x: 131, endPoint y: 228, distance: 79.4
click at [131, 228] on input "Found" at bounding box center [292, 231] width 348 height 26
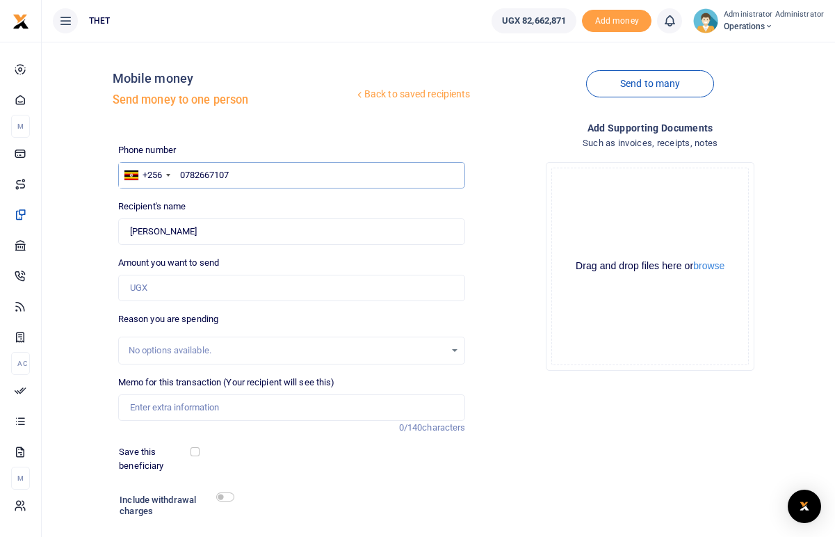
click at [241, 170] on input "0782667107" at bounding box center [292, 175] width 348 height 26
click at [587, 416] on div "Add supporting Documents Such as invoices, receipts, notes Drop your files here…" at bounding box center [650, 350] width 359 height 460
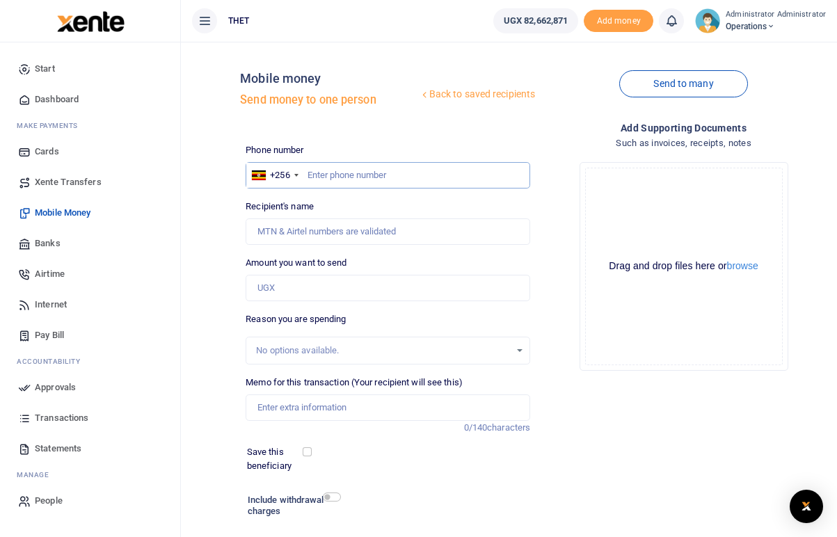
click at [321, 176] on input "text" at bounding box center [388, 175] width 285 height 26
type input "0778117555"
type input "Angel Othuba Piwun"
click at [367, 174] on input "0778117555" at bounding box center [388, 175] width 285 height 26
click at [371, 176] on input "0778117555" at bounding box center [388, 175] width 285 height 26
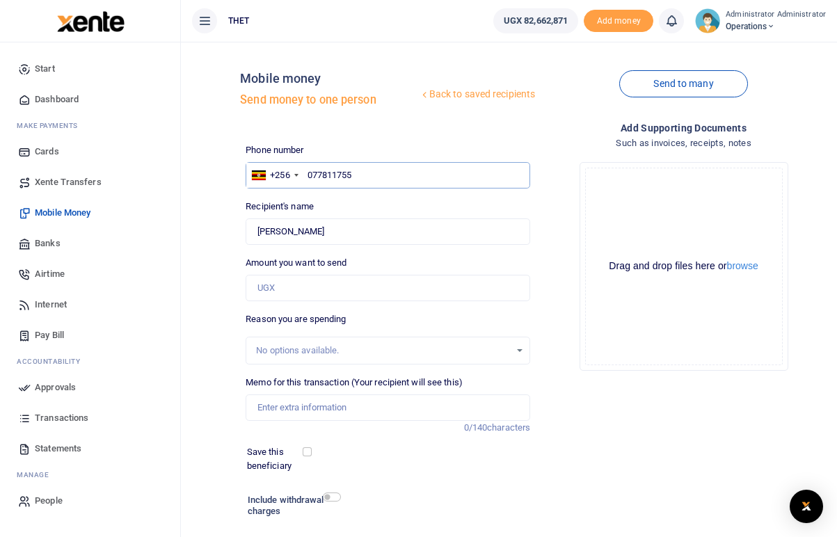
type input "07781175"
type input "0703557457"
type input "Tom Amanyire"
drag, startPoint x: 319, startPoint y: 232, endPoint x: 261, endPoint y: 231, distance: 58.5
click at [261, 231] on input "Found" at bounding box center [388, 231] width 285 height 26
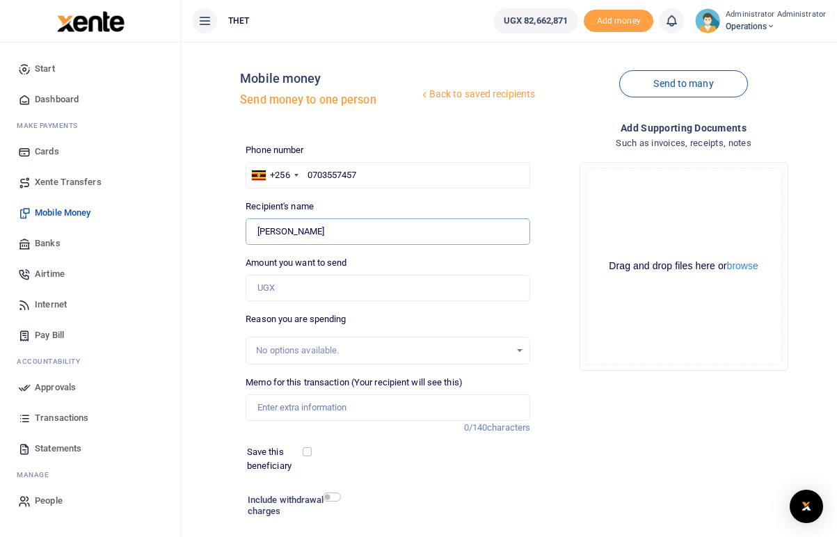
click at [323, 231] on input "Found" at bounding box center [388, 231] width 285 height 26
drag, startPoint x: 319, startPoint y: 231, endPoint x: 258, endPoint y: 227, distance: 61.3
click at [258, 227] on input "Found" at bounding box center [388, 231] width 285 height 26
click at [366, 175] on input "0703557457" at bounding box center [388, 175] width 285 height 26
type input "070355745"
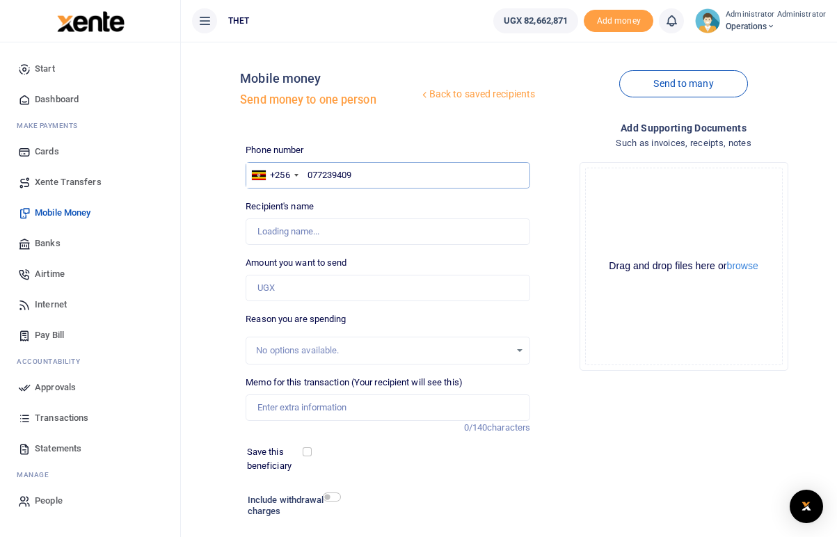
type input "0772394092"
type input "Samuel Kato"
type input "0772394092"
drag, startPoint x: 308, startPoint y: 232, endPoint x: 256, endPoint y: 231, distance: 52.2
click at [256, 231] on input "Found" at bounding box center [388, 231] width 285 height 26
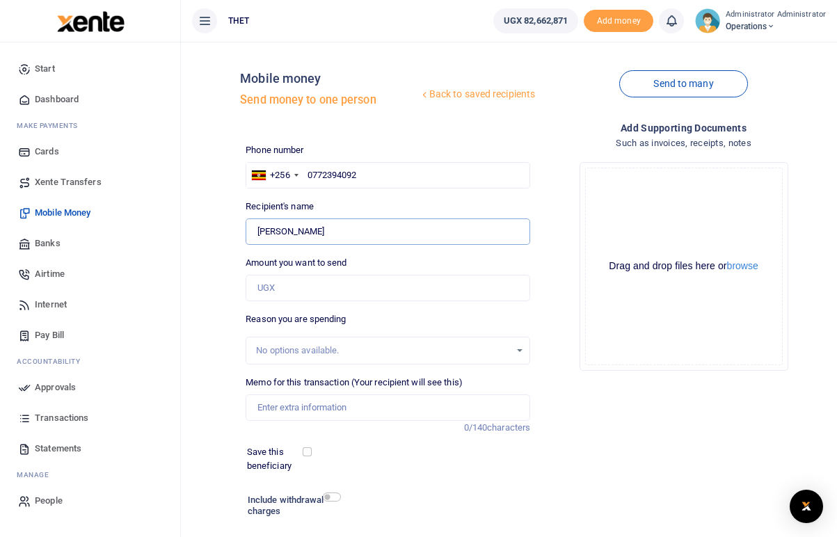
click at [327, 234] on input "Found" at bounding box center [388, 231] width 285 height 26
type input "S"
click at [379, 174] on input "0772394092" at bounding box center [388, 175] width 285 height 26
type input "0772847567"
type input "Mary Nanjobe"
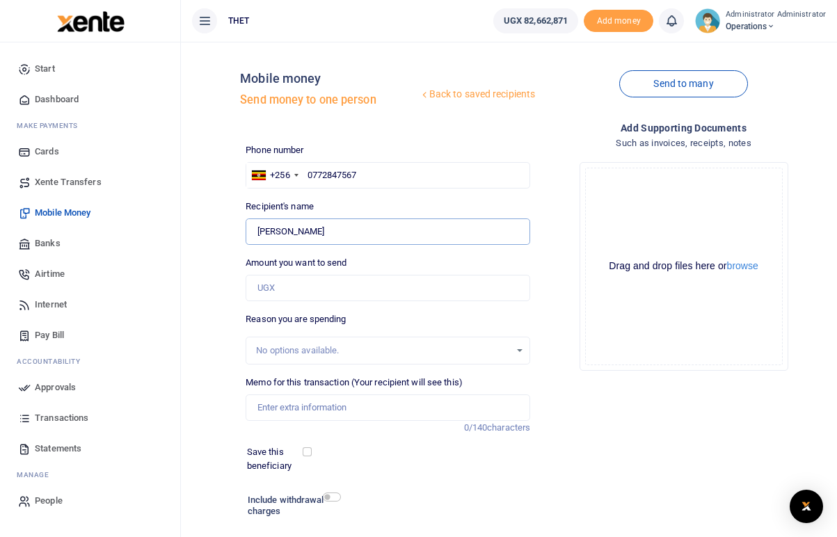
drag, startPoint x: 317, startPoint y: 232, endPoint x: 255, endPoint y: 227, distance: 61.4
click at [255, 227] on input "Found" at bounding box center [388, 231] width 285 height 26
click at [367, 173] on input "0772847567" at bounding box center [388, 175] width 285 height 26
type input "07728475"
type input "0781644391"
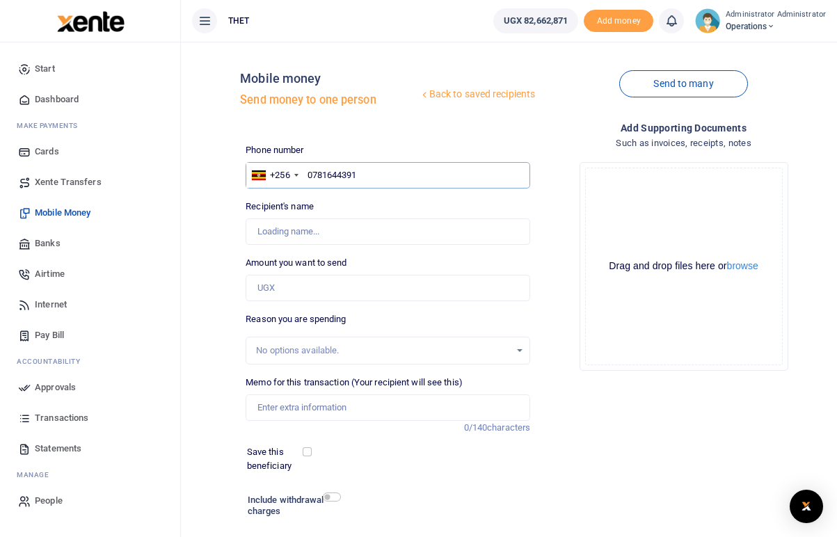
type input "Mary Gorrette Akankwatsa"
drag, startPoint x: 368, startPoint y: 179, endPoint x: 325, endPoint y: 175, distance: 43.3
click at [325, 175] on input "0781644391" at bounding box center [388, 175] width 285 height 26
click at [373, 226] on input "Found" at bounding box center [388, 231] width 285 height 26
drag, startPoint x: 373, startPoint y: 233, endPoint x: 259, endPoint y: 230, distance: 114.1
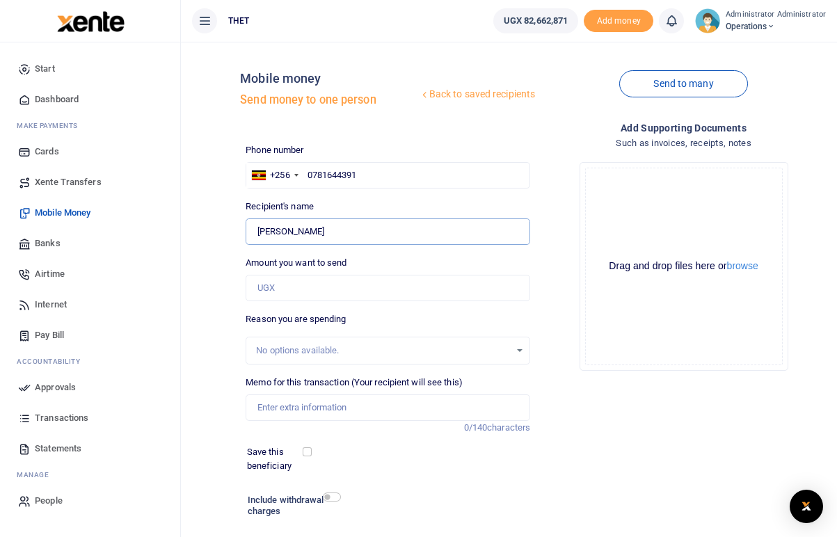
click at [259, 230] on input "Found" at bounding box center [388, 231] width 285 height 26
click at [369, 177] on input "0781644391" at bounding box center [388, 175] width 285 height 26
type input "07816443"
type input "0772767299"
type input "Zennah Mbabazi"
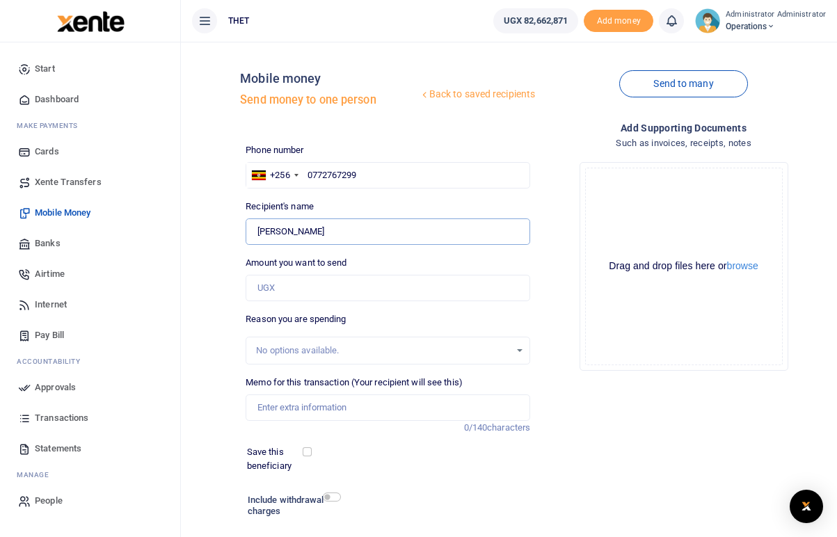
drag, startPoint x: 335, startPoint y: 234, endPoint x: 257, endPoint y: 231, distance: 78.7
click at [257, 231] on input "Found" at bounding box center [388, 231] width 285 height 26
click at [365, 175] on input "0772767299" at bounding box center [388, 175] width 285 height 26
type input "07727672"
type input "0702338590"
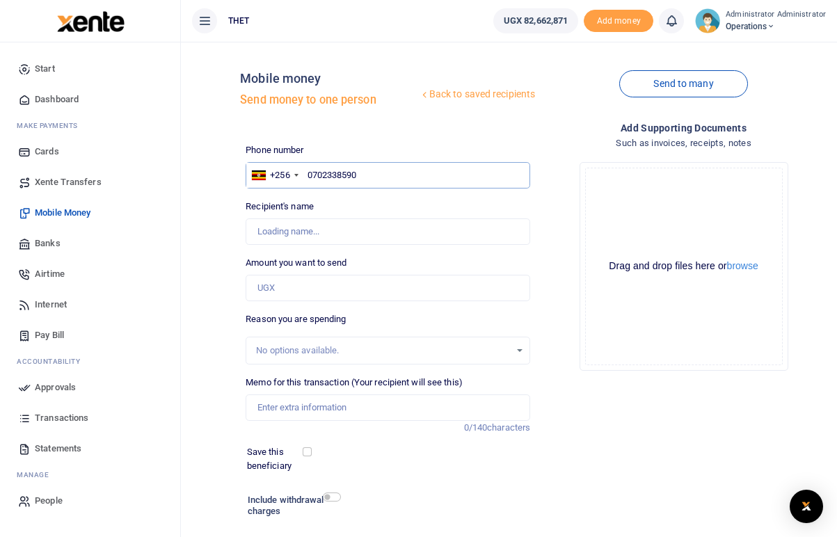
type input "Getrude Atuhirwe"
drag, startPoint x: 329, startPoint y: 230, endPoint x: 259, endPoint y: 227, distance: 70.3
click at [259, 227] on input "Found" at bounding box center [388, 231] width 285 height 26
click at [369, 174] on input "0702338590" at bounding box center [388, 175] width 285 height 26
type input "07023385"
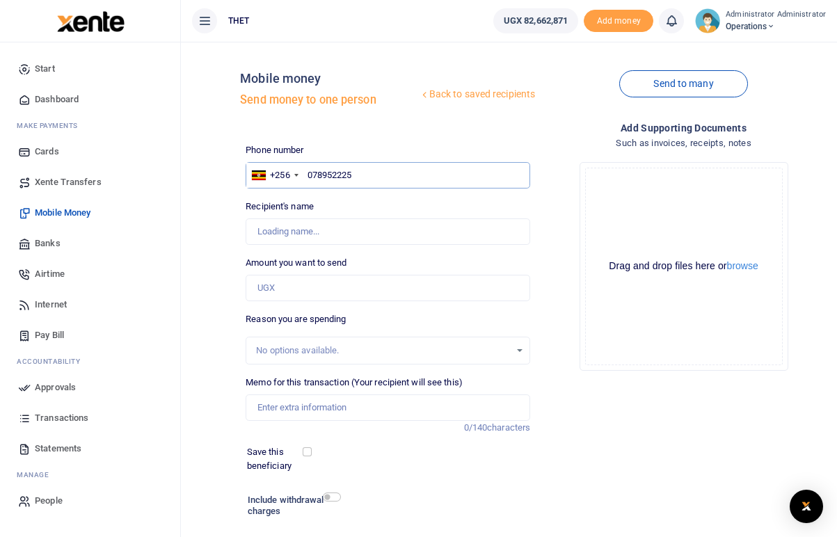
type input "0789522250"
type input "Rebecca Alalo"
drag, startPoint x: 319, startPoint y: 232, endPoint x: 256, endPoint y: 230, distance: 62.6
click at [256, 230] on input "Found" at bounding box center [388, 231] width 285 height 26
click at [365, 169] on input "0789522250" at bounding box center [388, 175] width 285 height 26
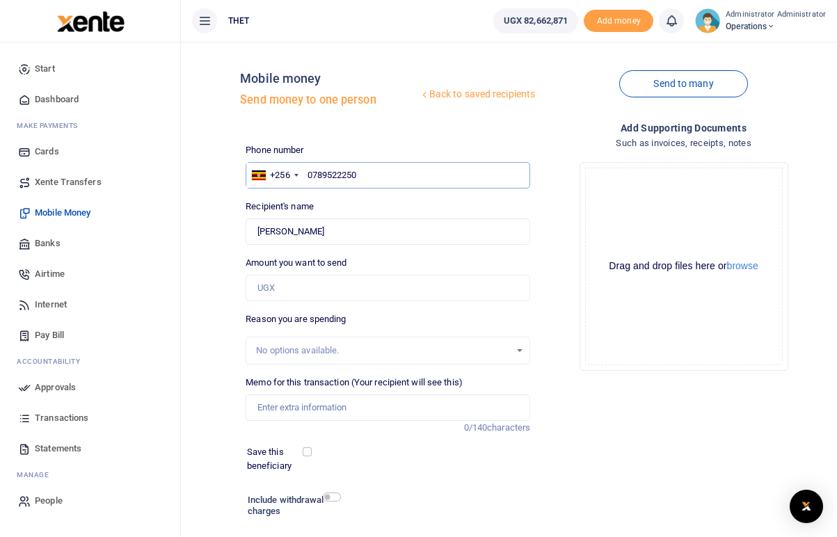
type input "078952225"
type input "0760361705"
type input "Johnbosco Businge"
click at [339, 228] on input "Found" at bounding box center [388, 231] width 285 height 26
drag, startPoint x: 339, startPoint y: 228, endPoint x: 258, endPoint y: 231, distance: 80.7
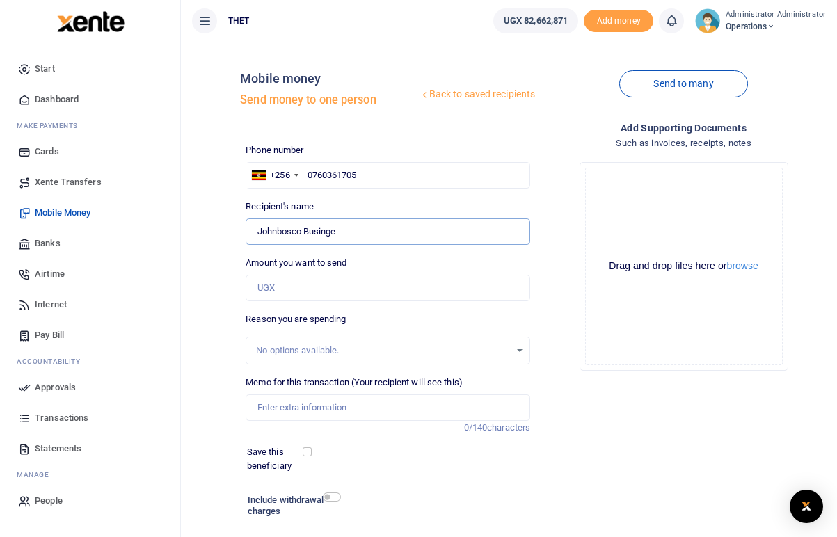
click at [258, 231] on input "Found" at bounding box center [388, 231] width 285 height 26
click at [361, 171] on input "0760361705" at bounding box center [388, 175] width 285 height 26
type input "07603617"
type input "0771453573"
type input "Tushabemukama Edith"
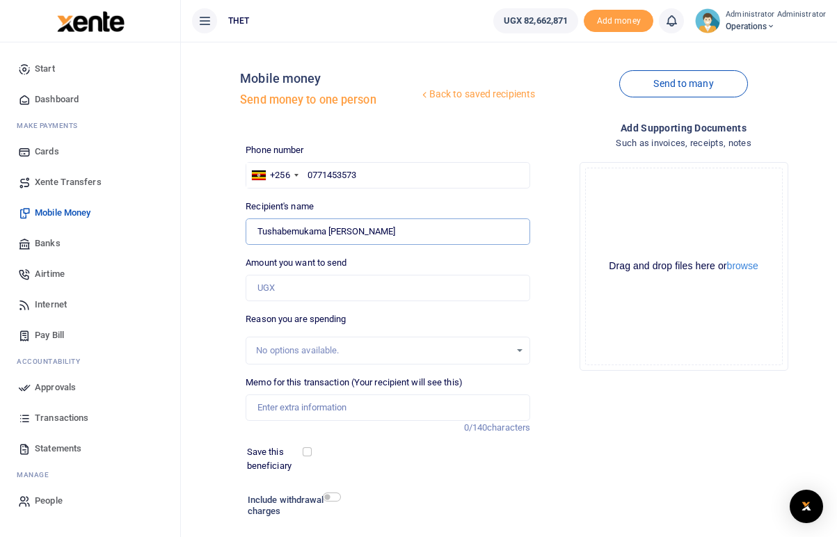
drag, startPoint x: 353, startPoint y: 232, endPoint x: 253, endPoint y: 229, distance: 99.5
click at [253, 229] on input "Found" at bounding box center [388, 231] width 285 height 26
click at [364, 173] on input "0771453573" at bounding box center [388, 175] width 285 height 26
type input "07714535"
type input "0779098861"
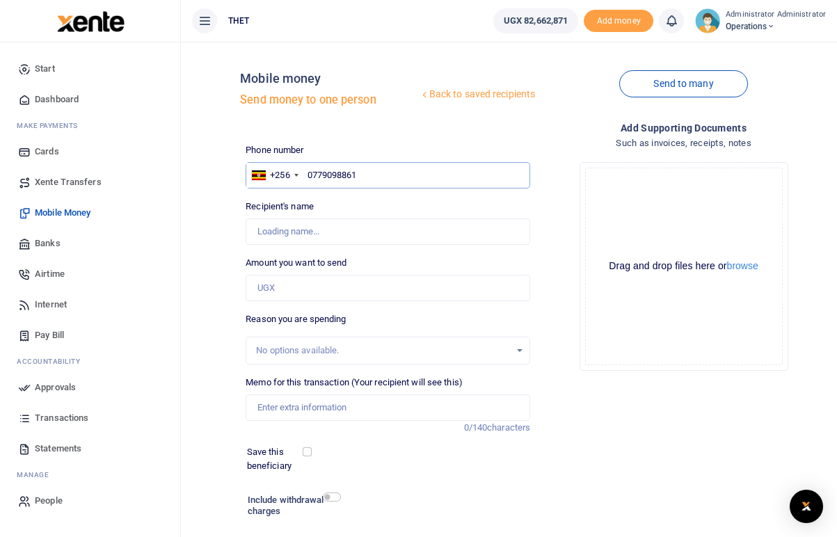
type input "Abert Bamwesigye"
drag, startPoint x: 337, startPoint y: 231, endPoint x: 258, endPoint y: 230, distance: 79.3
click at [258, 230] on input "Found" at bounding box center [388, 231] width 285 height 26
click at [361, 175] on input "0779098861" at bounding box center [388, 175] width 285 height 26
type input "07790988"
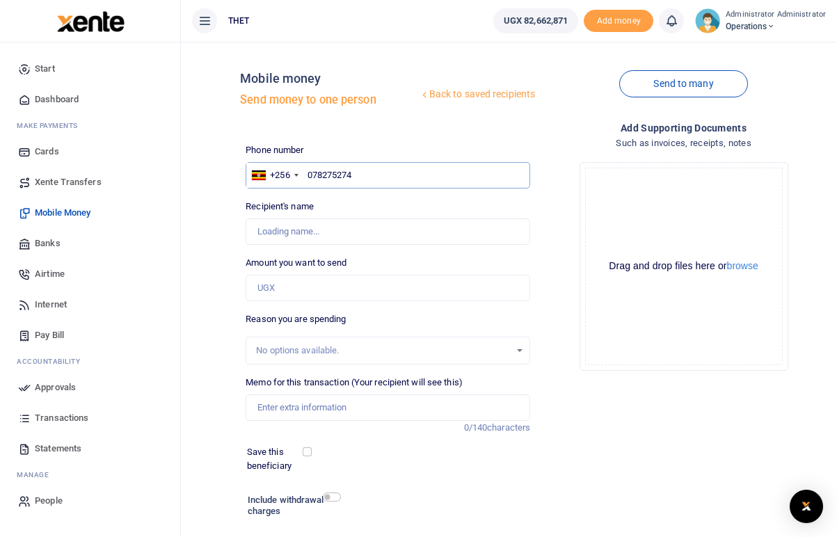
type input "0782752746"
type input "Nayebare Leticia"
drag, startPoint x: 328, startPoint y: 234, endPoint x: 257, endPoint y: 231, distance: 71.0
click at [257, 231] on input "Found" at bounding box center [388, 231] width 285 height 26
click at [364, 175] on input "0782752746" at bounding box center [388, 175] width 285 height 26
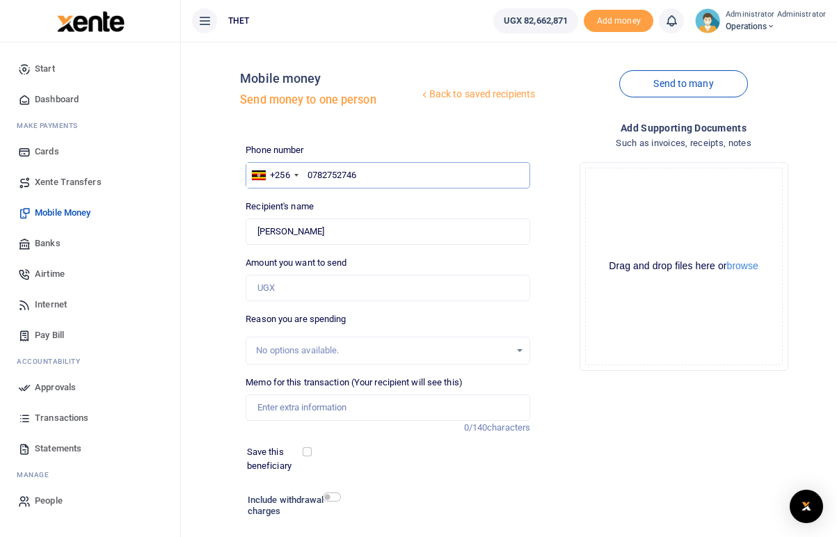
type input "078275274"
type input "0773659901"
type input "Edwin Ninsiima"
drag, startPoint x: 321, startPoint y: 230, endPoint x: 257, endPoint y: 228, distance: 64.7
click at [257, 228] on input "Found" at bounding box center [388, 231] width 285 height 26
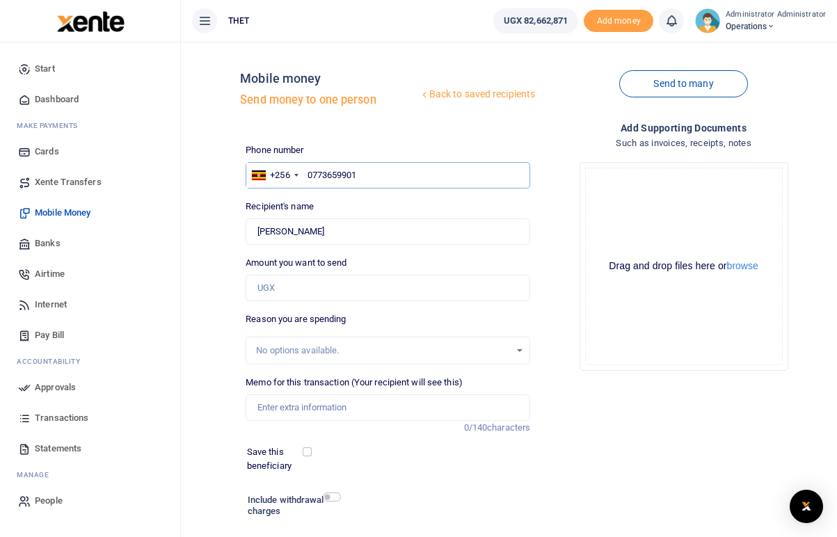
click at [359, 174] on input "0773659901" at bounding box center [388, 175] width 285 height 26
type input "0773659"
type input "0788323955"
type input "Honest Akatukunda"
drag, startPoint x: 339, startPoint y: 232, endPoint x: 254, endPoint y: 233, distance: 84.9
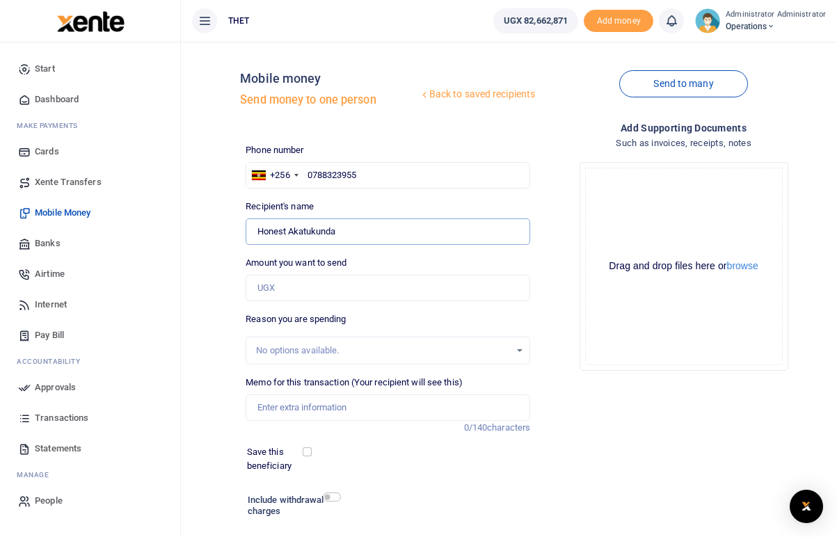
click at [254, 233] on input "Found" at bounding box center [388, 231] width 285 height 26
click at [367, 177] on input "0788323955" at bounding box center [388, 175] width 285 height 26
type input "07883239"
type input "0784257498"
type input "Denis Musinguzi"
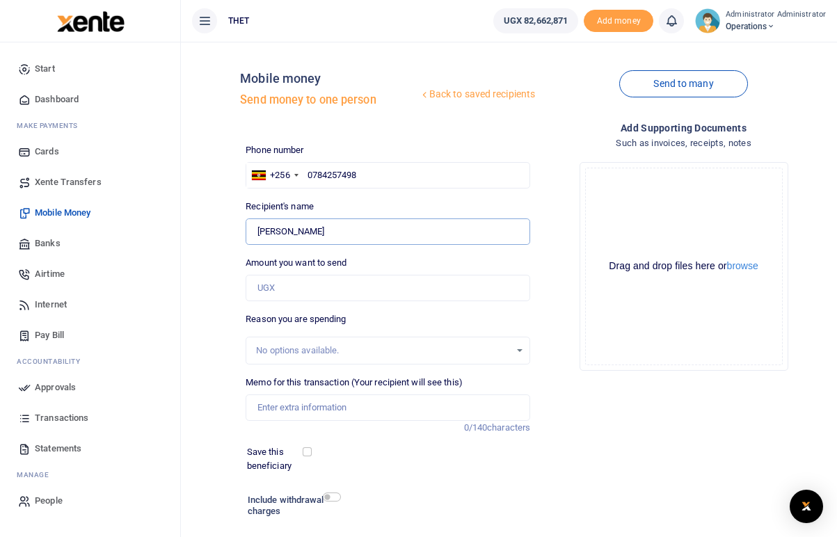
drag, startPoint x: 332, startPoint y: 232, endPoint x: 258, endPoint y: 229, distance: 73.8
click at [258, 229] on input "Found" at bounding box center [388, 231] width 285 height 26
click at [363, 171] on input "0784257498" at bounding box center [388, 175] width 285 height 26
type input "07842574"
type input "078535"
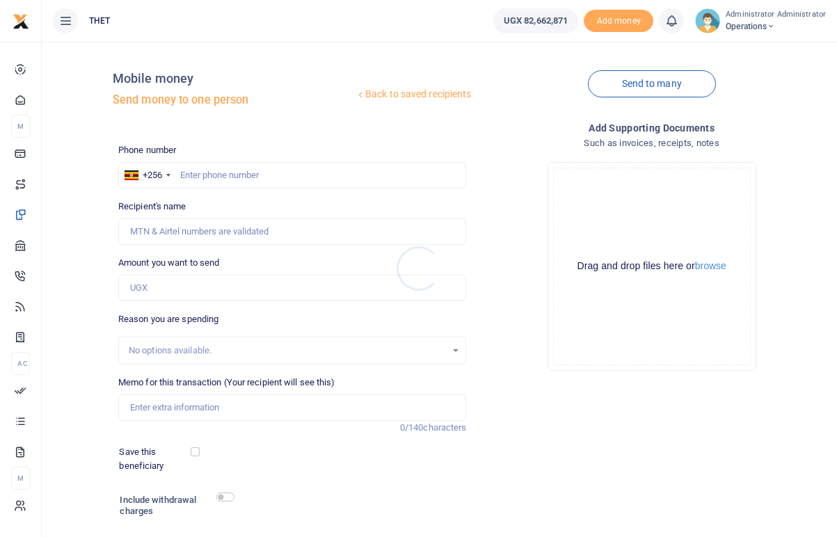
click at [201, 183] on div at bounding box center [418, 268] width 837 height 537
click at [195, 175] on input "text" at bounding box center [292, 175] width 349 height 26
type input "0785353839"
type input "[PERSON_NAME]"
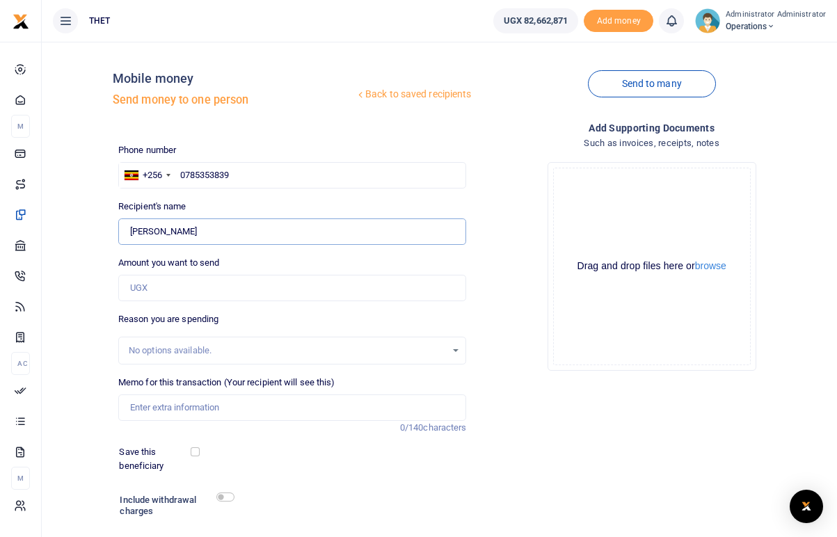
drag, startPoint x: 184, startPoint y: 231, endPoint x: 130, endPoint y: 230, distance: 53.6
click at [130, 230] on input "Found" at bounding box center [292, 231] width 349 height 26
click at [237, 175] on input "0785353839" at bounding box center [292, 175] width 349 height 26
type input "07853538"
type input "0776840912"
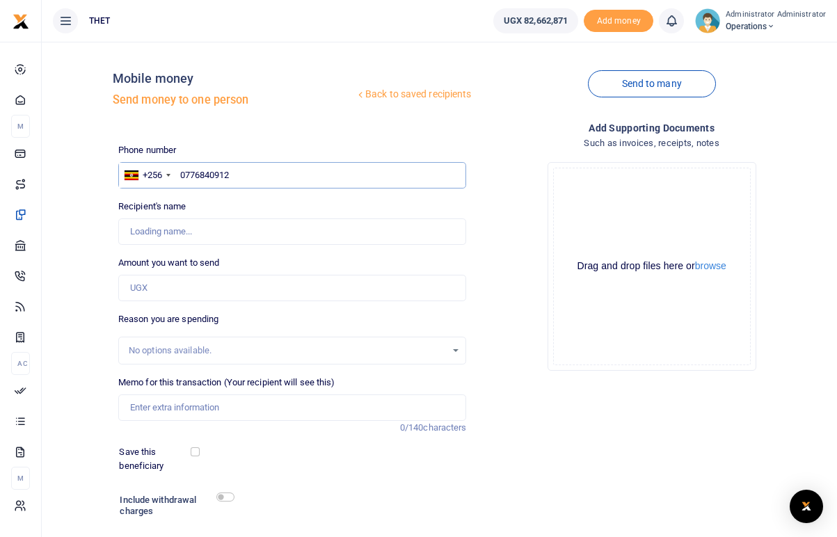
type input "[PERSON_NAME]"
drag, startPoint x: 192, startPoint y: 231, endPoint x: 129, endPoint y: 230, distance: 62.6
click at [129, 230] on input "Found" at bounding box center [292, 231] width 349 height 26
click at [232, 173] on input "0776840912" at bounding box center [292, 175] width 349 height 26
type input "077684091"
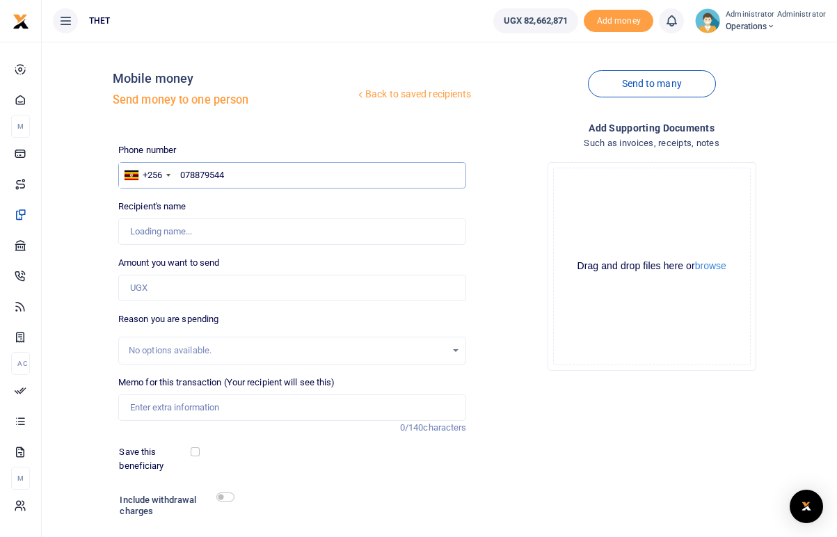
type input "0788795442"
type input "[PERSON_NAME]"
drag, startPoint x: 201, startPoint y: 233, endPoint x: 131, endPoint y: 226, distance: 69.9
click at [131, 226] on input "Found" at bounding box center [292, 231] width 349 height 26
click at [241, 175] on input "0788795442" at bounding box center [292, 175] width 349 height 26
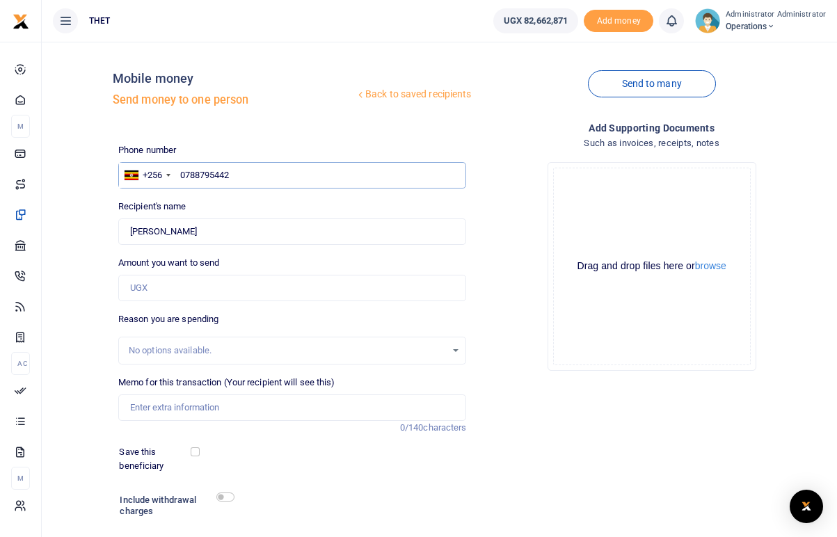
type input "078879544"
type input "0765839050"
type input "[PERSON_NAME]"
drag, startPoint x: 187, startPoint y: 232, endPoint x: 123, endPoint y: 228, distance: 64.1
click at [123, 228] on input "Found" at bounding box center [292, 231] width 349 height 26
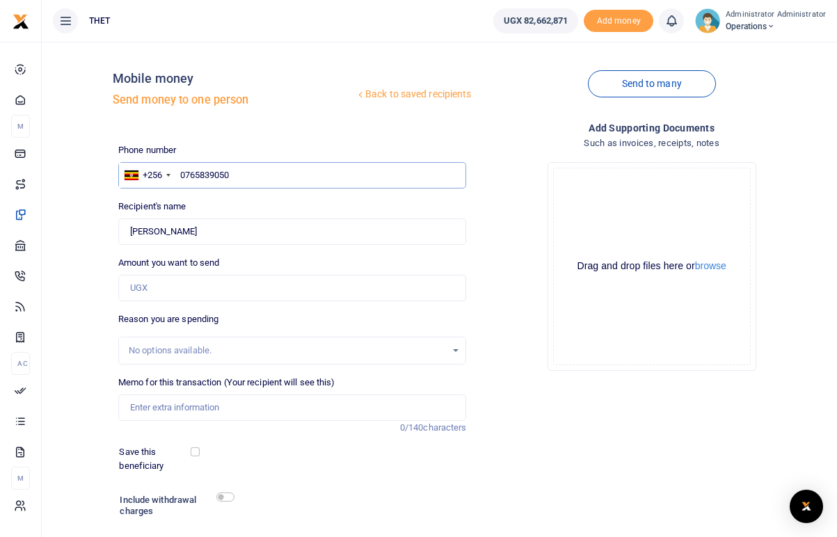
click at [243, 176] on input "0765839050" at bounding box center [292, 175] width 349 height 26
type input "076583905"
type input "0773788921"
type input "Railatu Nakawesa"
drag, startPoint x: 209, startPoint y: 234, endPoint x: 129, endPoint y: 227, distance: 80.3
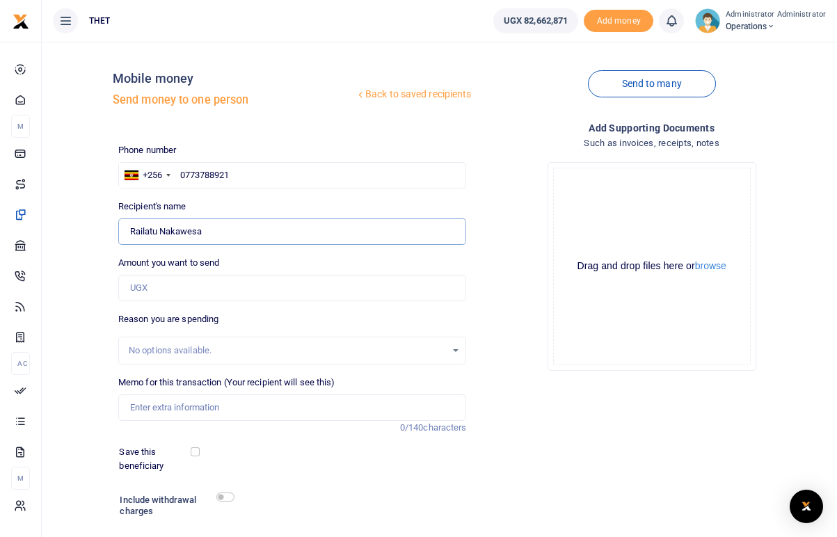
click at [129, 227] on input "Found" at bounding box center [292, 231] width 349 height 26
click at [245, 168] on input "0773788921" at bounding box center [292, 175] width 349 height 26
type input "077378892"
type input "0771358669"
type input "[PERSON_NAME]"
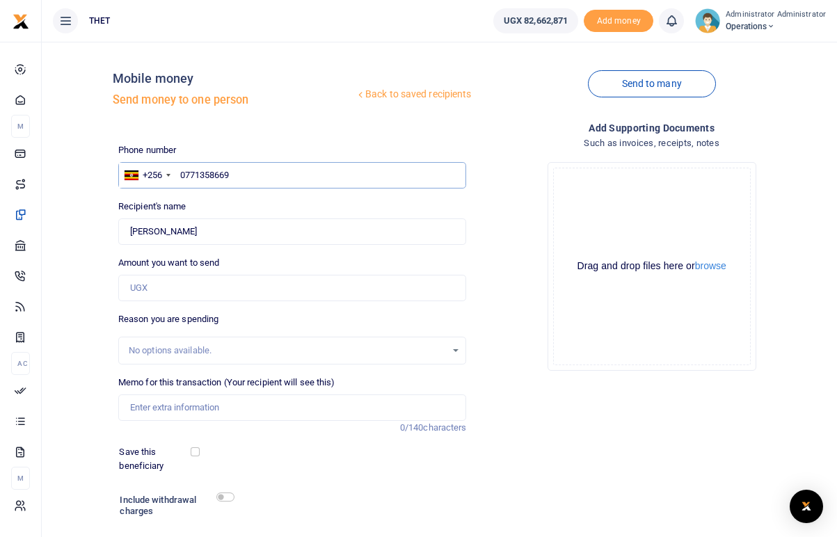
type input "077135866"
type input "0771358656"
type input "[PERSON_NAME]"
drag, startPoint x: 230, startPoint y: 230, endPoint x: 129, endPoint y: 231, distance: 100.9
click at [129, 231] on input "Found" at bounding box center [292, 231] width 349 height 26
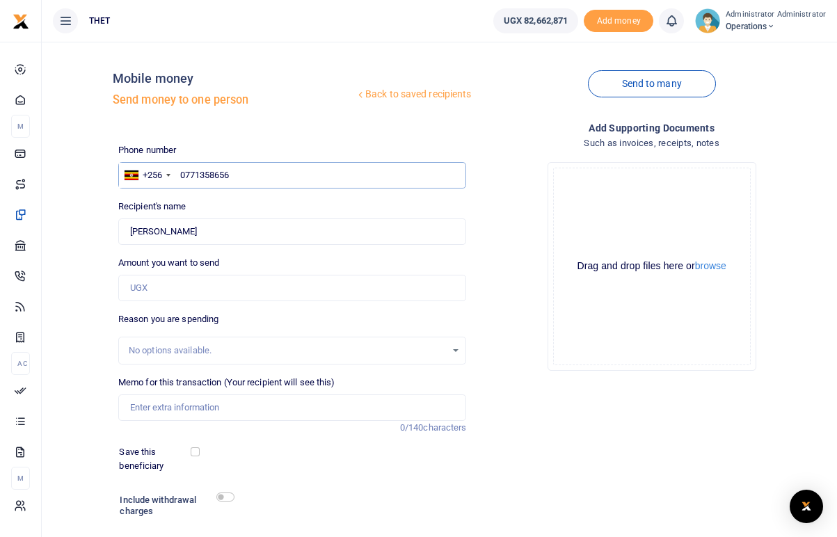
click at [239, 177] on input "0771358656" at bounding box center [292, 175] width 349 height 26
type input "077135865"
type input "0782152869"
type input "[PERSON_NAME]"
drag, startPoint x: 201, startPoint y: 234, endPoint x: 127, endPoint y: 232, distance: 74.5
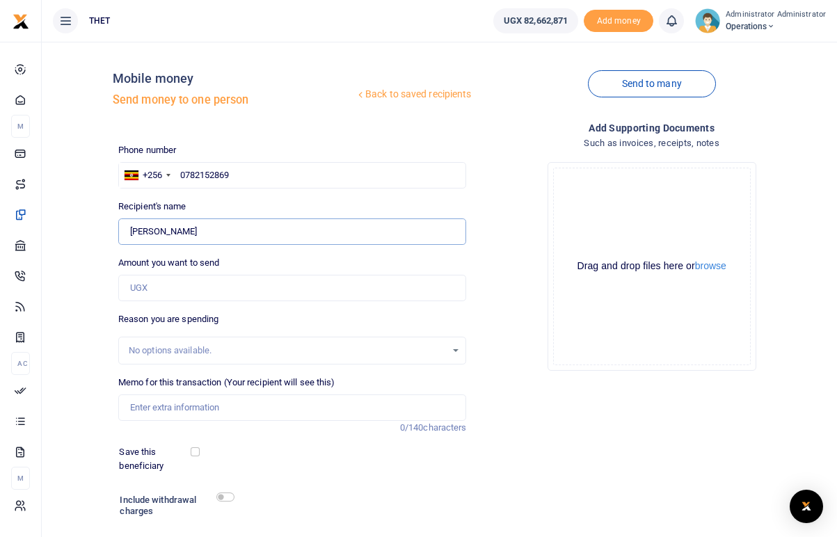
click at [127, 232] on input "Found" at bounding box center [292, 231] width 349 height 26
click at [234, 173] on input "0782152869" at bounding box center [292, 175] width 349 height 26
type input "07821528"
type input "0751301929"
type input "Fortunate Nayebare"
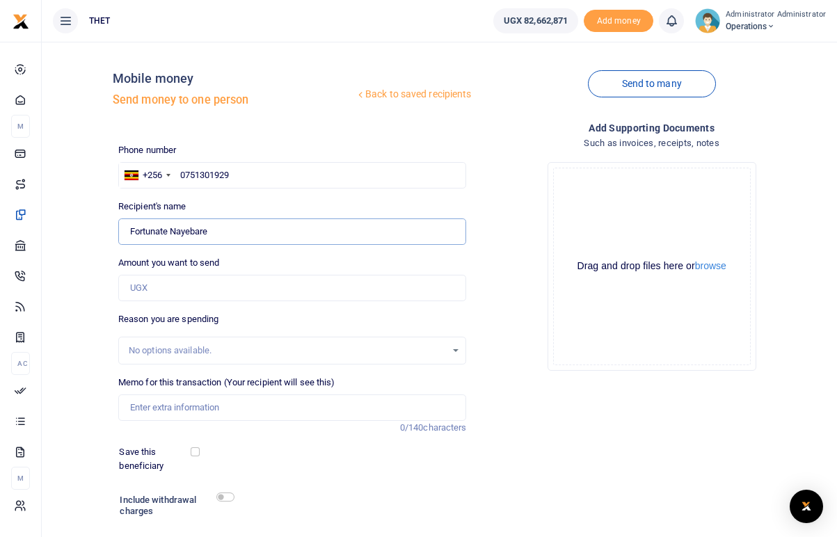
drag, startPoint x: 215, startPoint y: 232, endPoint x: 131, endPoint y: 231, distance: 84.2
click at [131, 231] on input "Found" at bounding box center [292, 231] width 349 height 26
click at [234, 173] on input "0751301929" at bounding box center [292, 175] width 349 height 26
type input "07513019"
type input "0775135089"
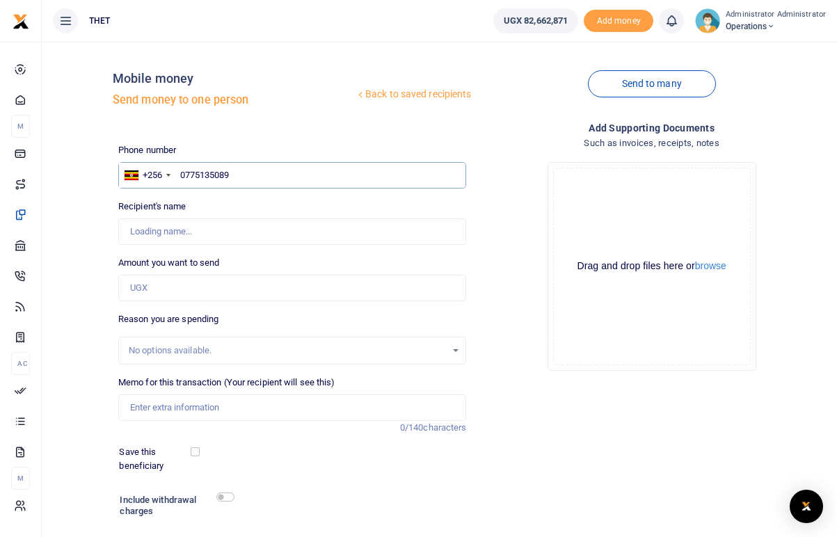
type input "[PERSON_NAME]"
drag, startPoint x: 188, startPoint y: 230, endPoint x: 130, endPoint y: 232, distance: 57.8
click at [130, 232] on input "Found" at bounding box center [292, 231] width 349 height 26
click at [239, 173] on input "0775135089" at bounding box center [292, 175] width 349 height 26
type input "077513508"
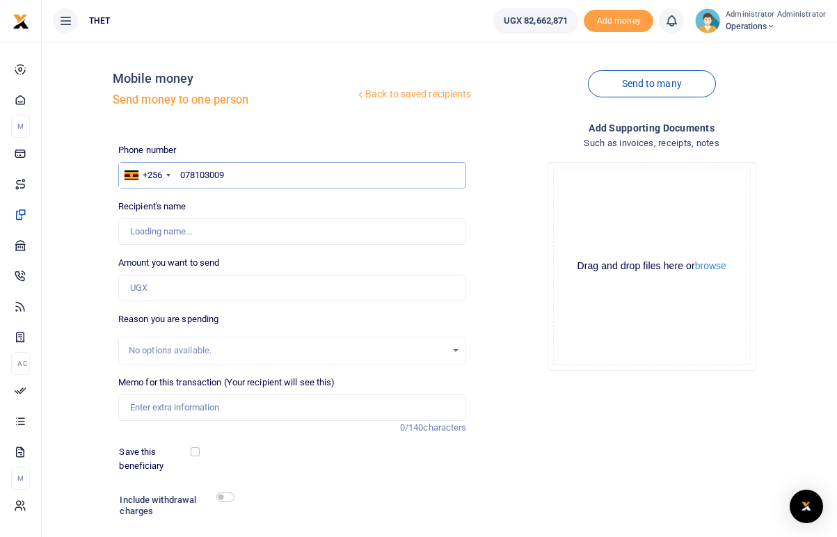
type input "0781030093"
type input "[PERSON_NAME]"
drag, startPoint x: 189, startPoint y: 232, endPoint x: 129, endPoint y: 229, distance: 59.2
click at [129, 229] on input "Found" at bounding box center [292, 231] width 349 height 26
click at [271, 175] on input "0781030093" at bounding box center [292, 175] width 349 height 26
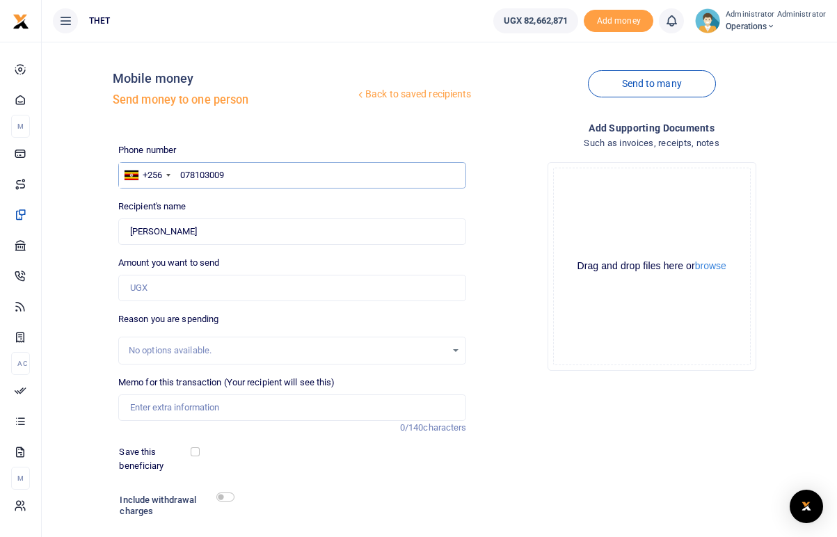
type input "07810300"
type input "0782541907"
type input "[PERSON_NAME]"
drag, startPoint x: 187, startPoint y: 232, endPoint x: 129, endPoint y: 235, distance: 58.5
click at [129, 235] on input "Found" at bounding box center [292, 231] width 349 height 26
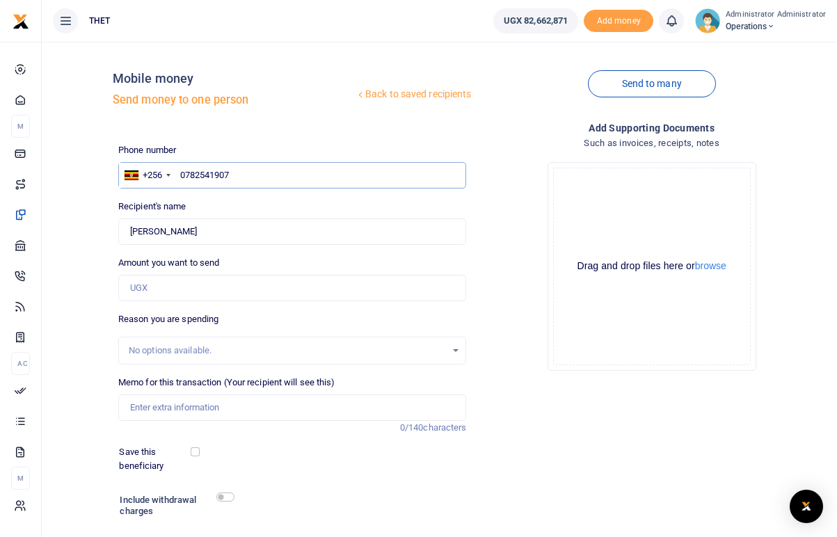
click at [234, 176] on input "0782541907" at bounding box center [292, 175] width 349 height 26
type input "07825419"
type input "0772312818"
type input "[PERSON_NAME]"
drag, startPoint x: 186, startPoint y: 232, endPoint x: 124, endPoint y: 227, distance: 62.1
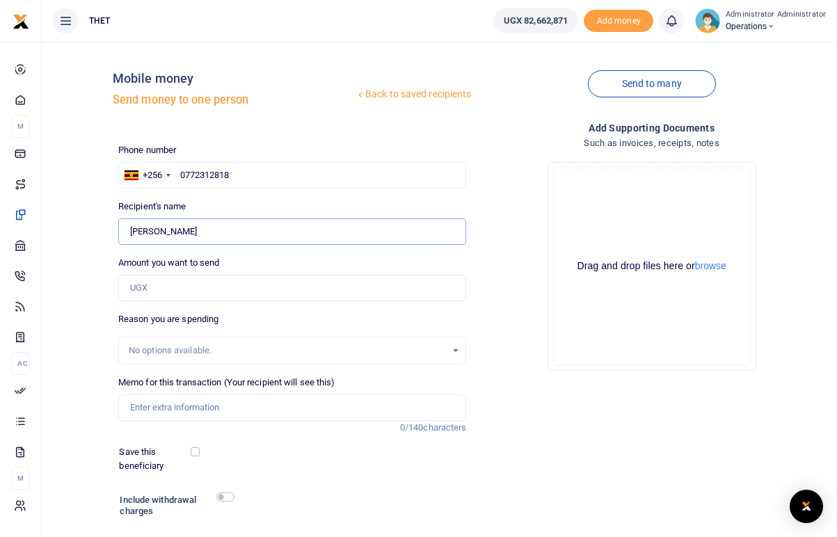
click at [124, 227] on input "Found" at bounding box center [292, 231] width 349 height 26
click at [234, 176] on input "0772312818" at bounding box center [292, 175] width 349 height 26
type input "07723128"
type input "0788726722"
type input "[PERSON_NAME]"
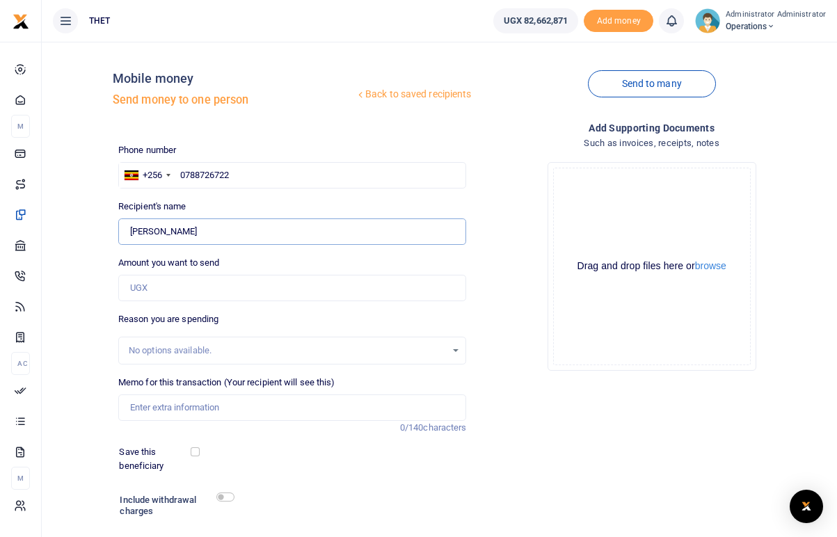
drag, startPoint x: 196, startPoint y: 232, endPoint x: 126, endPoint y: 231, distance: 70.3
click at [126, 231] on input "Found" at bounding box center [292, 231] width 349 height 26
click at [241, 174] on input "0788726722" at bounding box center [292, 175] width 349 height 26
type input "078872672"
type input "0777294995"
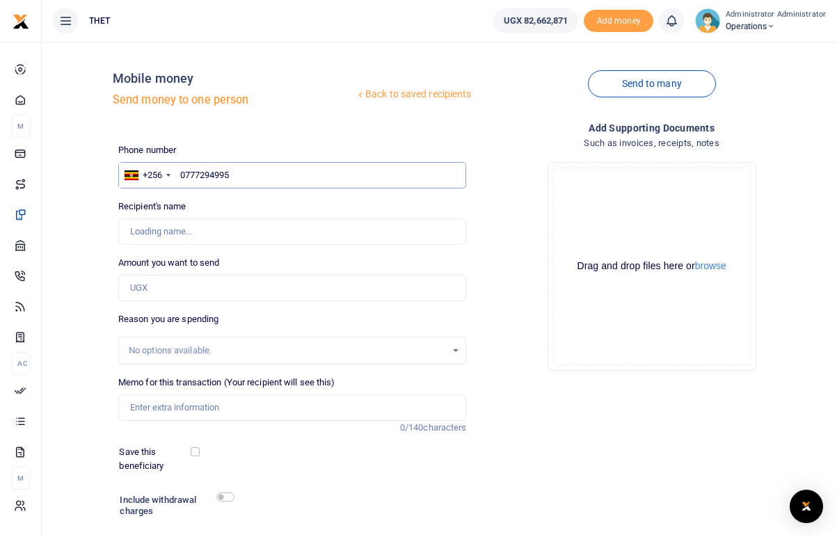
type input "[PERSON_NAME]"
drag, startPoint x: 200, startPoint y: 232, endPoint x: 132, endPoint y: 232, distance: 68.2
click at [132, 232] on input "Found" at bounding box center [292, 231] width 349 height 26
click at [241, 179] on input "0777294995" at bounding box center [292, 175] width 349 height 26
type input "07772949"
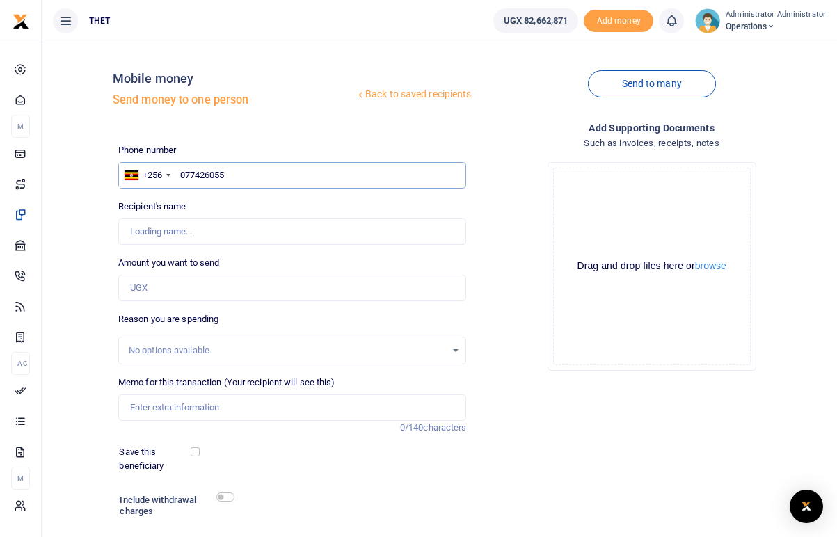
type input "0774260553"
type input "[PERSON_NAME]"
drag, startPoint x: 188, startPoint y: 234, endPoint x: 130, endPoint y: 232, distance: 57.8
click at [130, 232] on input "Found" at bounding box center [292, 231] width 349 height 26
click at [236, 170] on input "0774260553" at bounding box center [292, 175] width 349 height 26
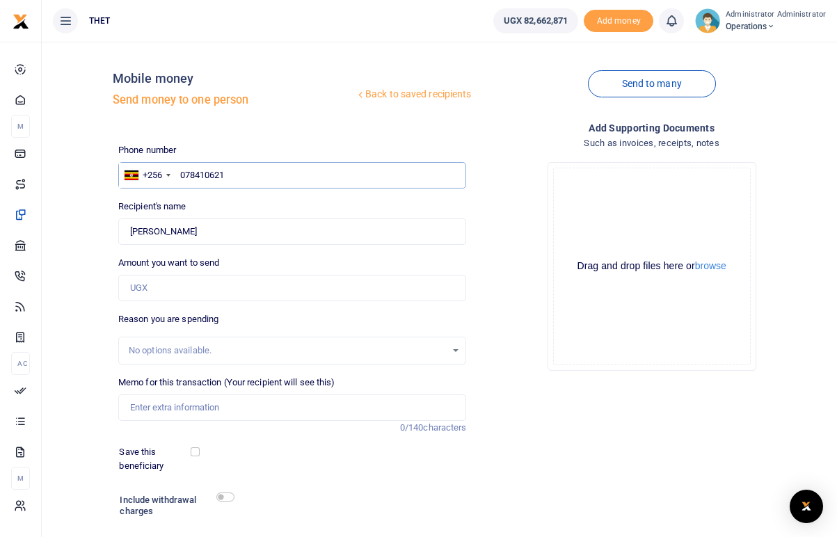
type input "0784106219"
type input "[PERSON_NAME]"
drag, startPoint x: 191, startPoint y: 231, endPoint x: 130, endPoint y: 230, distance: 60.5
click at [130, 230] on input "Found" at bounding box center [292, 231] width 349 height 26
click at [239, 177] on input "0784106219" at bounding box center [292, 175] width 349 height 26
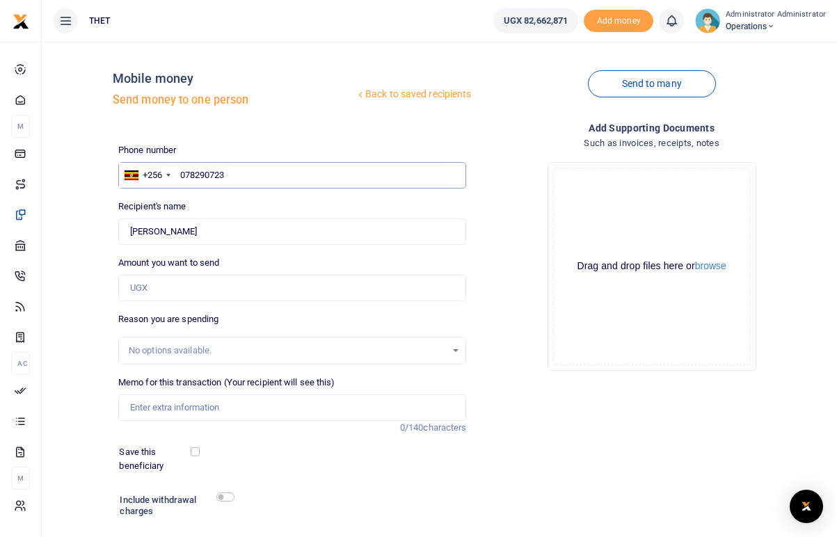
type input "0782907239"
type input "[PERSON_NAME]"
drag, startPoint x: 183, startPoint y: 229, endPoint x: 132, endPoint y: 232, distance: 50.9
click at [132, 232] on input "Found" at bounding box center [292, 231] width 349 height 26
click at [234, 170] on input "0782907239" at bounding box center [292, 175] width 349 height 26
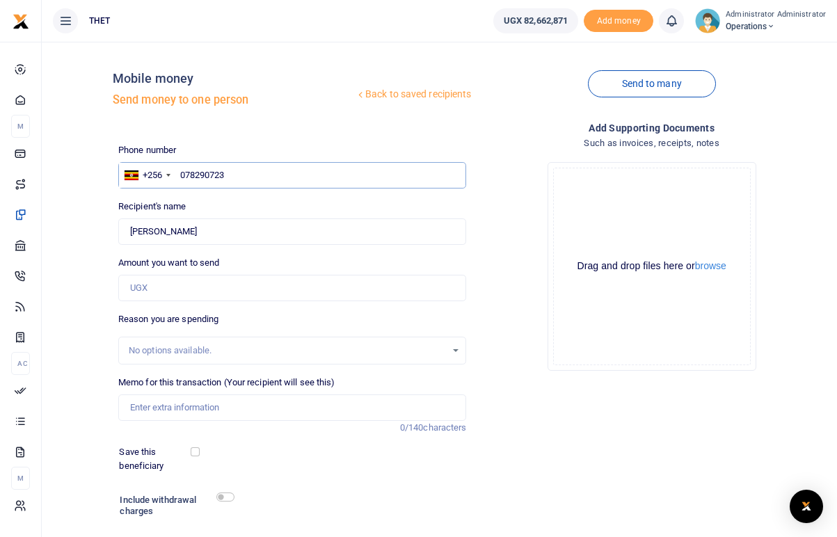
type input "07829072"
type input "0787751556"
type input "Liberty Enyaru"
drag, startPoint x: 189, startPoint y: 230, endPoint x: 126, endPoint y: 231, distance: 63.3
click at [126, 231] on input "Found" at bounding box center [292, 231] width 349 height 26
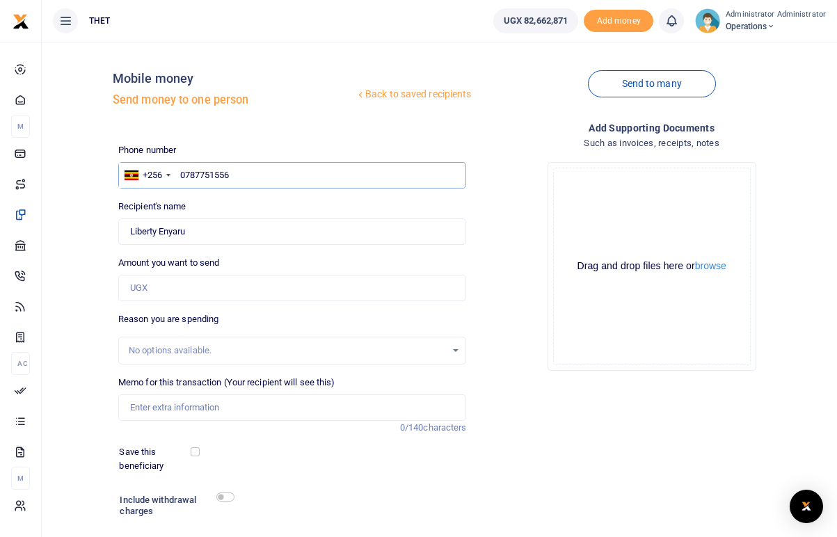
drag, startPoint x: 232, startPoint y: 172, endPoint x: 195, endPoint y: 172, distance: 36.9
click at [195, 172] on input "0787751556" at bounding box center [292, 175] width 349 height 26
type input "0785791180"
type input "Night Amana"
drag, startPoint x: 184, startPoint y: 230, endPoint x: 130, endPoint y: 230, distance: 53.6
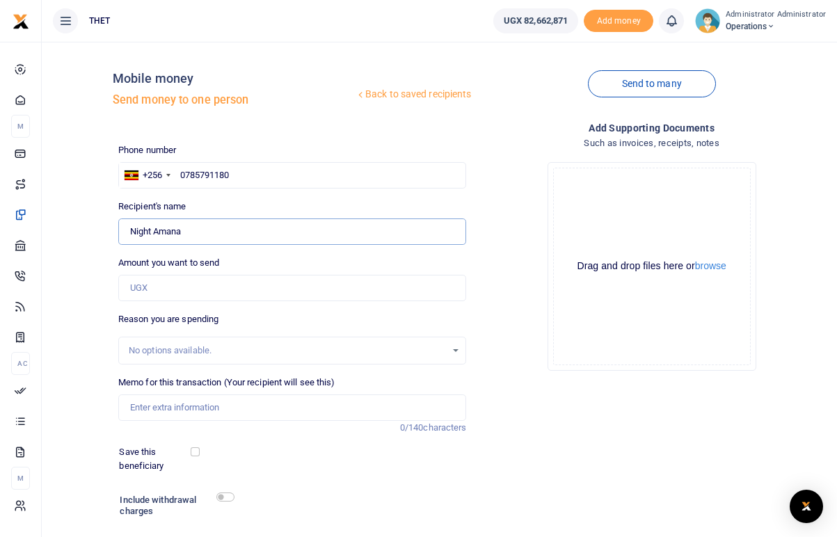
click at [130, 230] on input "Found" at bounding box center [292, 231] width 349 height 26
click at [232, 175] on input "0785791180" at bounding box center [292, 175] width 349 height 26
type input "07857911"
type input "0777325992"
type input "Night Kalsum"
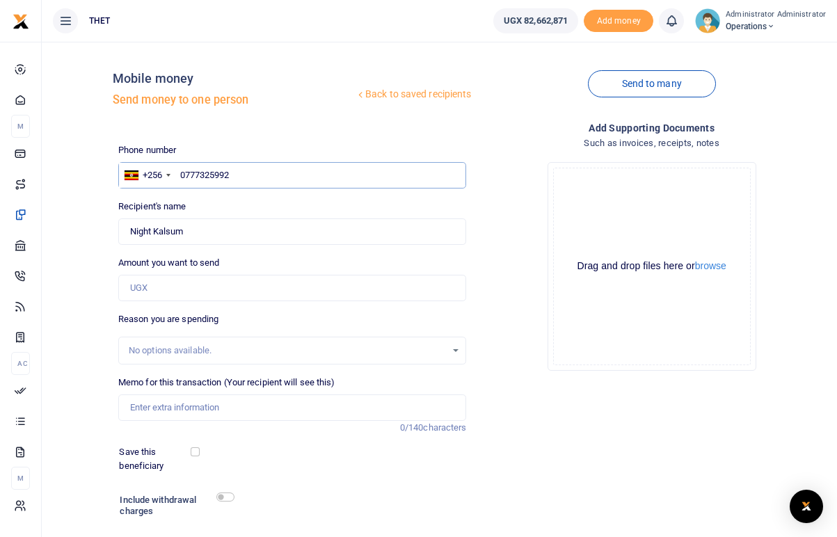
type input "0777325992"
drag, startPoint x: 186, startPoint y: 231, endPoint x: 129, endPoint y: 230, distance: 57.0
click at [129, 230] on input "Found" at bounding box center [292, 231] width 349 height 26
click at [228, 173] on div at bounding box center [418, 268] width 837 height 537
click at [211, 175] on input "text" at bounding box center [292, 175] width 349 height 26
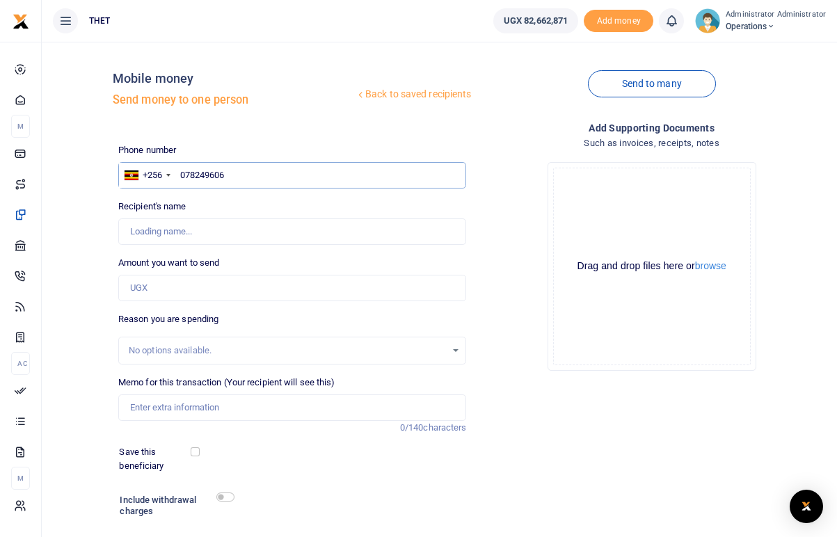
type input "0782496066"
type input "[PERSON_NAME]"
drag, startPoint x: 216, startPoint y: 231, endPoint x: 129, endPoint y: 231, distance: 86.3
click at [129, 231] on input "Found" at bounding box center [292, 231] width 349 height 26
click at [239, 176] on input "0782496066" at bounding box center [292, 175] width 349 height 26
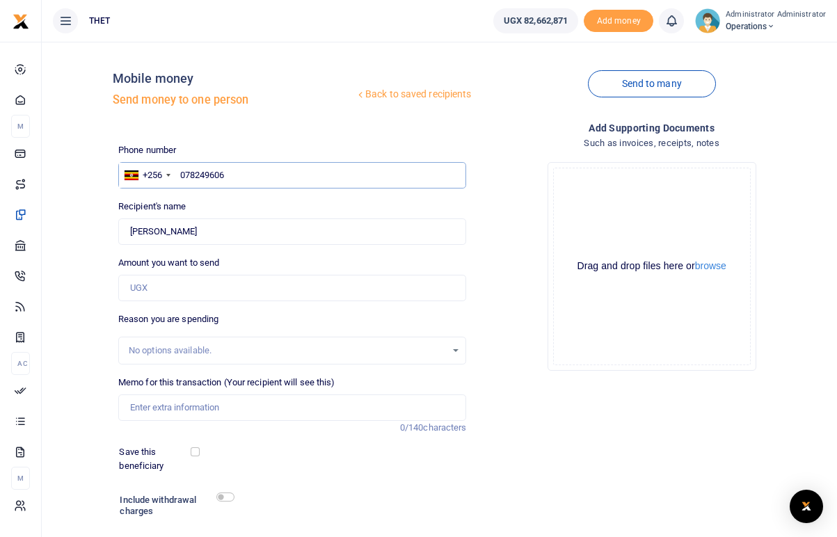
type input "07824960"
type input "0772909161"
type input "[PERSON_NAME]"
drag, startPoint x: 189, startPoint y: 232, endPoint x: 130, endPoint y: 230, distance: 59.2
click at [130, 230] on input "Found" at bounding box center [292, 231] width 349 height 26
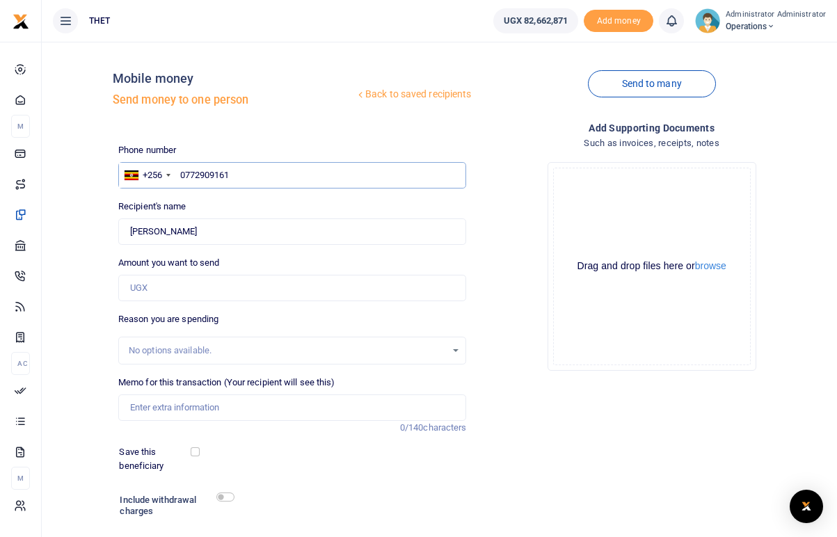
click at [241, 176] on input "0772909161" at bounding box center [292, 175] width 349 height 26
type input "0772909"
type input "0779709724"
type input "[PERSON_NAME]"
drag, startPoint x: 196, startPoint y: 231, endPoint x: 131, endPoint y: 230, distance: 65.4
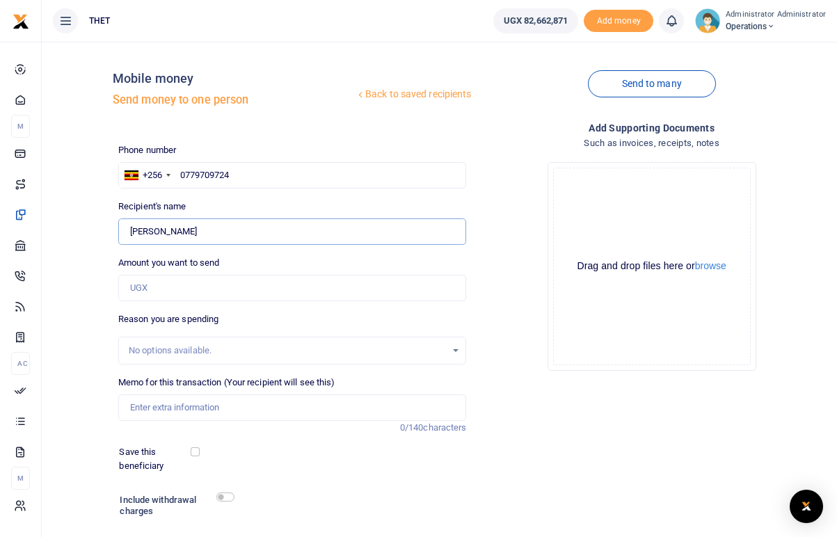
click at [131, 230] on input "Found" at bounding box center [292, 231] width 349 height 26
click at [241, 175] on input "0779709724" at bounding box center [292, 175] width 349 height 26
type input "078557580"
type input "0785575803"
type input "[PERSON_NAME]"
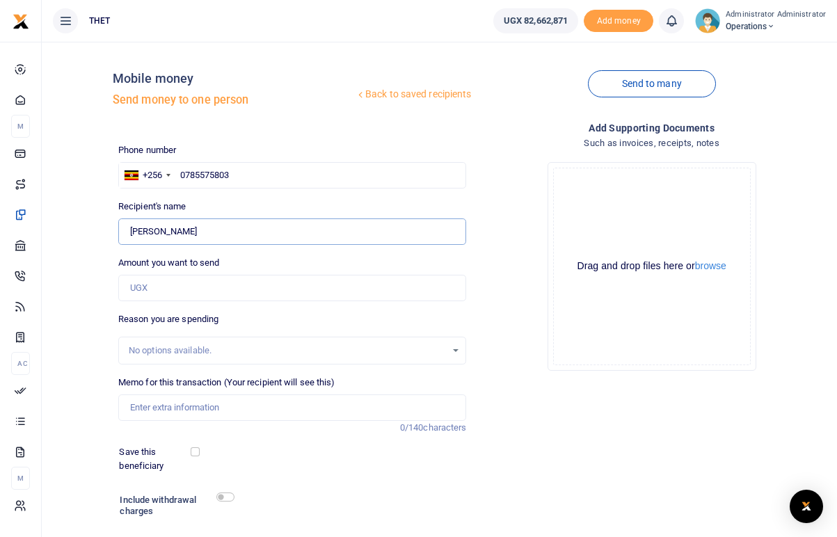
drag, startPoint x: 193, startPoint y: 232, endPoint x: 127, endPoint y: 227, distance: 66.2
click at [127, 227] on input "Found" at bounding box center [292, 231] width 349 height 26
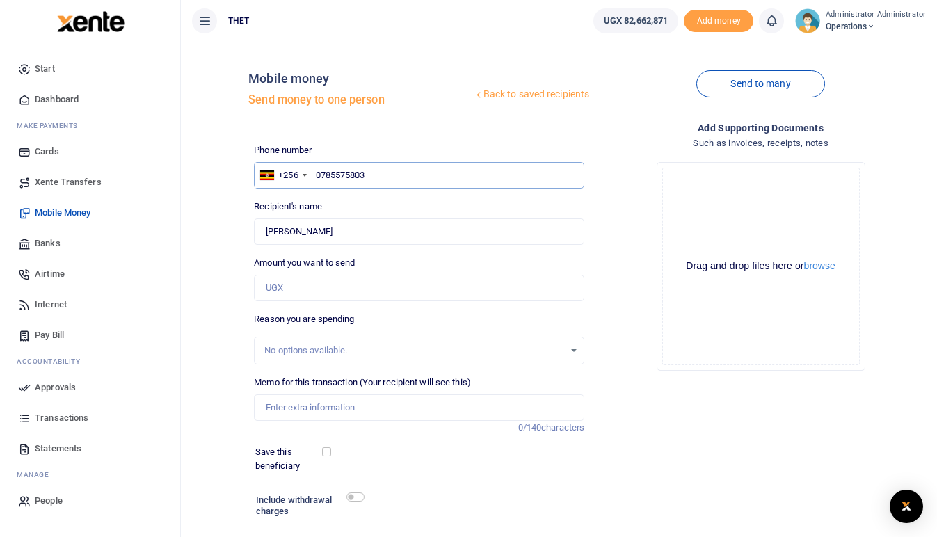
click at [375, 170] on input "0785575803" at bounding box center [419, 175] width 330 height 26
drag, startPoint x: 354, startPoint y: 171, endPoint x: 317, endPoint y: 171, distance: 37.6
click at [317, 171] on input "0785575803" at bounding box center [419, 175] width 330 height 26
drag, startPoint x: 374, startPoint y: 175, endPoint x: 317, endPoint y: 173, distance: 57.1
click at [317, 173] on input "0785575803" at bounding box center [419, 175] width 330 height 26
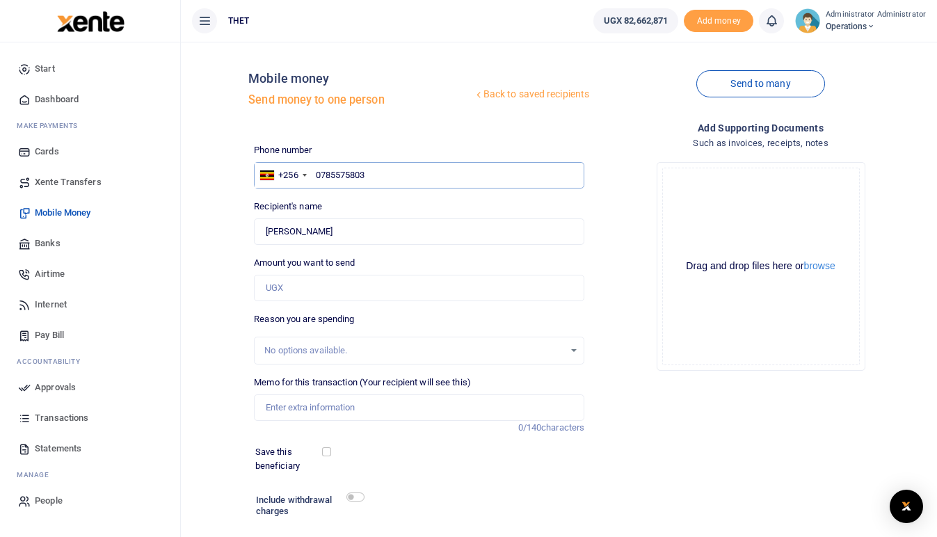
paste input "789522250"
click at [318, 173] on input "789522250" at bounding box center [419, 175] width 330 height 26
type input "0789522250"
type input "Rebecca Alalo"
type input "0789522250"
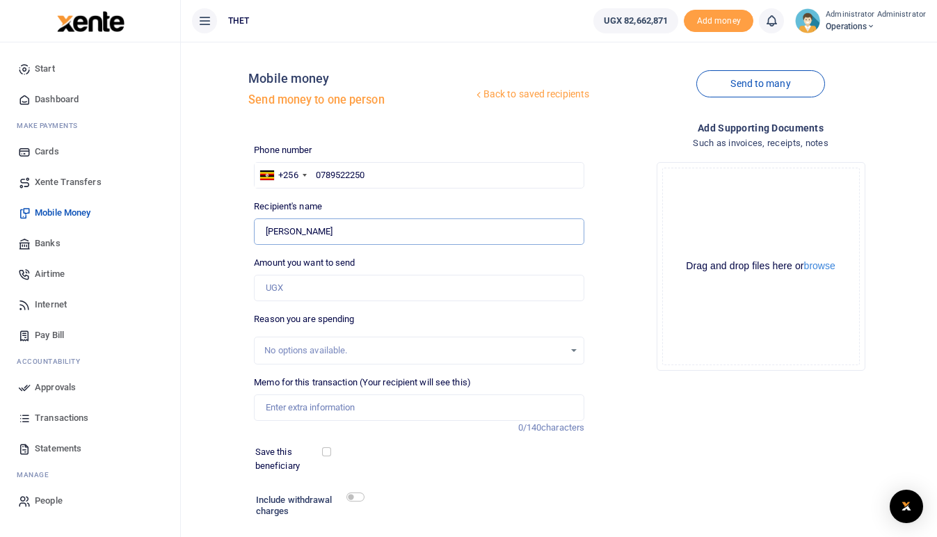
click at [328, 231] on input "Found" at bounding box center [419, 231] width 330 height 26
drag, startPoint x: 328, startPoint y: 231, endPoint x: 269, endPoint y: 230, distance: 59.8
click at [269, 230] on input "Found" at bounding box center [419, 231] width 330 height 26
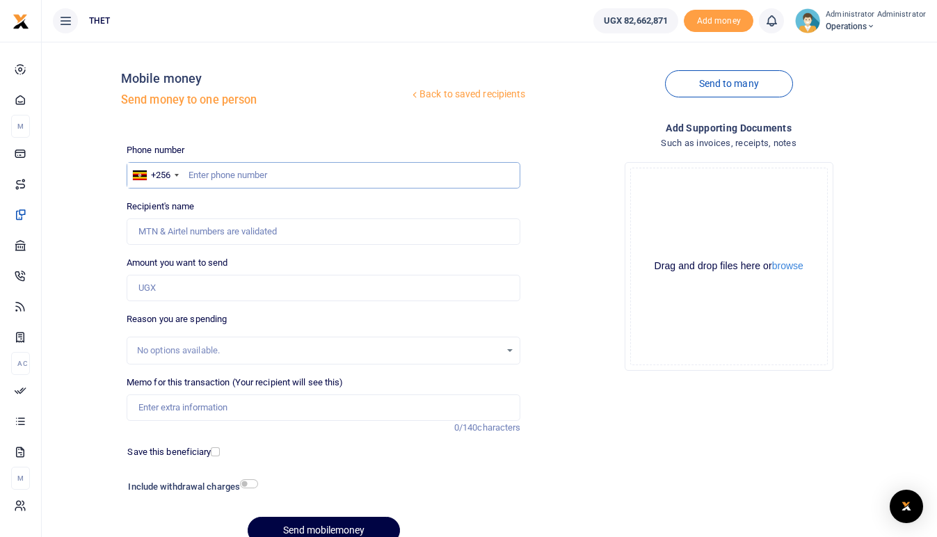
click at [211, 173] on input "text" at bounding box center [324, 175] width 394 height 26
click at [200, 170] on input "text" at bounding box center [324, 175] width 394 height 26
paste input "789255250"
click at [189, 172] on input "789255250" at bounding box center [324, 175] width 394 height 26
type input "0789255250"
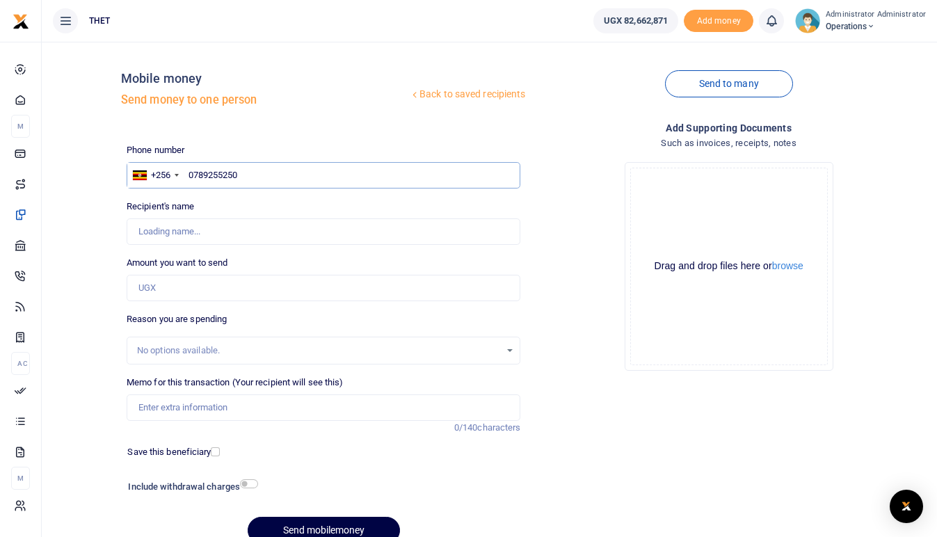
type input "Mary Bwiza"
drag, startPoint x: 189, startPoint y: 230, endPoint x: 140, endPoint y: 233, distance: 48.8
click at [140, 233] on input "Found" at bounding box center [324, 231] width 394 height 26
click at [152, 233] on input "Found" at bounding box center [324, 231] width 394 height 26
drag, startPoint x: 198, startPoint y: 233, endPoint x: 138, endPoint y: 229, distance: 60.7
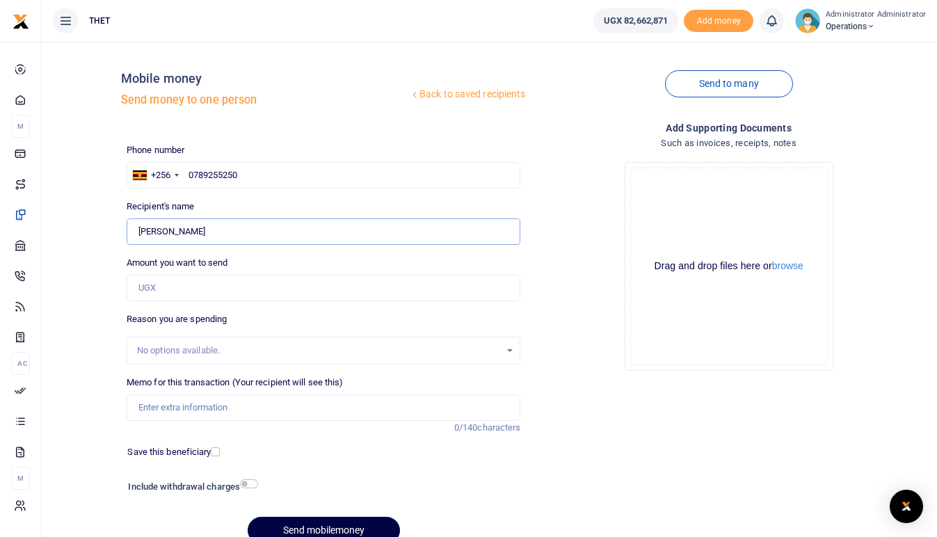
click at [138, 229] on input "Found" at bounding box center [324, 231] width 394 height 26
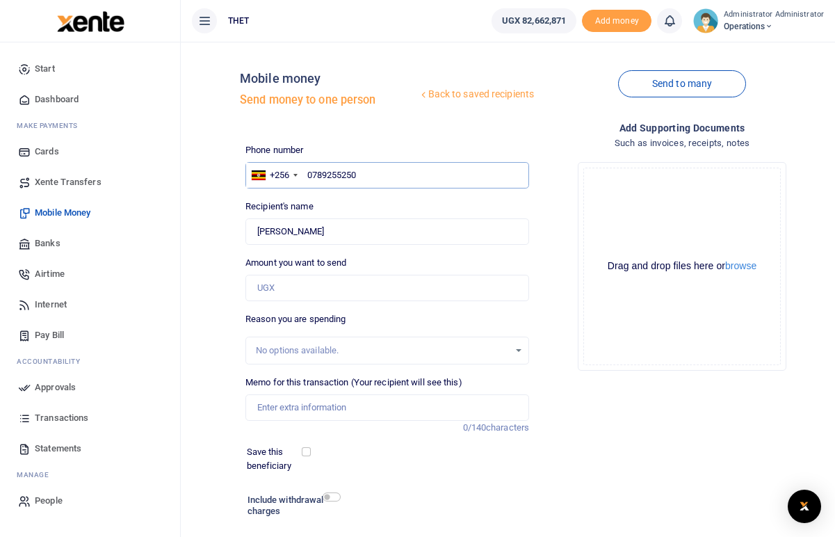
click at [361, 174] on input "0789255250" at bounding box center [388, 175] width 284 height 26
type input "07892552"
type input "0760561705"
type input "Mathias Bwire"
type input "0"
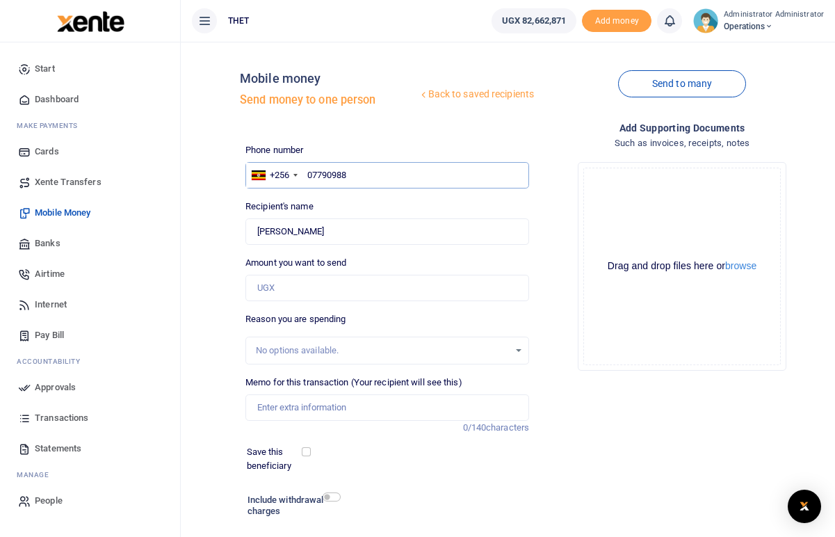
type input "077909885"
type input "0779098857"
type input "Geofrey Anguipi"
click at [326, 175] on input "0779098857" at bounding box center [388, 175] width 284 height 26
type input "077098857"
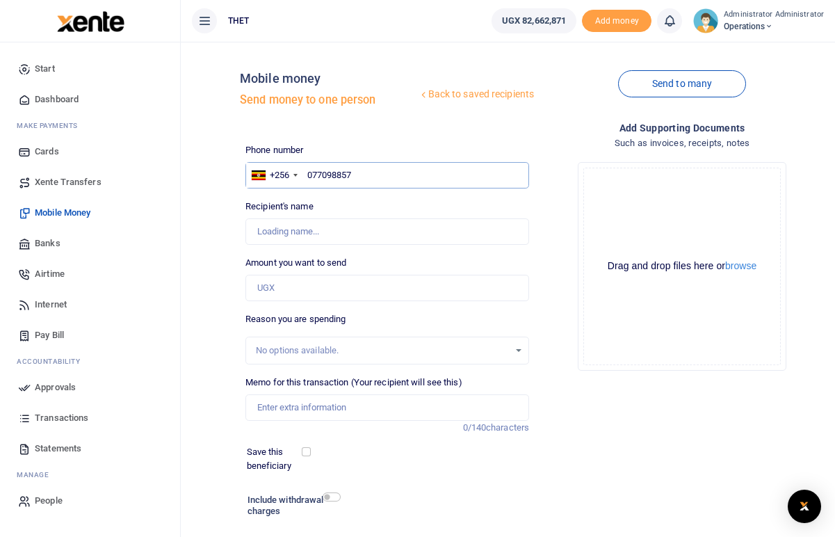
type input "0777098857"
type input "Gonzaga Ndawula"
type input "077098857"
type input "0779098857"
type input "Geofrey Anguipi"
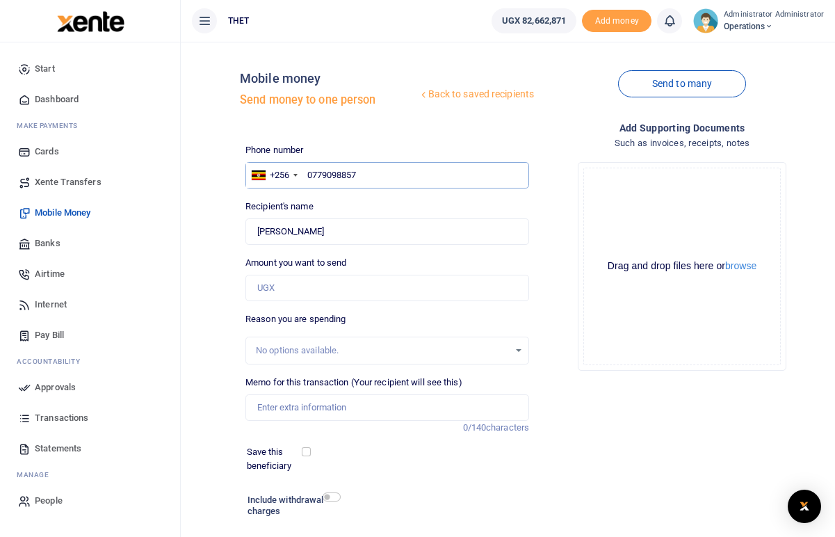
click at [359, 177] on input "0779098857" at bounding box center [388, 175] width 284 height 26
type input "0779098851"
type input "Musa Ssekibaala"
type input "0779098851"
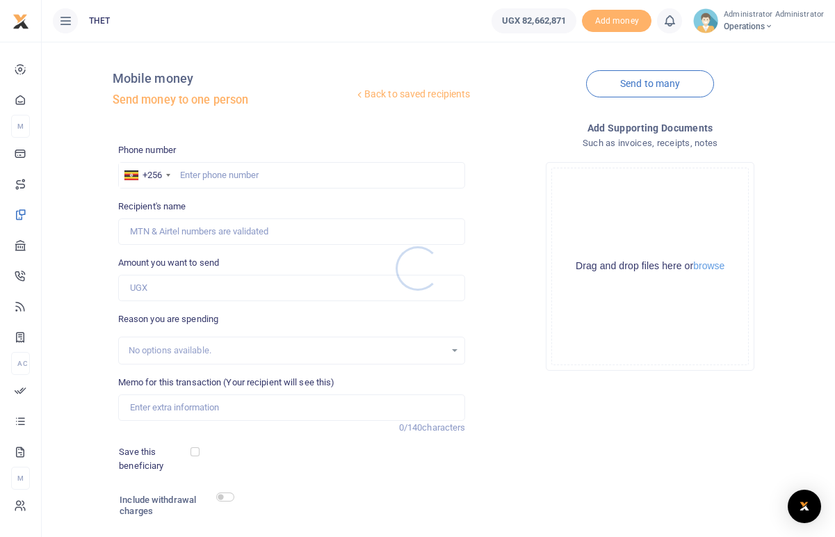
click at [218, 169] on div at bounding box center [417, 268] width 835 height 537
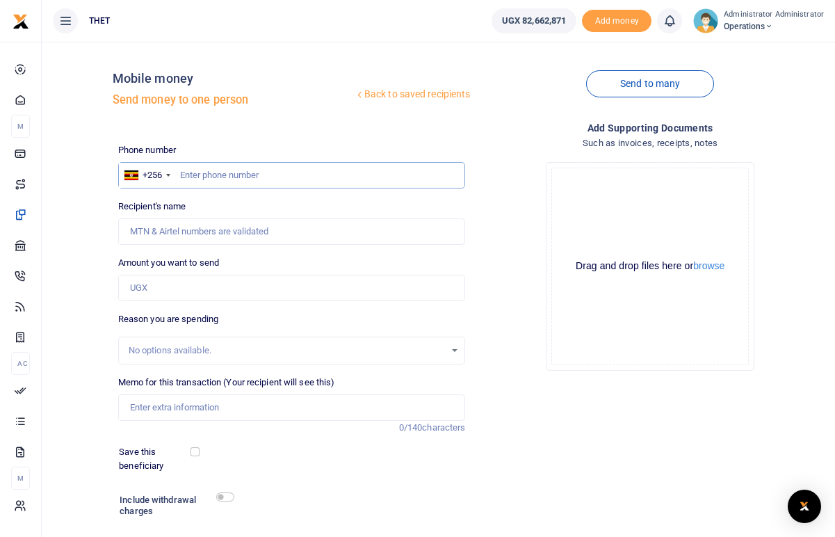
click at [213, 177] on input "text" at bounding box center [292, 175] width 348 height 26
type input "0768859050"
type input "[PERSON_NAME]"
click at [209, 230] on input "Found" at bounding box center [292, 231] width 348 height 26
click at [210, 176] on input "0768859050" at bounding box center [292, 175] width 348 height 26
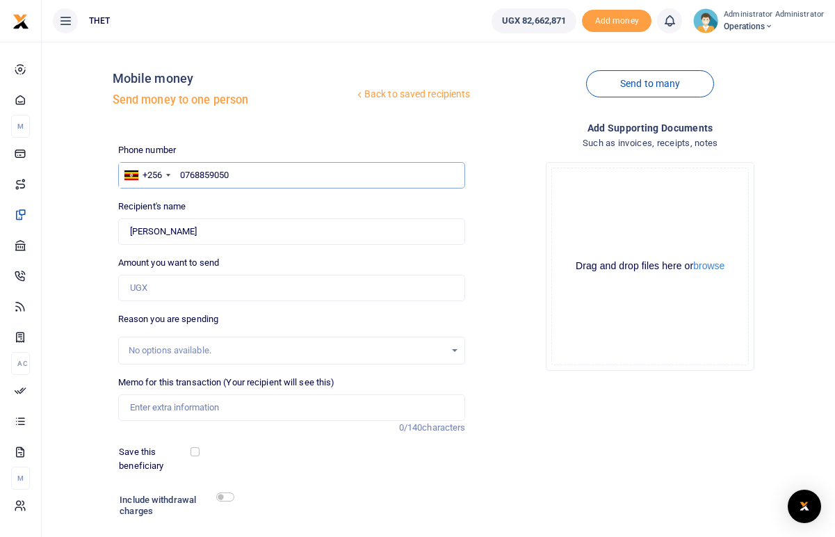
type input "076889050"
type input "0768839050"
type input "Ankunda Kemigisha"
click at [245, 174] on input "0768839050" at bounding box center [292, 175] width 348 height 26
type input "076883905"
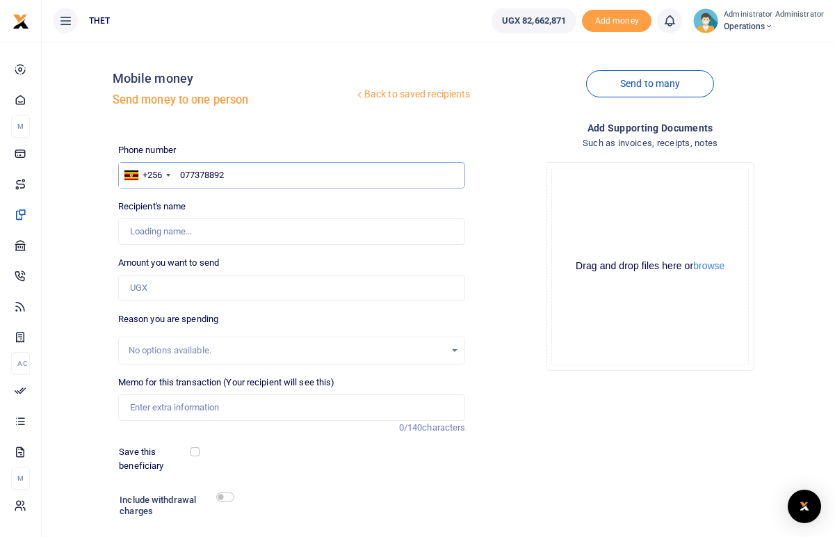
type input "0773788921"
type input "Railatu Nakawesa"
click at [231, 173] on input "0773788921" at bounding box center [292, 175] width 348 height 26
type input "07737889"
type input "0771358656"
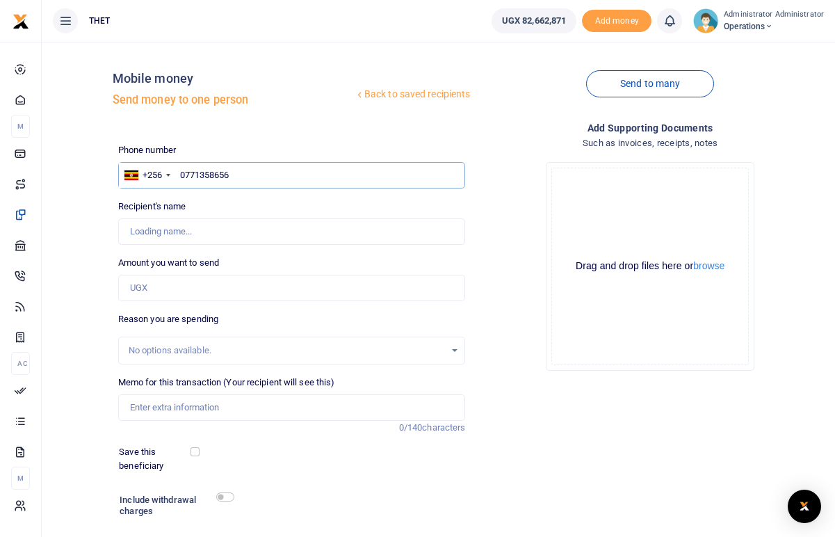
type input "Nicholas Beinomugisha"
type input "077135865"
type input "0771358556"
type input "Faith Ahabwe"
click at [235, 175] on input "0771358556" at bounding box center [292, 175] width 348 height 26
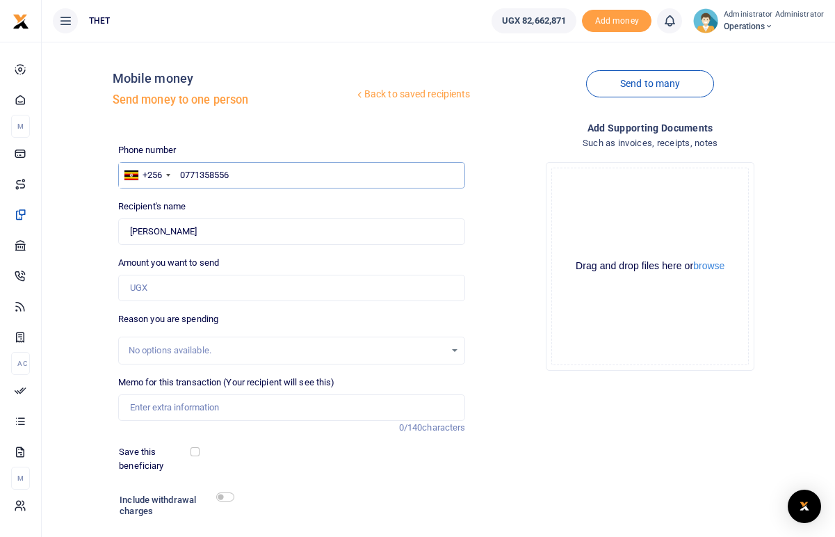
type input "077135855"
type input "0771358556"
type input "Faith Ahabwe"
drag, startPoint x: 189, startPoint y: 230, endPoint x: 131, endPoint y: 230, distance: 57.7
click at [131, 230] on input "Found" at bounding box center [292, 231] width 348 height 26
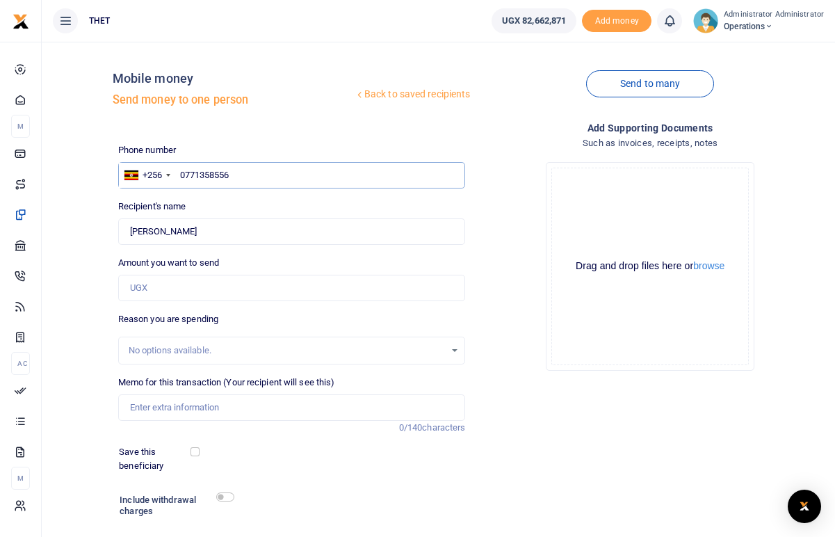
click at [239, 179] on input "0771358556" at bounding box center [292, 175] width 348 height 26
type input "07713585"
type input "0751301929"
type input "Fortunate Nayebare"
type input "0751301929"
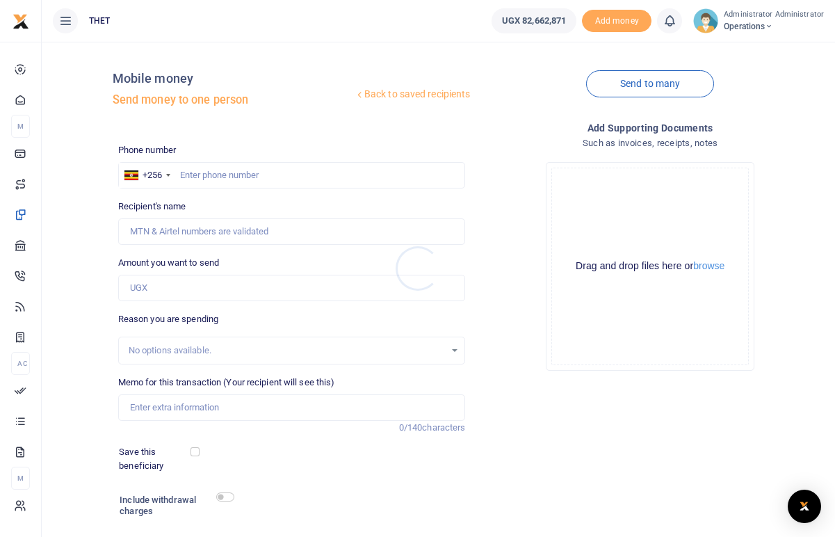
click at [198, 174] on div at bounding box center [417, 268] width 835 height 537
click at [191, 176] on input "text" at bounding box center [292, 175] width 348 height 26
type input "0776478223"
type input "[PERSON_NAME]"
drag, startPoint x: 204, startPoint y: 232, endPoint x: 129, endPoint y: 230, distance: 74.4
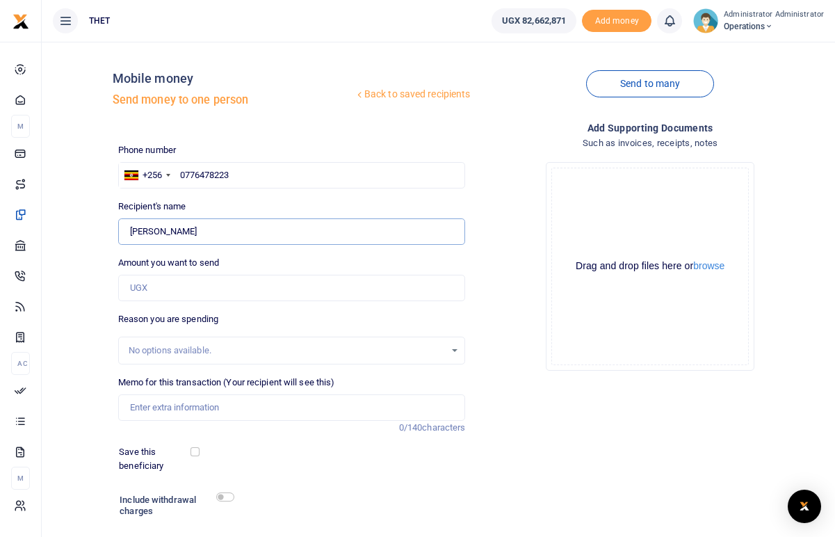
click at [129, 230] on input "Found" at bounding box center [292, 231] width 348 height 26
click at [242, 170] on input "0776478223" at bounding box center [292, 175] width 348 height 26
type input "07764782"
type input "0772578158"
type input "[PERSON_NAME]"
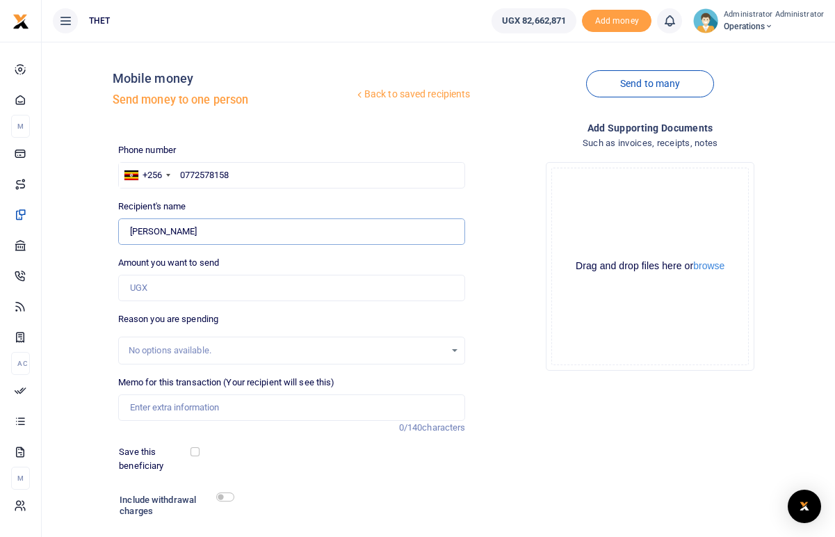
drag, startPoint x: 217, startPoint y: 230, endPoint x: 130, endPoint y: 227, distance: 87.0
click at [130, 227] on input "Found" at bounding box center [292, 231] width 348 height 26
click at [142, 230] on input "Found" at bounding box center [292, 231] width 348 height 26
drag, startPoint x: 214, startPoint y: 232, endPoint x: 127, endPoint y: 232, distance: 87.0
click at [127, 232] on input "Found" at bounding box center [292, 231] width 348 height 26
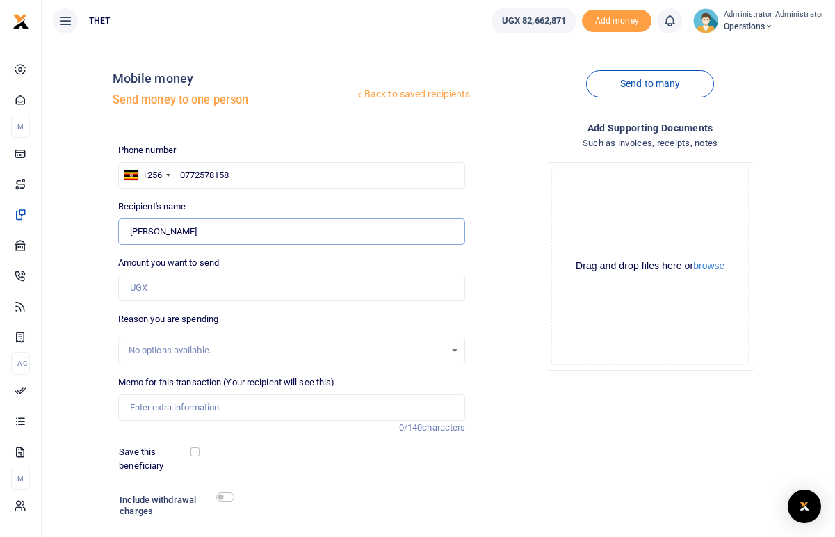
click at [154, 231] on input "Found" at bounding box center [292, 231] width 348 height 26
drag, startPoint x: 216, startPoint y: 232, endPoint x: 131, endPoint y: 232, distance: 85.6
click at [131, 232] on input "Found" at bounding box center [292, 231] width 348 height 26
click at [237, 173] on input "0772578158" at bounding box center [292, 175] width 348 height 26
type input "07725781"
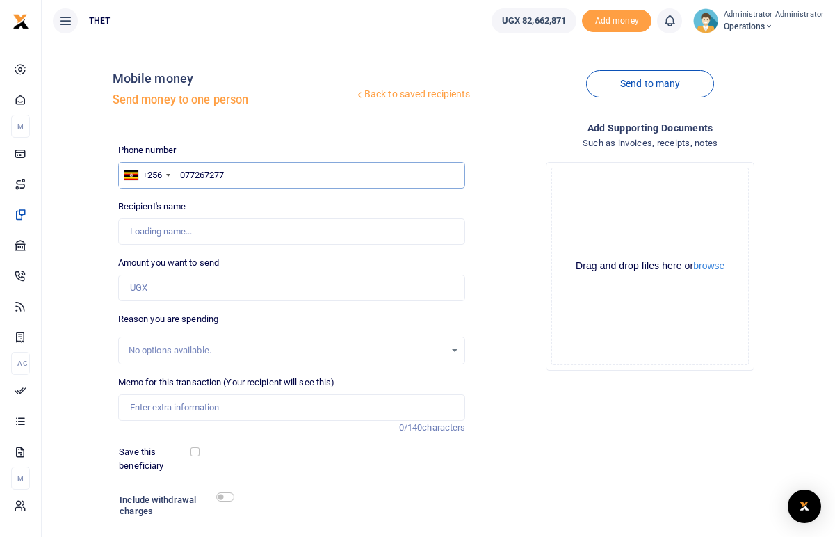
type input "0772672776"
type input "[PERSON_NAME]"
drag, startPoint x: 179, startPoint y: 230, endPoint x: 132, endPoint y: 229, distance: 47.3
click at [132, 229] on input "Found" at bounding box center [292, 231] width 348 height 26
click at [239, 175] on input "0772672776" at bounding box center [292, 175] width 348 height 26
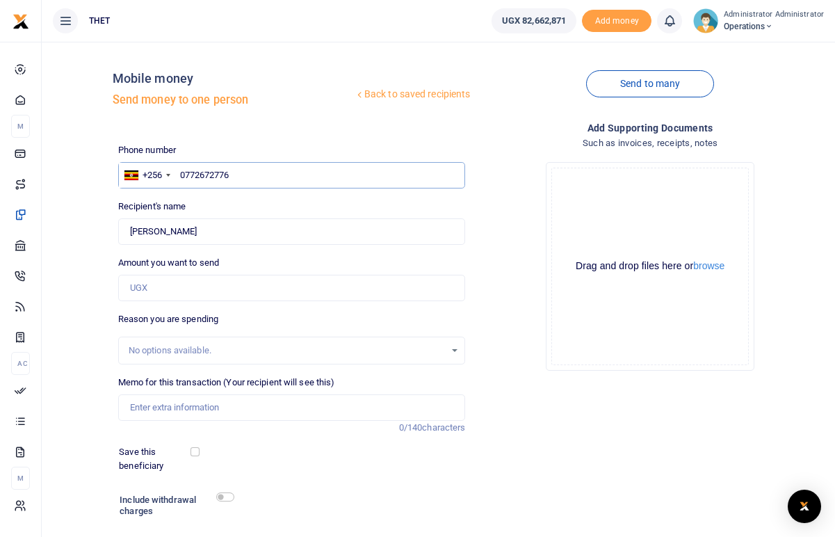
type input "077267277"
type input "0783106807"
type input "Glory Uyungrwoth"
type input "0783106807"
drag, startPoint x: 204, startPoint y: 230, endPoint x: 131, endPoint y: 231, distance: 73.0
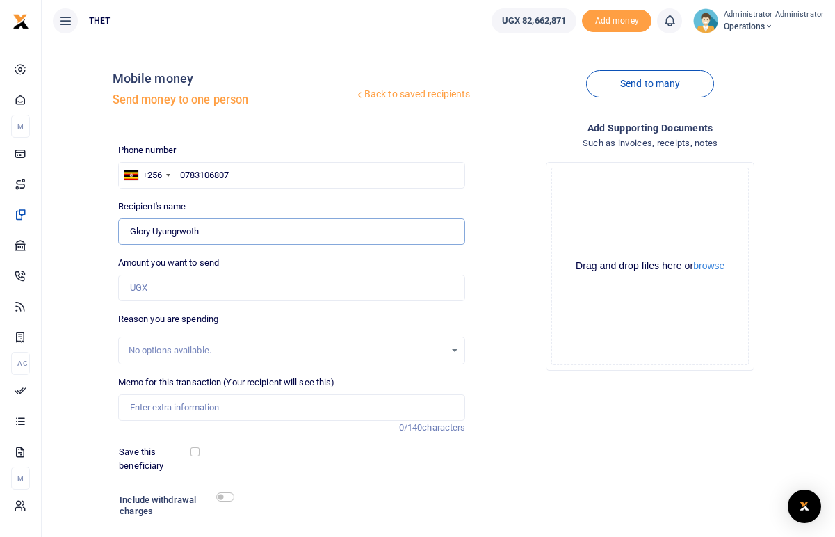
click at [131, 231] on input "Found" at bounding box center [292, 231] width 348 height 26
